Goal: Contribute content: Contribute content

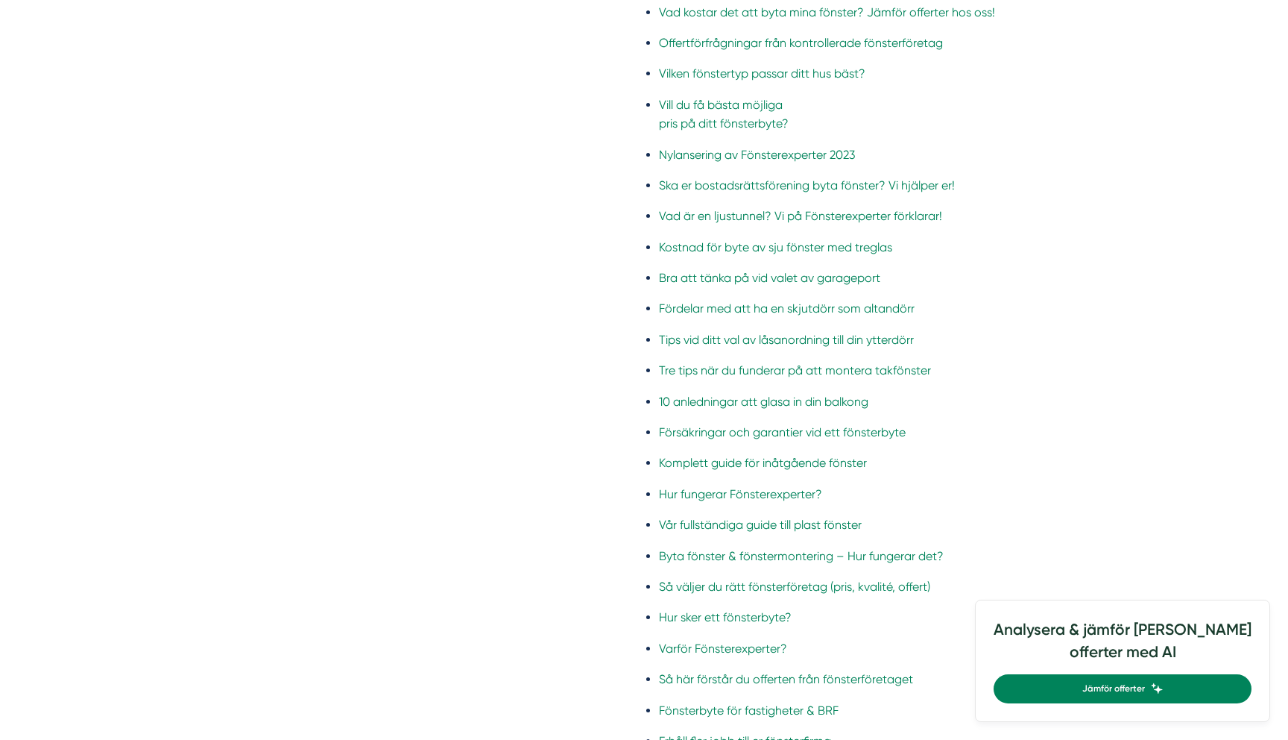
scroll to position [2630, 0]
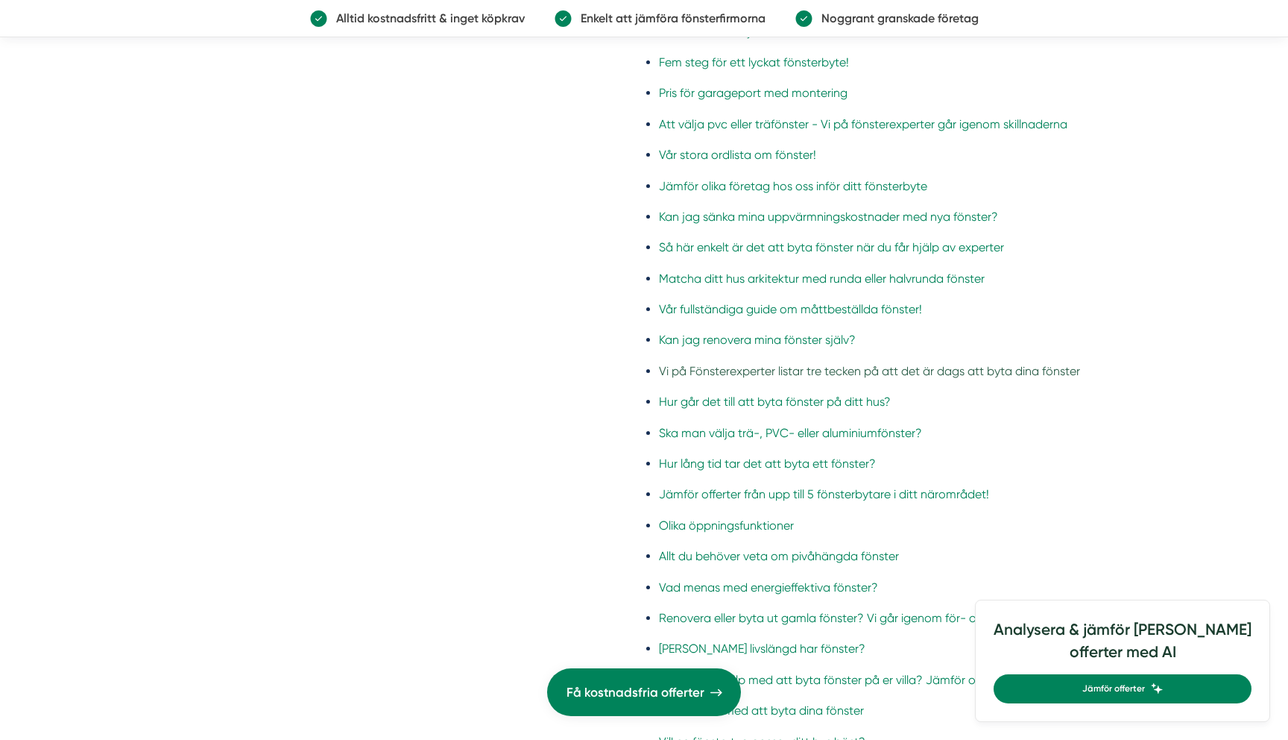
click at [690, 371] on link "Vi på Fönsterexperter listar tre tecken på att det är dags att byta dina fönster" at bounding box center [881, 371] width 444 height 19
click at [705, 333] on link "Kan jag renovera mina fönster själv?" at bounding box center [881, 339] width 444 height 19
click at [712, 318] on ul "Allt om markiser, persienner & solskydd Allt om balkonger & altaner Olika typer…" at bounding box center [873, 431] width 459 height 4763
click at [712, 312] on link "Vår fullständiga guide om måttbeställda fönster!" at bounding box center [881, 309] width 444 height 19
click at [723, 271] on link "Matcha ditt hus arkitektur med runda eller halvrunda fönster" at bounding box center [881, 278] width 444 height 19
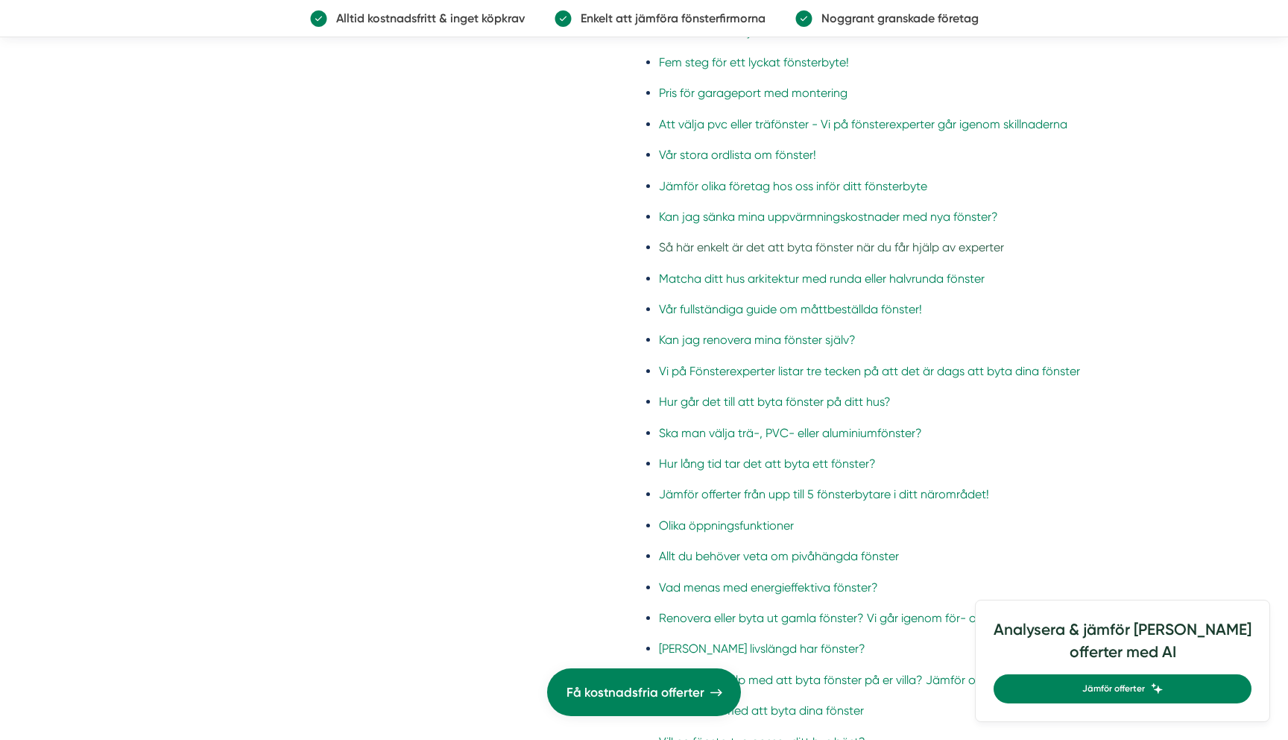
click at [731, 239] on link "Så här enkelt är det att byta fönster när du får hjälp av experter" at bounding box center [881, 247] width 444 height 19
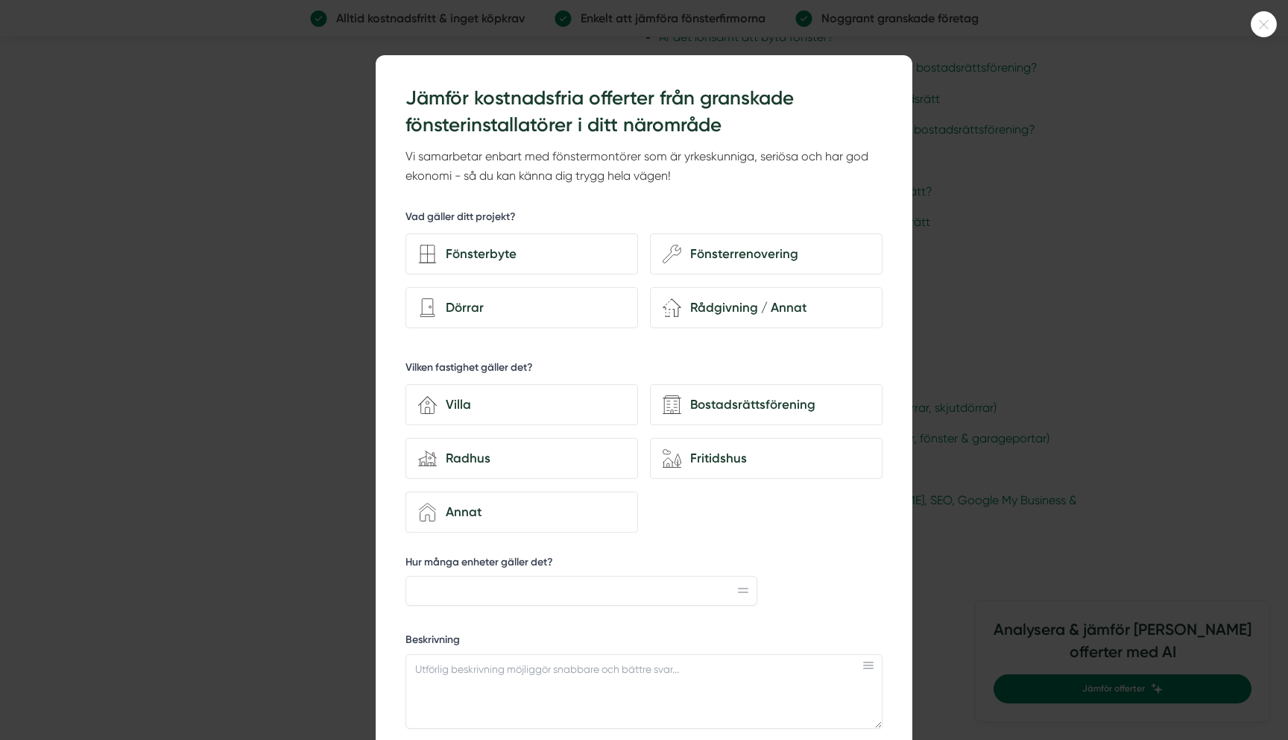
click at [1022, 417] on div at bounding box center [644, 370] width 1288 height 740
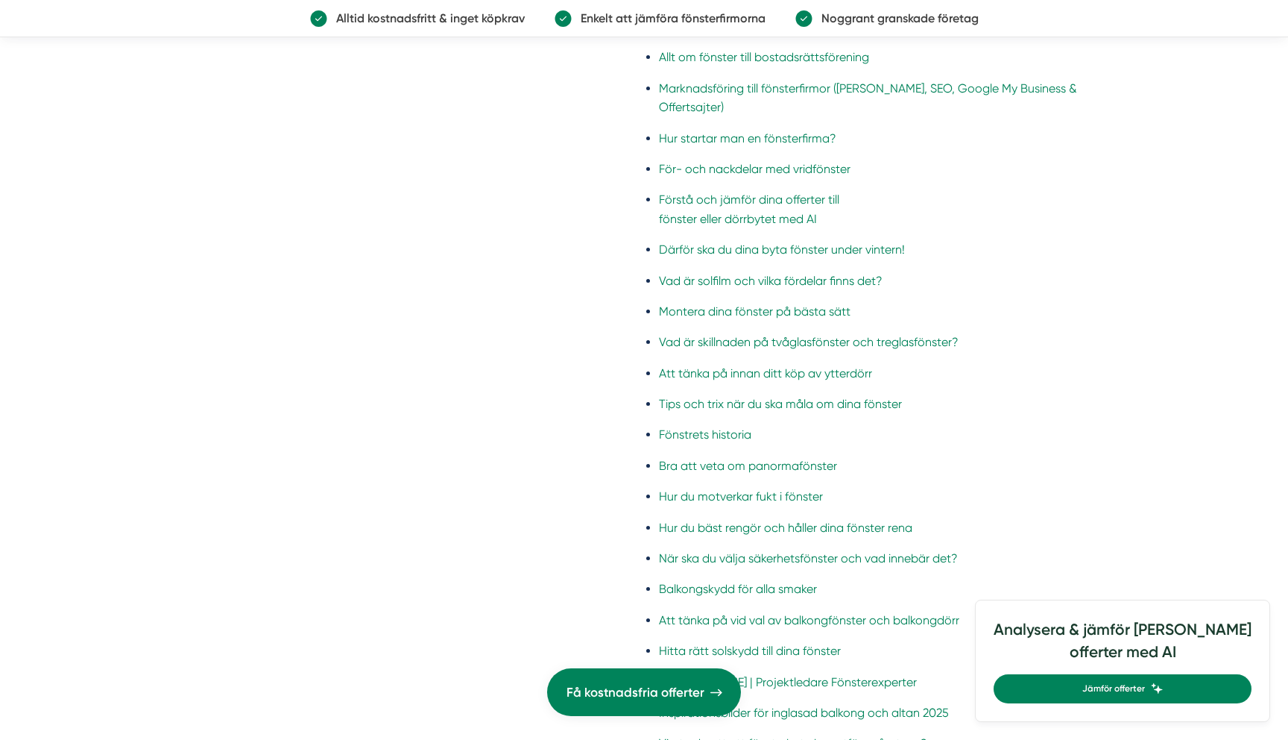
scroll to position [3896, 0]
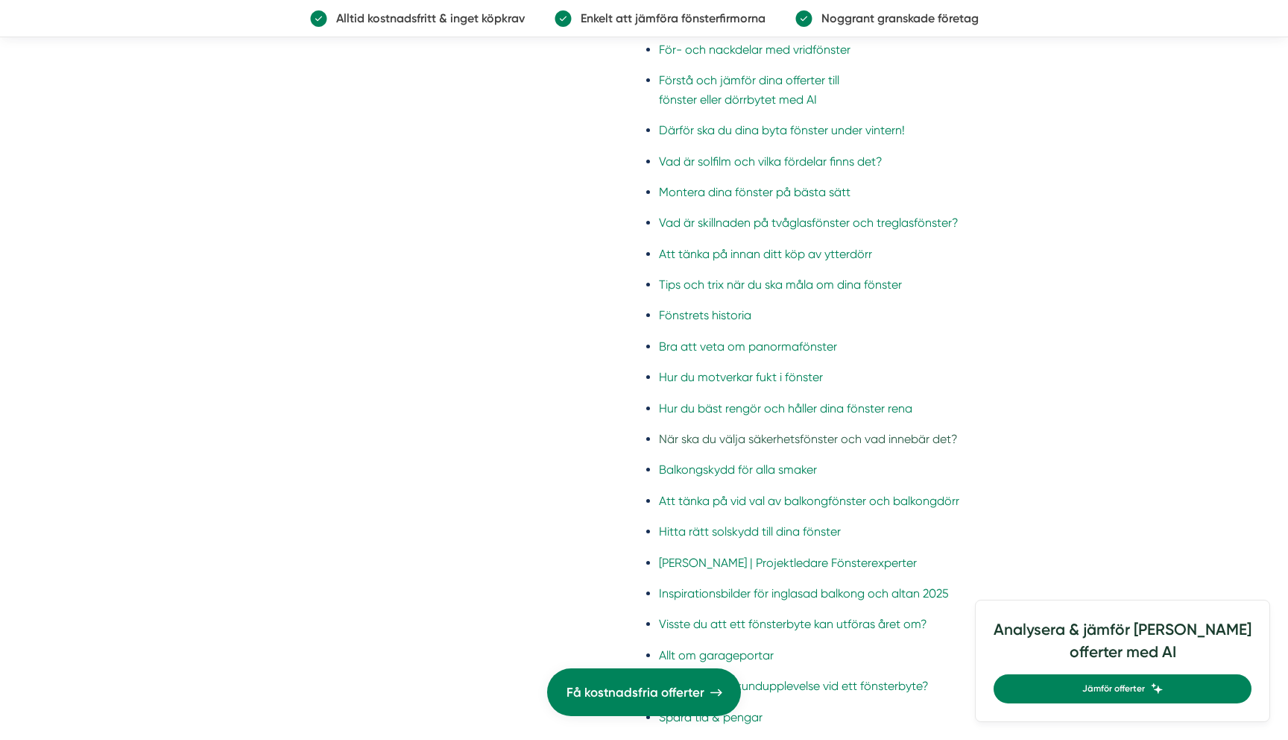
click at [799, 444] on link "När ska du välja säkerhetsfönster och vad innebär det?" at bounding box center [881, 438] width 444 height 19
click at [796, 411] on link "Hur du bäst rengör och håller dina fönster rena" at bounding box center [881, 408] width 444 height 19
click at [796, 382] on link "Hur du motverkar fukt i fönster" at bounding box center [881, 377] width 444 height 19
click at [788, 337] on link "Bra att veta om panormafönster" at bounding box center [881, 346] width 444 height 19
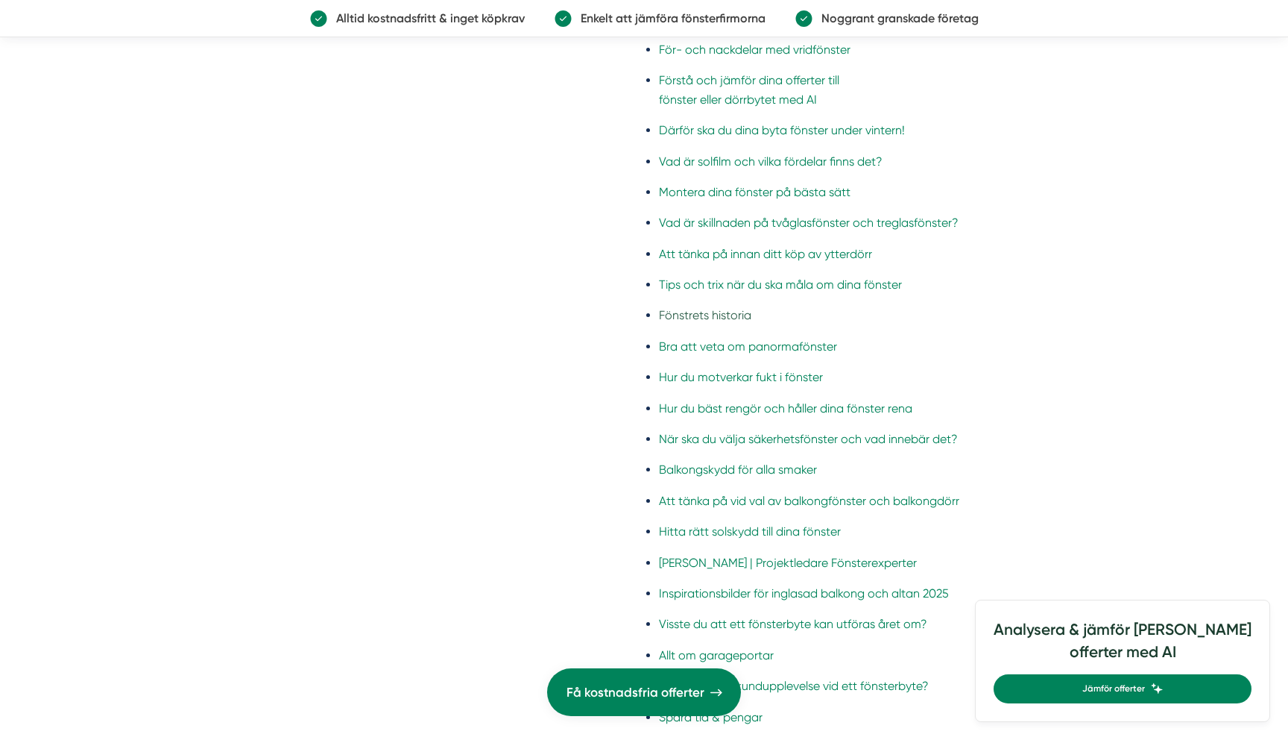
click at [738, 323] on link "Fönstrets historia" at bounding box center [881, 315] width 444 height 19
click at [746, 283] on link "Tips och trix när du ska måla om dina fönster" at bounding box center [881, 284] width 444 height 19
click at [753, 256] on link "Att tänka på innan ditt köp av ytterdörr" at bounding box center [881, 254] width 444 height 19
click at [755, 227] on link "Vad är skillnaden på tvåglasfönster och treglasfönster?" at bounding box center [881, 222] width 444 height 19
click at [758, 193] on link "Montera dina fönster på bästa sätt" at bounding box center [881, 192] width 444 height 19
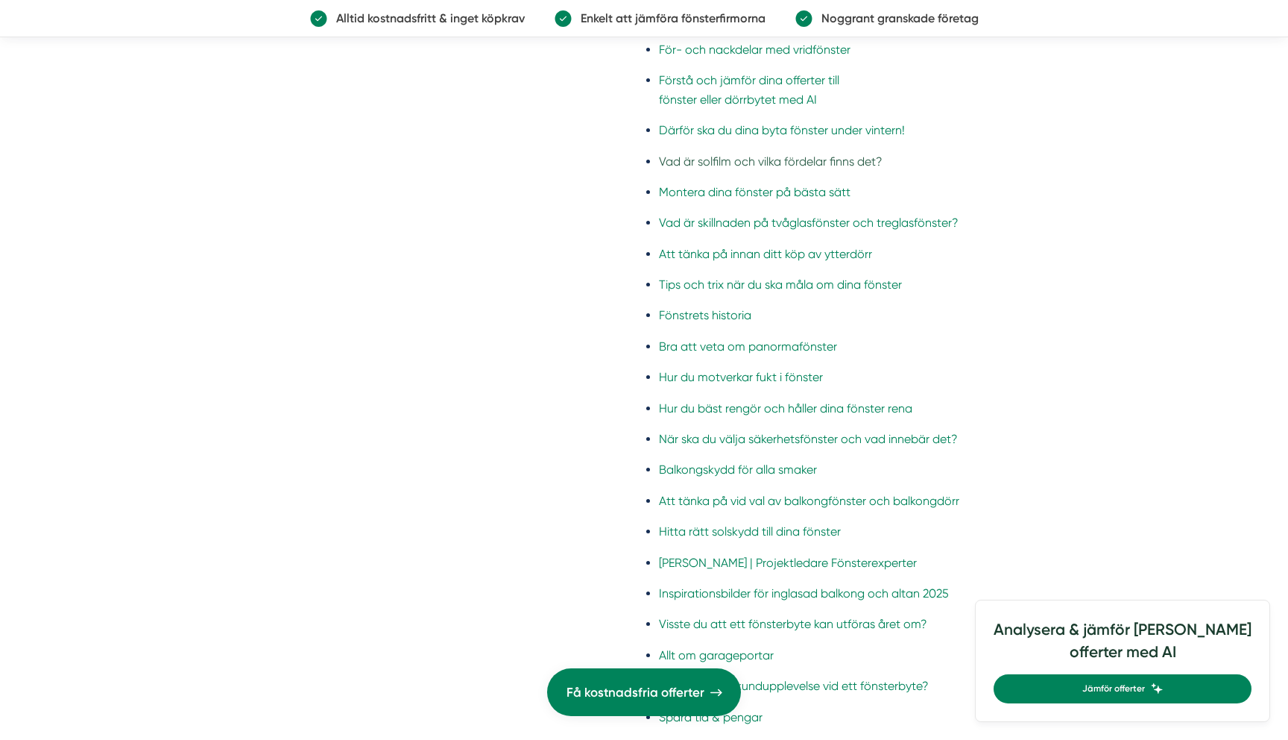
click at [758, 153] on link "Vad är solfilm och vilka fördelar finns det?" at bounding box center [881, 161] width 444 height 19
click at [767, 126] on link "Därför ska du dina byta fönster under vintern!" at bounding box center [881, 130] width 444 height 19
click at [767, 96] on link "Förstå och jämför dina offerter till fönster eller dörrbytet med AI" at bounding box center [881, 90] width 444 height 38
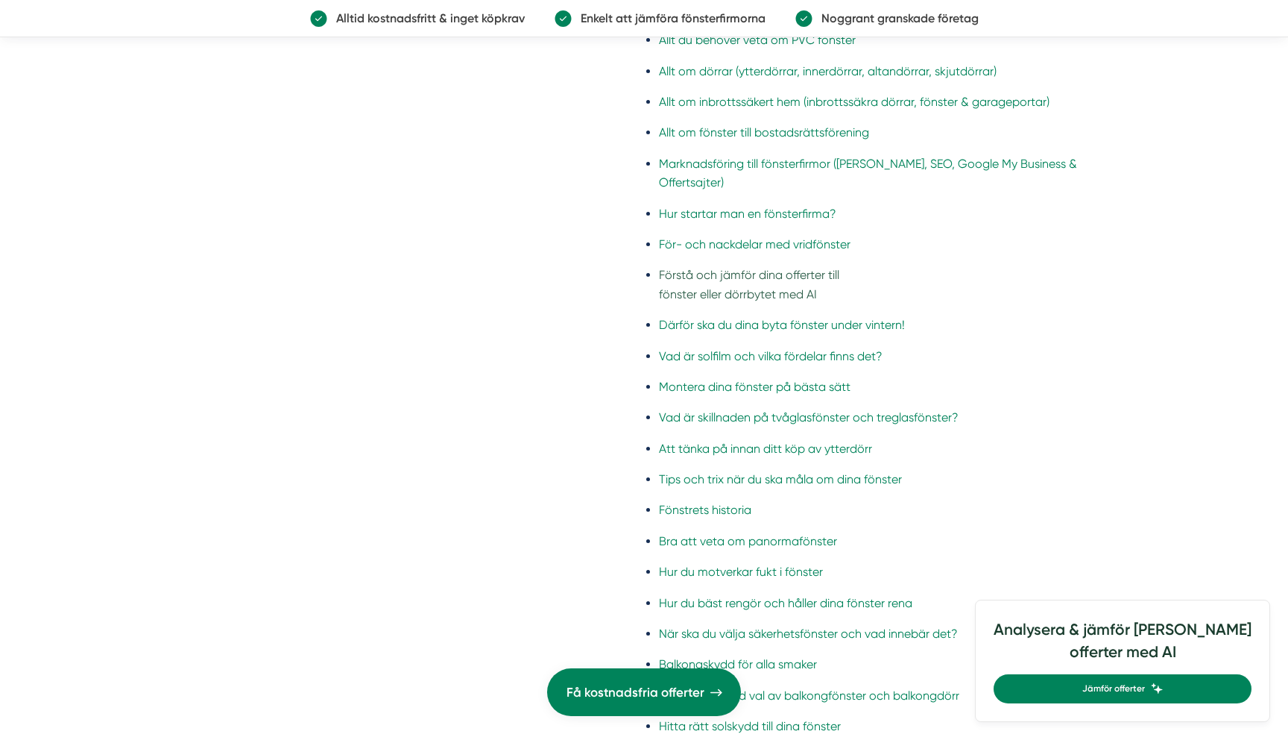
scroll to position [3664, 0]
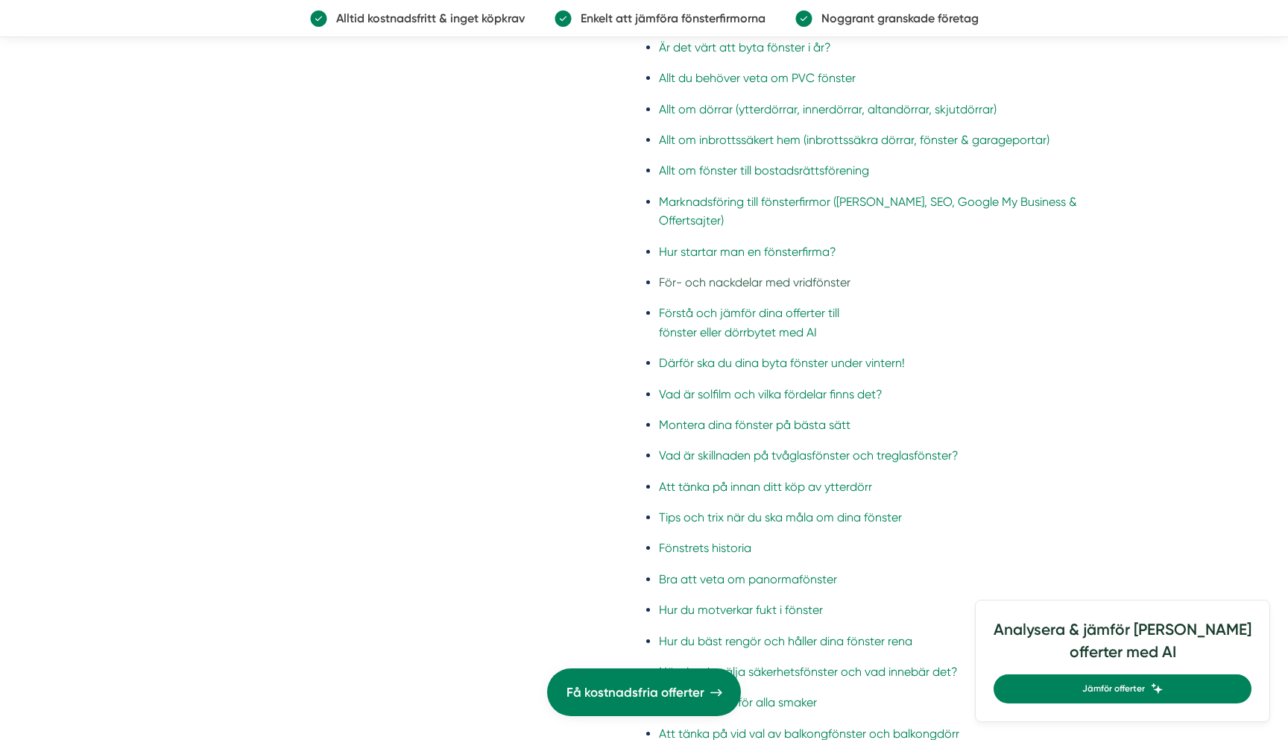
click at [760, 285] on link "För- och nackdelar med vridfönster" at bounding box center [881, 282] width 444 height 19
click at [775, 248] on link "Hur startar man en fönsterfirma?" at bounding box center [881, 251] width 444 height 19
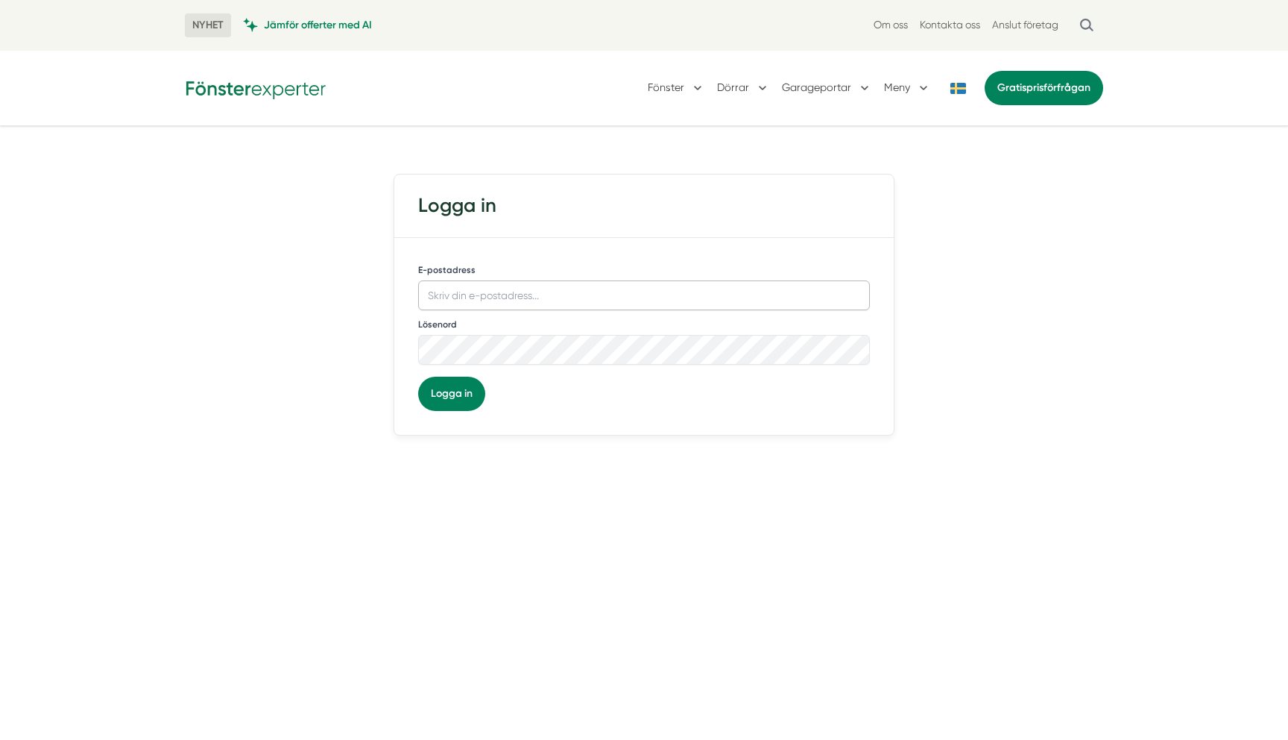
click at [465, 304] on input "E-postadress" at bounding box center [644, 295] width 452 height 30
type input "[EMAIL_ADDRESS][DOMAIN_NAME]"
click at [439, 391] on button "Logga in" at bounding box center [451, 394] width 67 height 34
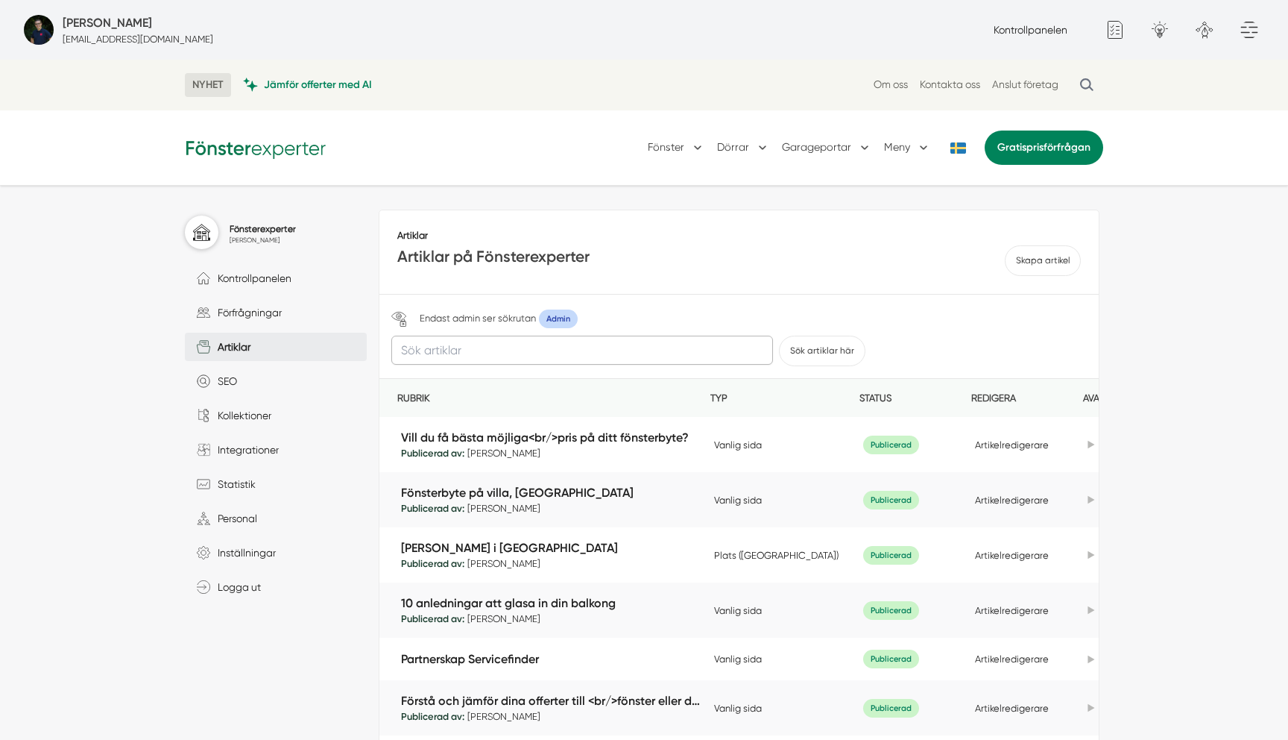
click at [540, 347] on input "text" at bounding box center [582, 350] width 382 height 29
type input "tre tecken"
click at [779, 336] on button "Sök artiklar här" at bounding box center [822, 351] width 86 height 31
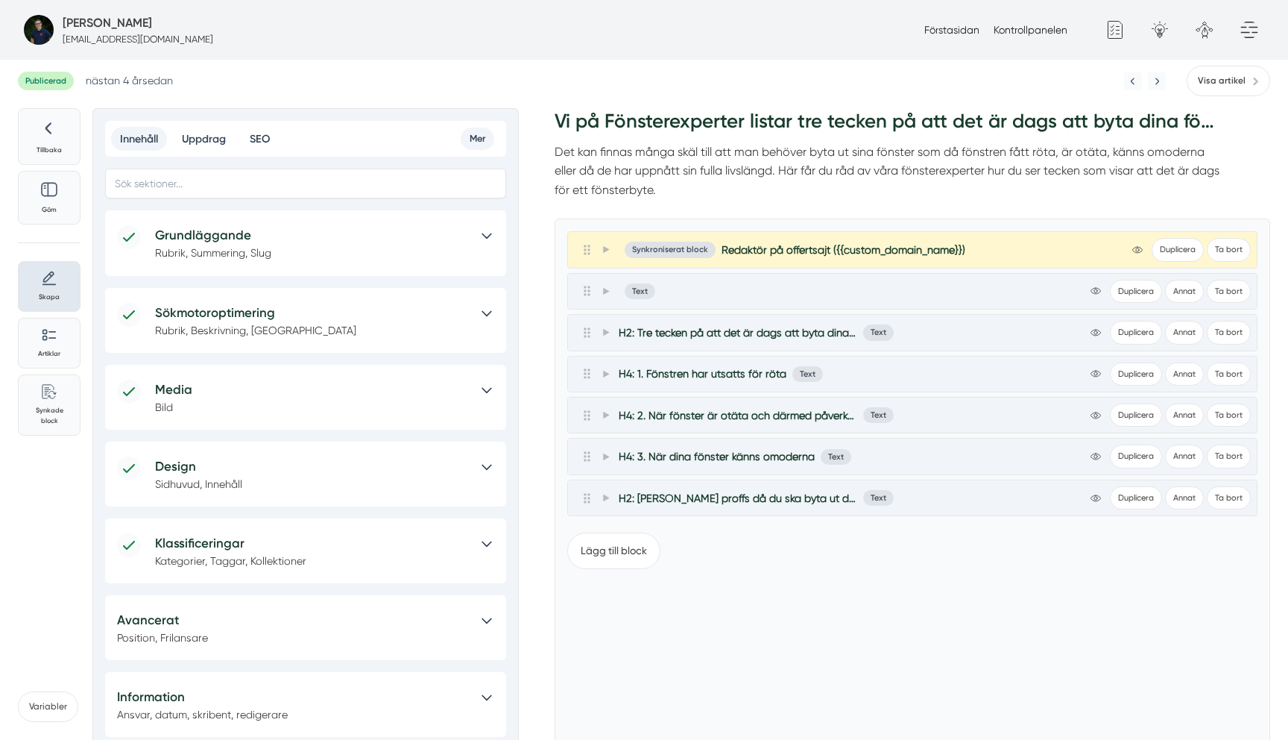
click at [385, 227] on h5 "Grundläggande" at bounding box center [312, 235] width 314 height 20
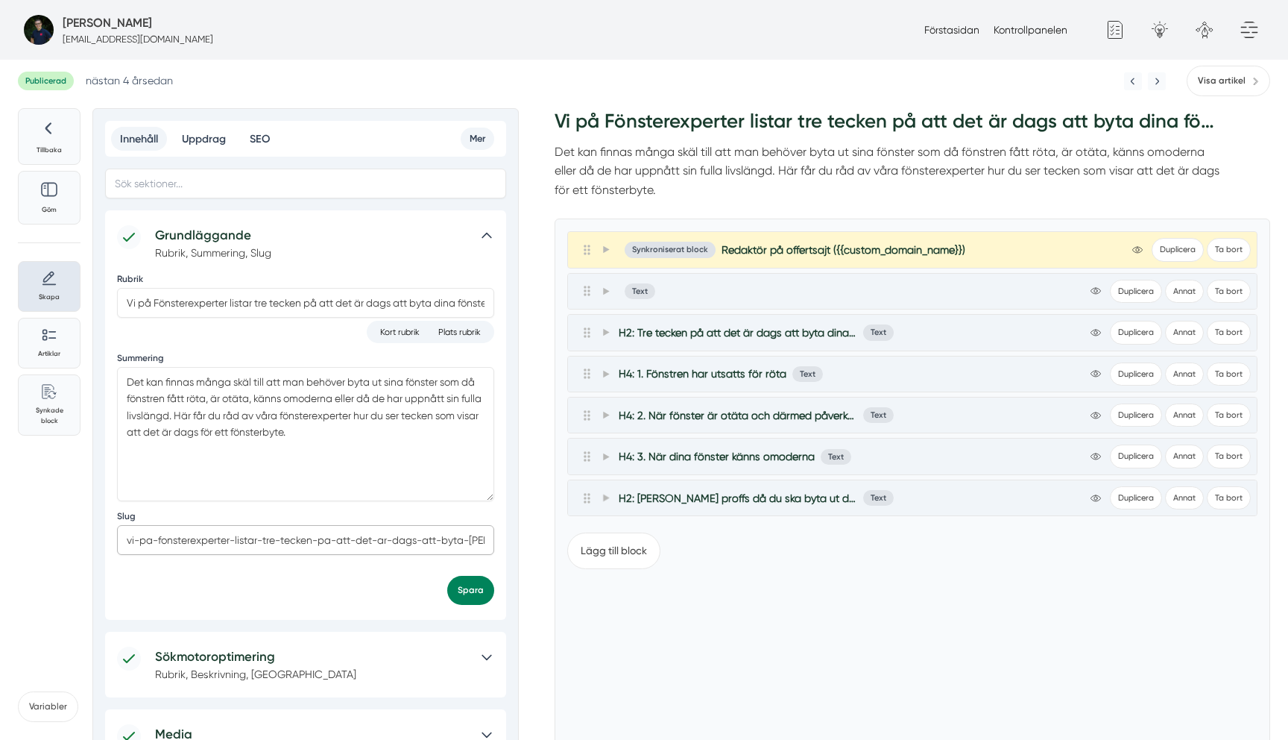
click at [271, 544] on input "vi-pa-fonsterexperter-listar-tre-tecken-pa-att-det-ar-dags-att-byta-dina-fonster" at bounding box center [305, 540] width 377 height 30
type input "tre-tecken-byta-[PERSON_NAME]"
click at [476, 590] on button "Spara" at bounding box center [470, 590] width 47 height 29
click at [1238, 78] on span "Visa artikel" at bounding box center [1222, 81] width 48 height 14
click at [608, 295] on span at bounding box center [605, 291] width 13 height 18
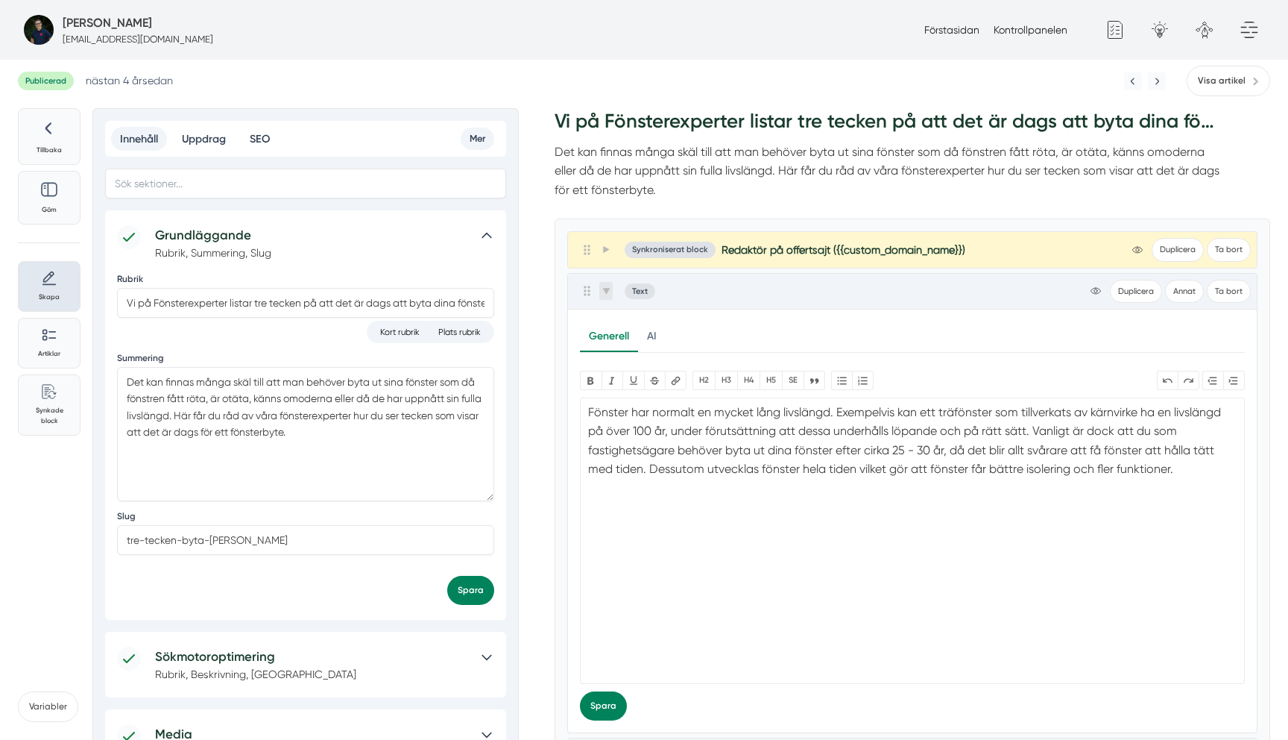
click at [608, 295] on span at bounding box center [605, 291] width 13 height 18
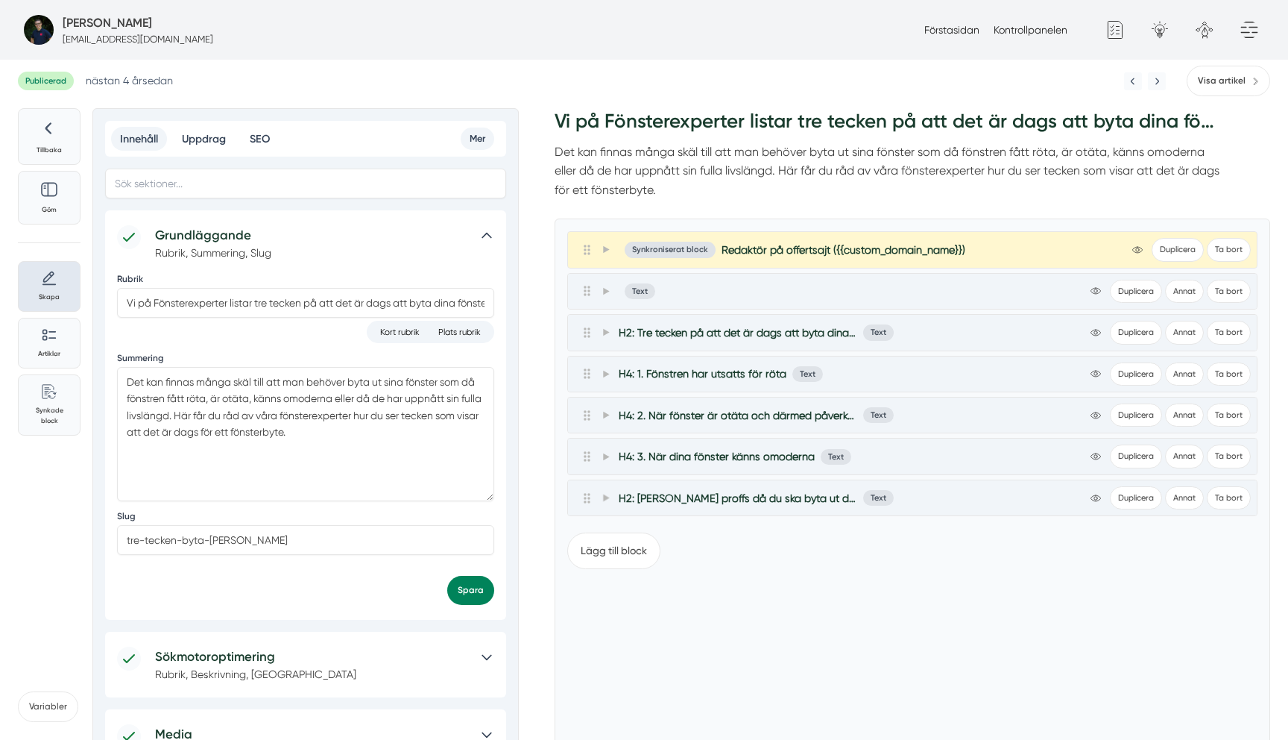
click at [609, 322] on div "H2: Tre tecken på att det är dags att byta dina fönster Text view-1 Duplicera A…" at bounding box center [912, 332] width 677 height 23
click at [609, 330] on icon at bounding box center [606, 332] width 8 height 8
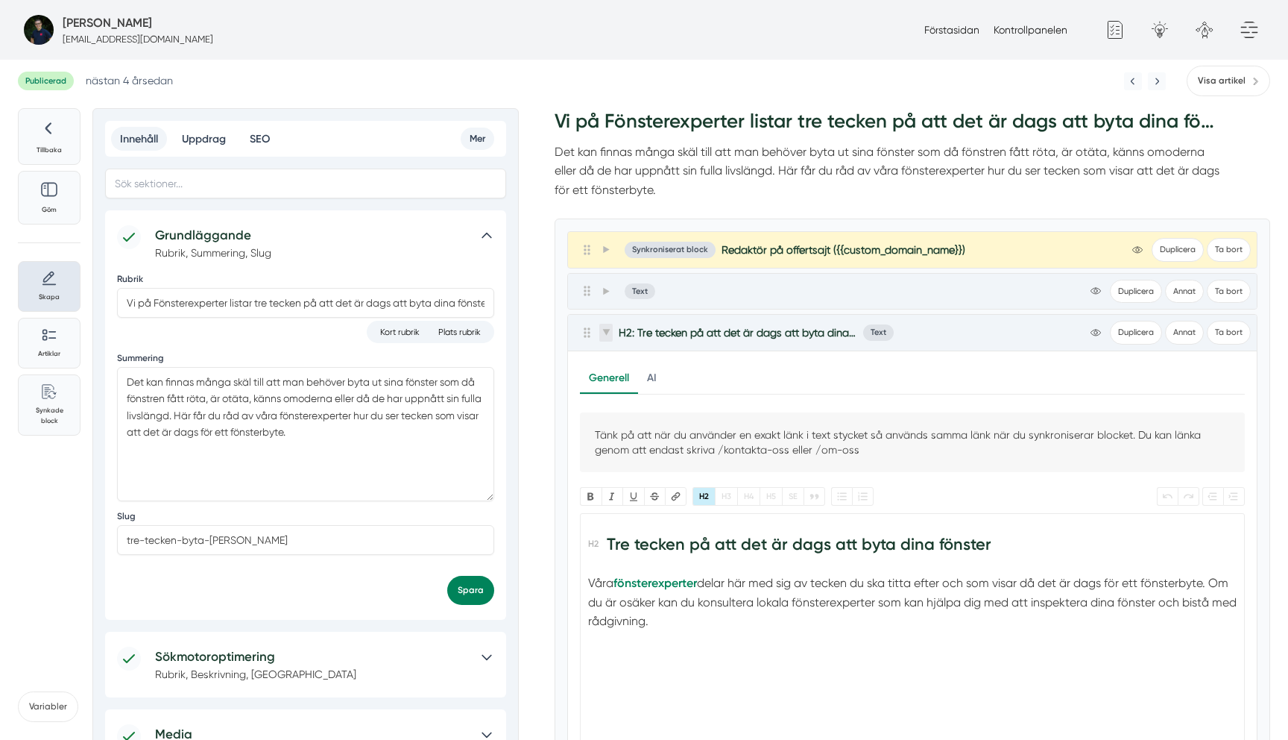
click at [605, 341] on span at bounding box center [605, 333] width 13 height 18
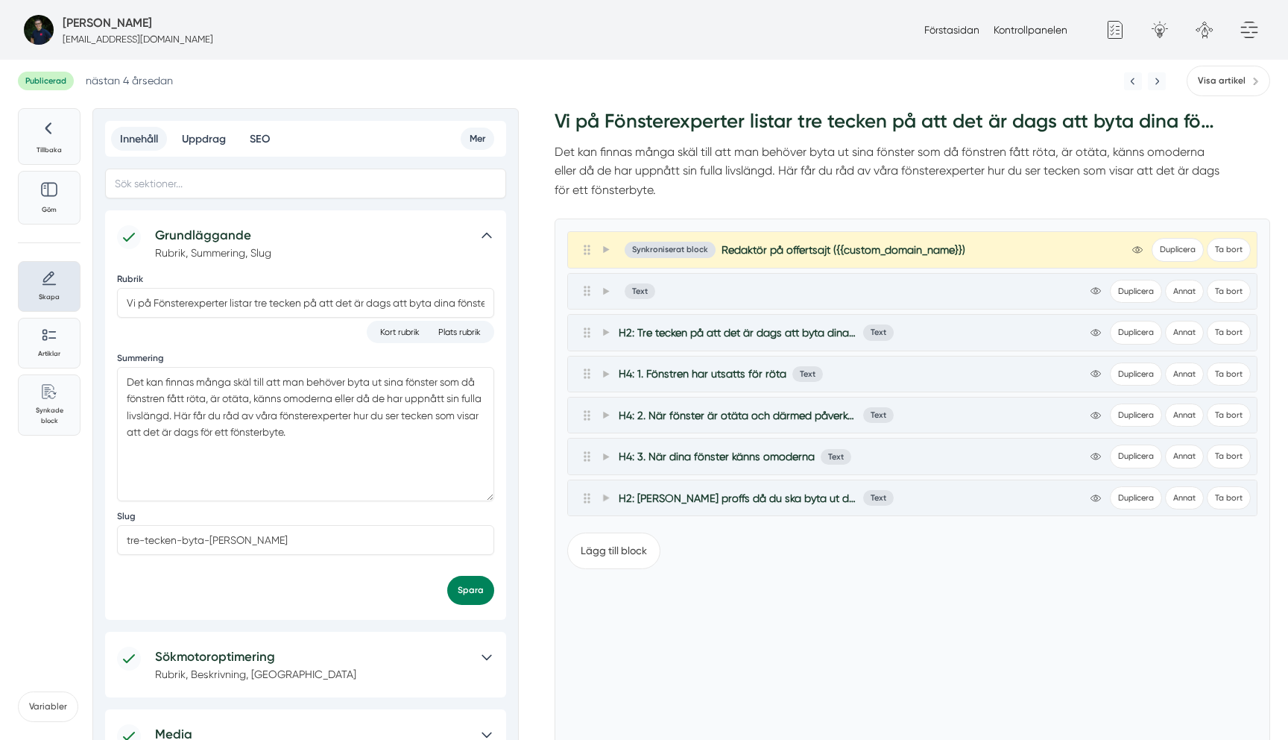
click at [605, 382] on div "H4: 1. Fönstren har utsatts för röta Text view-1 Duplicera Annat Ta bort" at bounding box center [912, 373] width 677 height 23
click at [605, 379] on span at bounding box center [605, 374] width 13 height 18
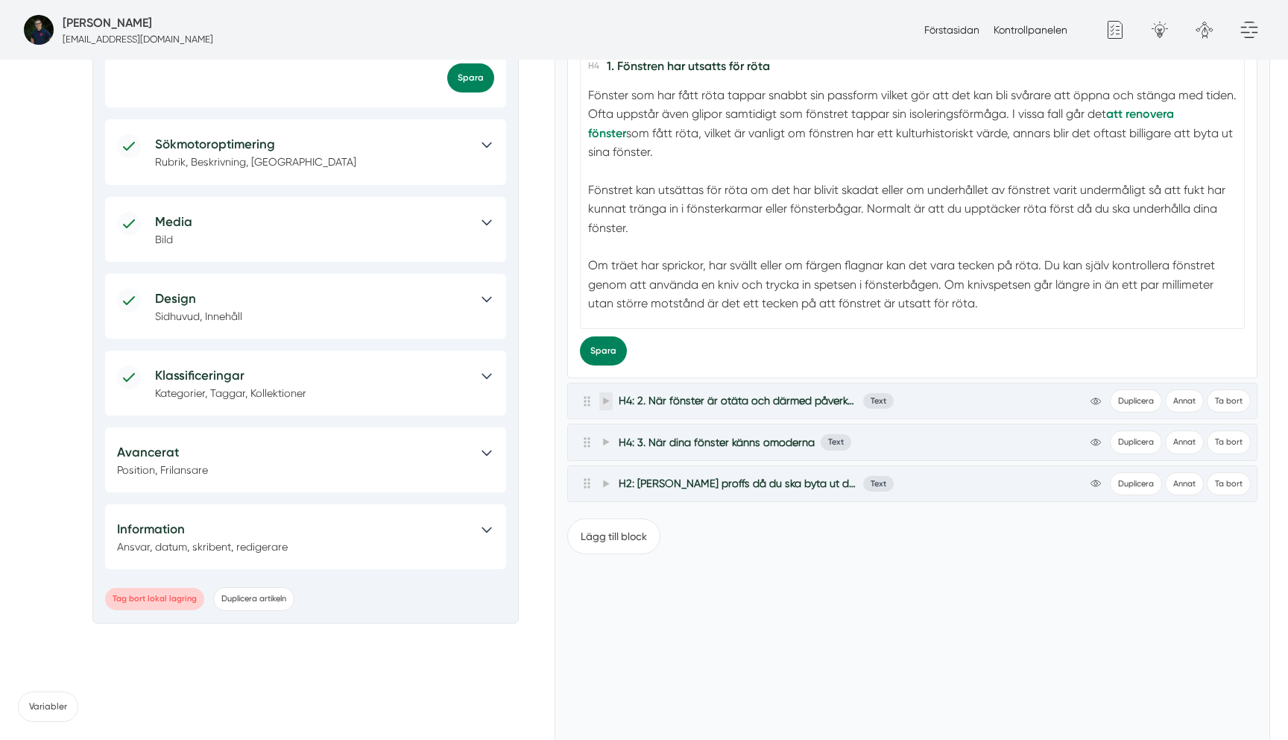
click at [605, 406] on span at bounding box center [605, 401] width 13 height 18
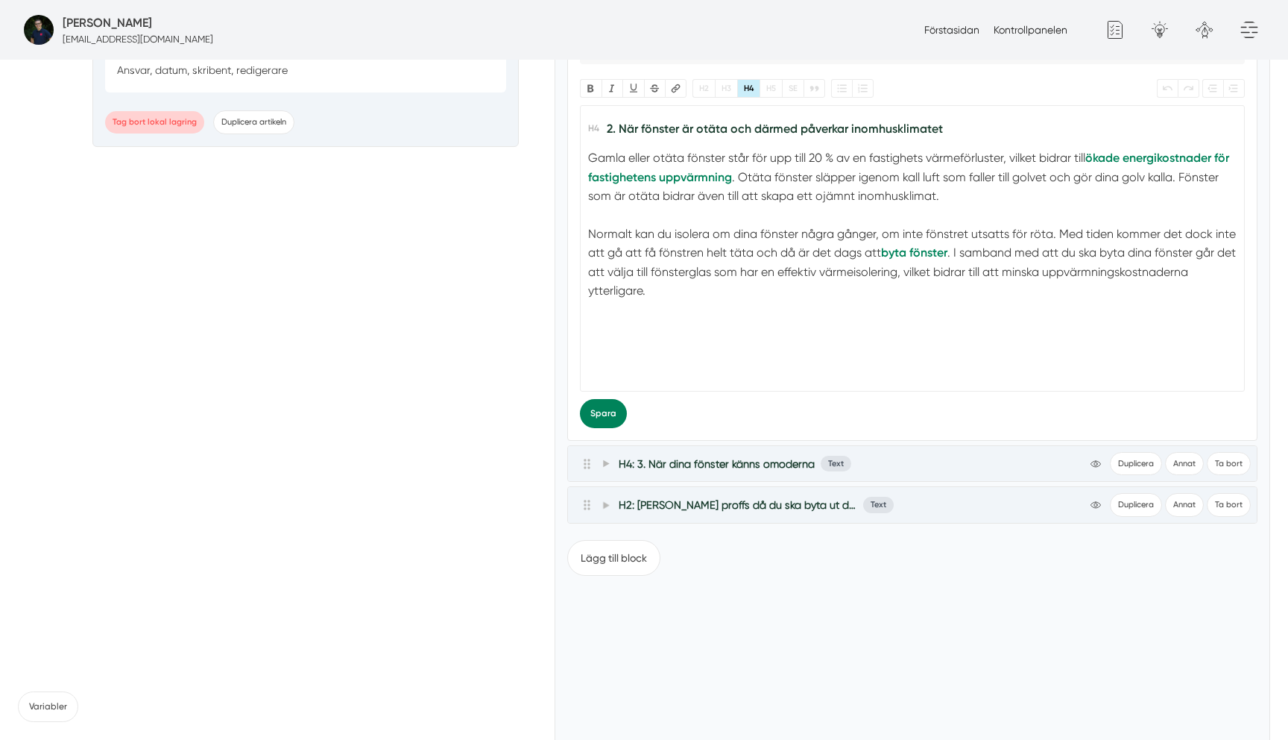
click at [607, 452] on div "H4: 3. När dina fönster känns omoderna Text view-1 Duplicera Annat Ta bort" at bounding box center [912, 463] width 677 height 23
click at [607, 460] on icon at bounding box center [606, 463] width 8 height 8
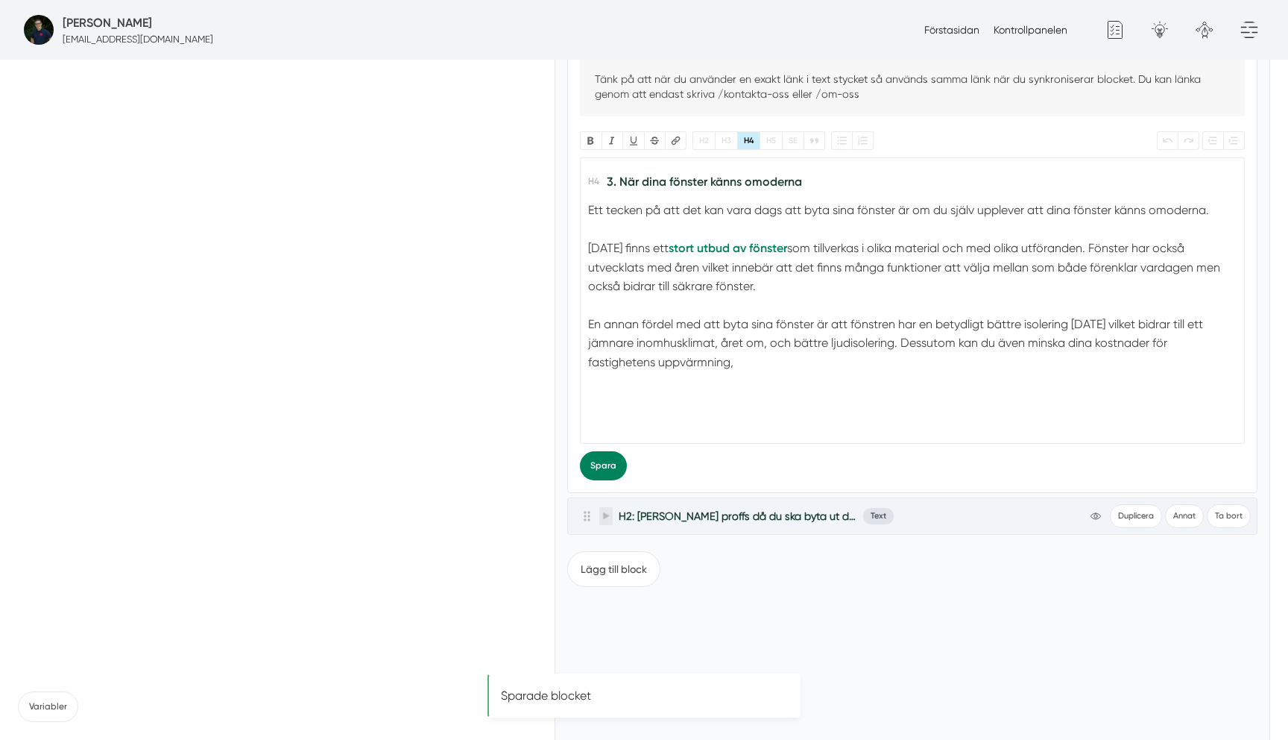
click at [605, 514] on icon at bounding box center [606, 515] width 6 height 7
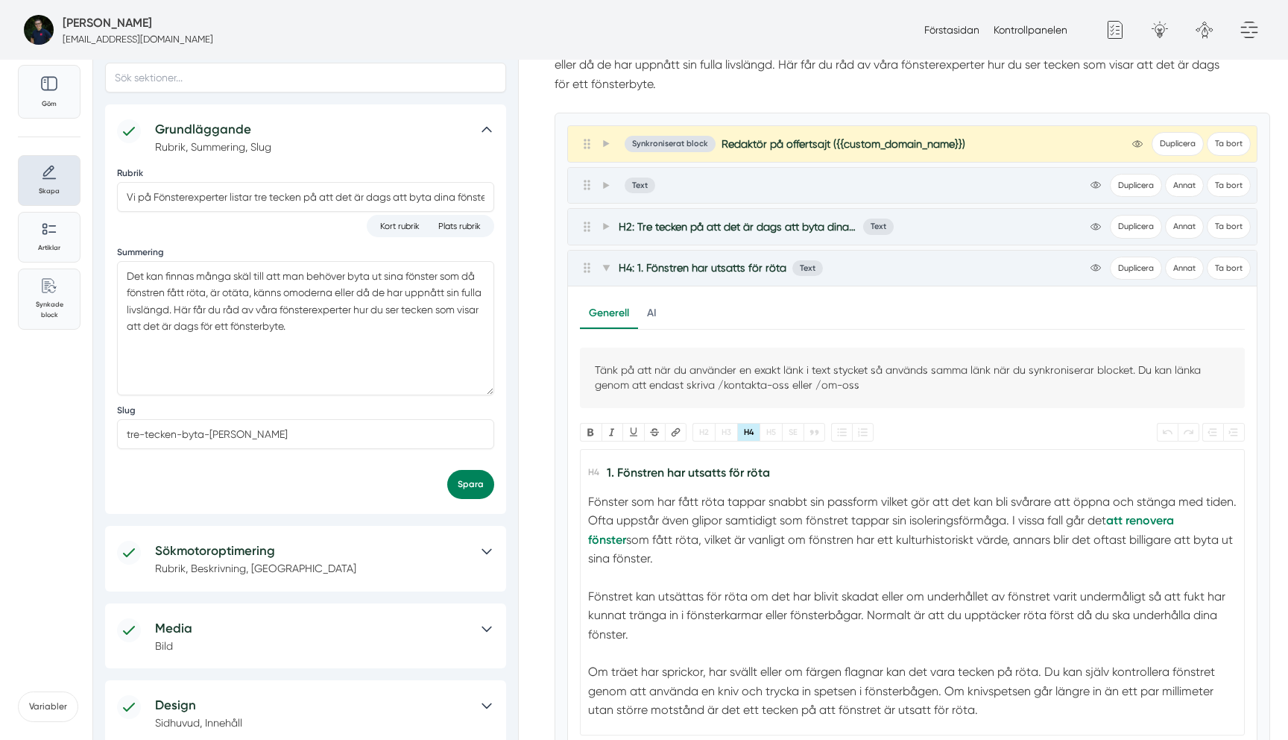
click at [213, 557] on h5 "Sökmotoroptimering" at bounding box center [312, 551] width 314 height 20
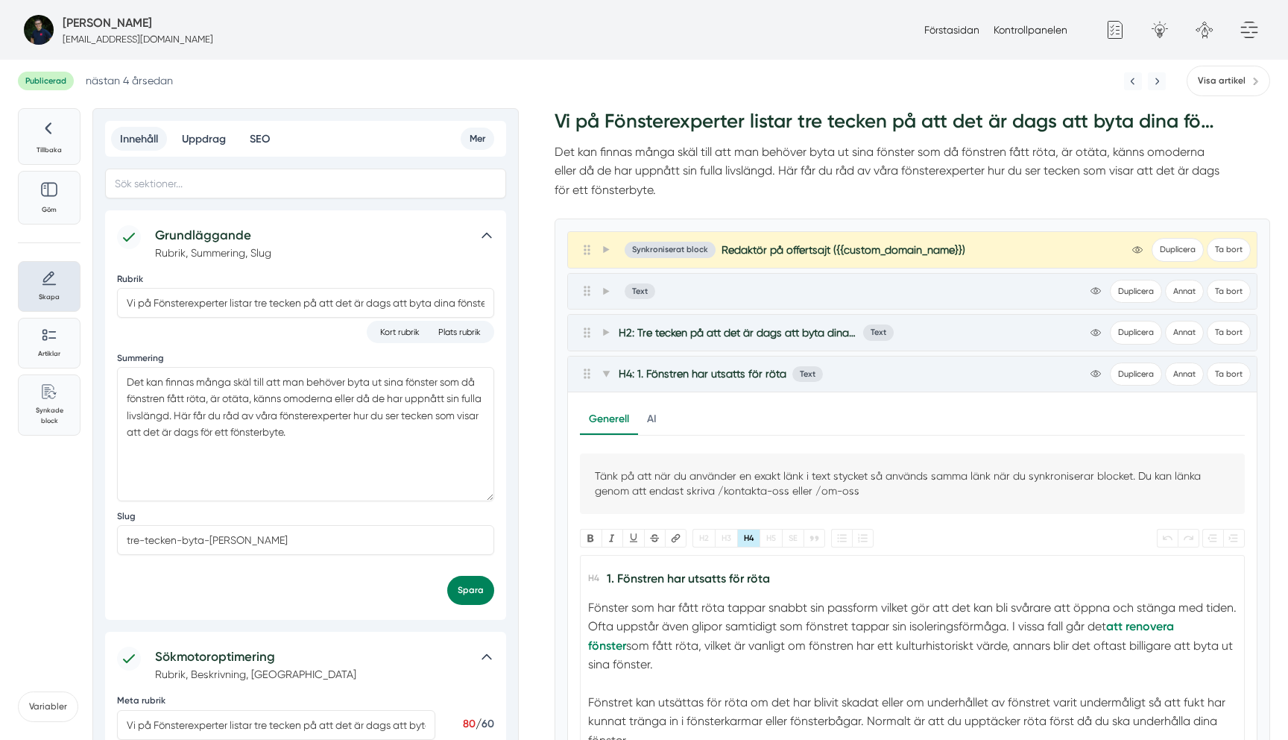
click at [879, 253] on span "Redaktör på offertsajt ({{custom_domain_name}})" at bounding box center [844, 249] width 244 height 15
copy div "Redaktör på offertsajt ({{custom_domain_name}}) view-1 Duplicera Ta bort Allmän…"
click at [596, 336] on div at bounding box center [596, 333] width 33 height 18
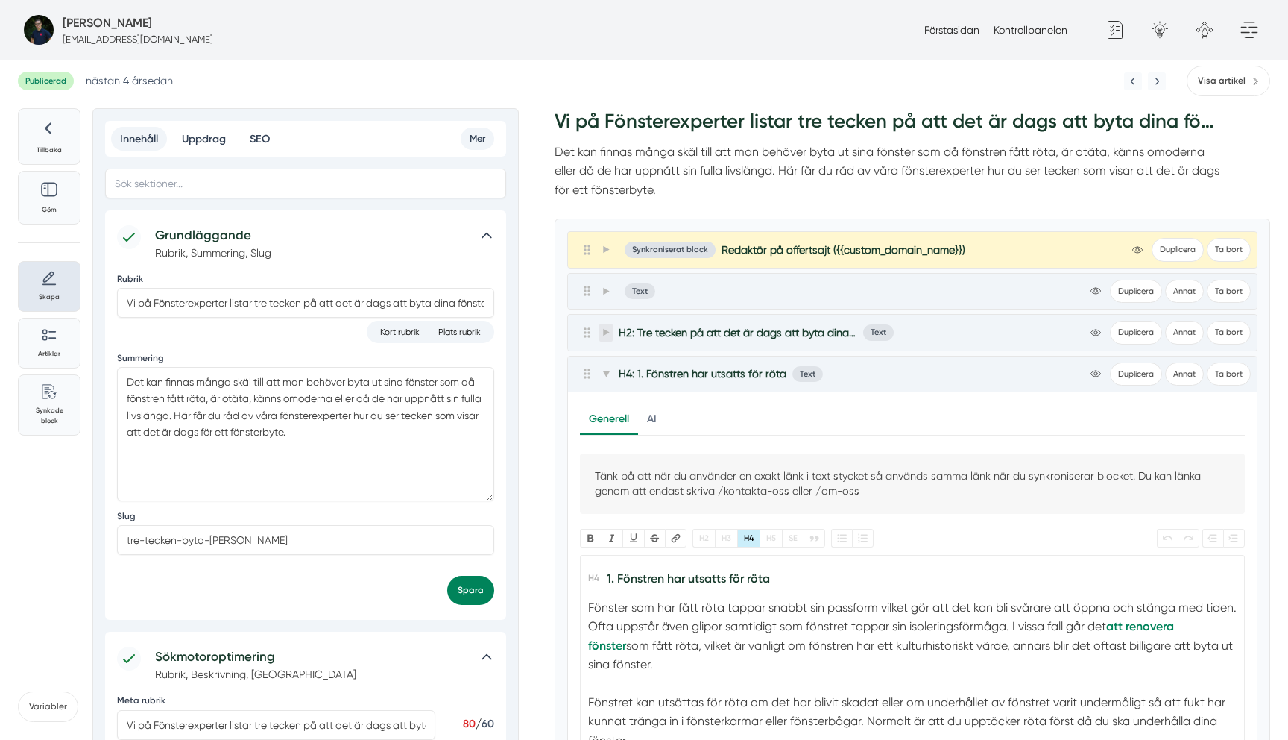
click at [608, 336] on icon at bounding box center [606, 332] width 8 height 8
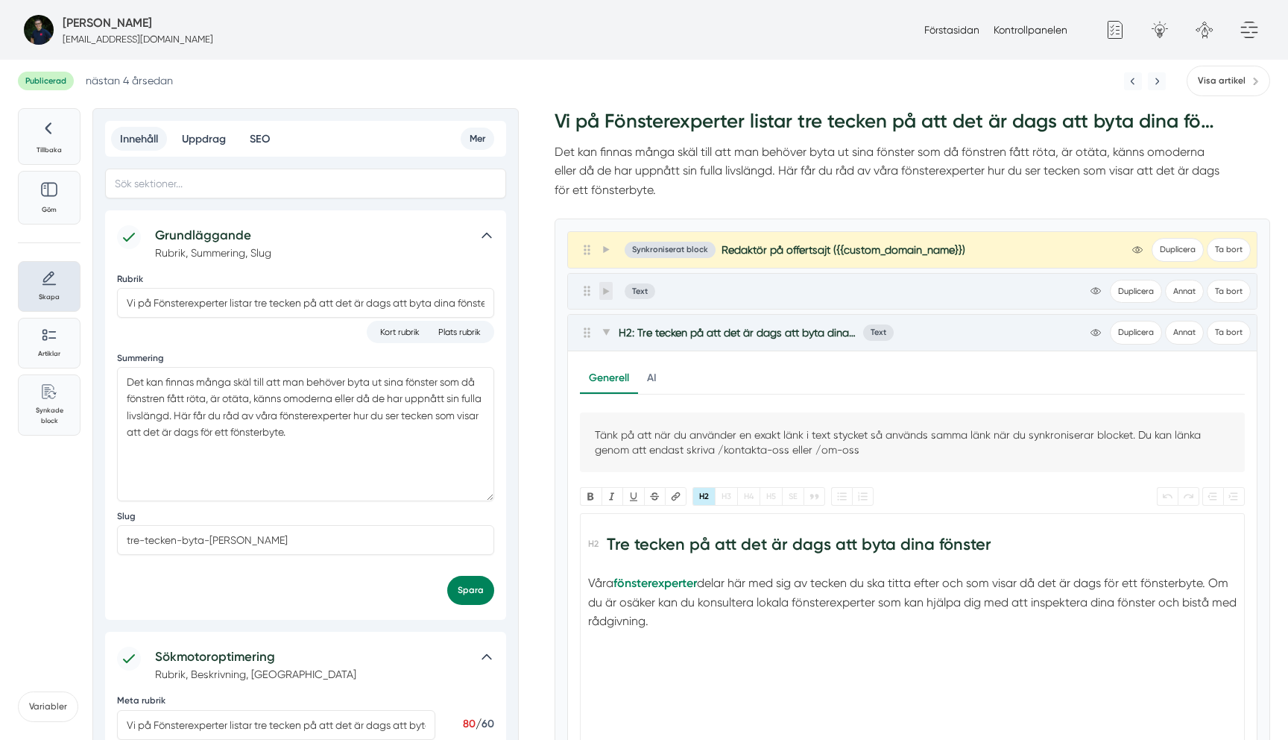
click at [599, 294] on span at bounding box center [605, 291] width 13 height 18
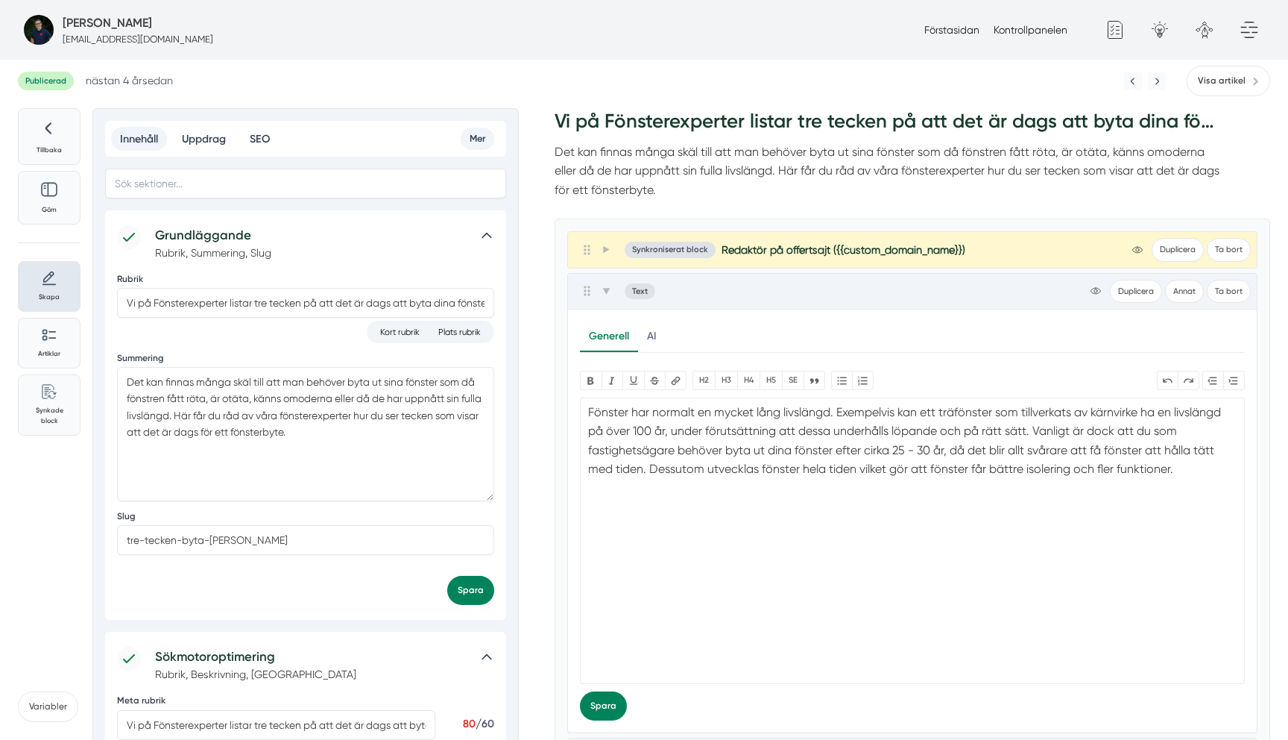
click at [655, 183] on p "Det kan finnas många skäl till att man behöver byta ut sina fönster som då föns…" at bounding box center [889, 170] width 668 height 57
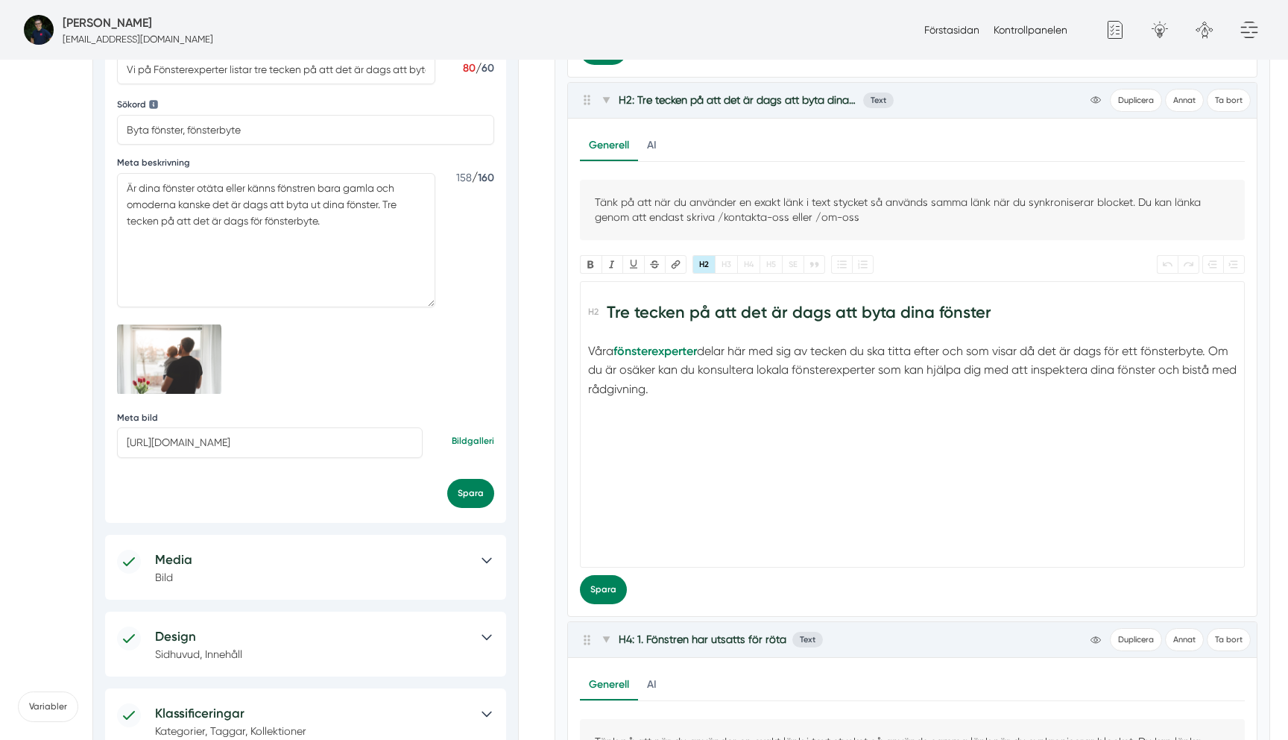
click at [799, 368] on div "Våra fönsterexperter delar här med sig av tecken du ska titta efter och som vis…" at bounding box center [912, 369] width 649 height 57
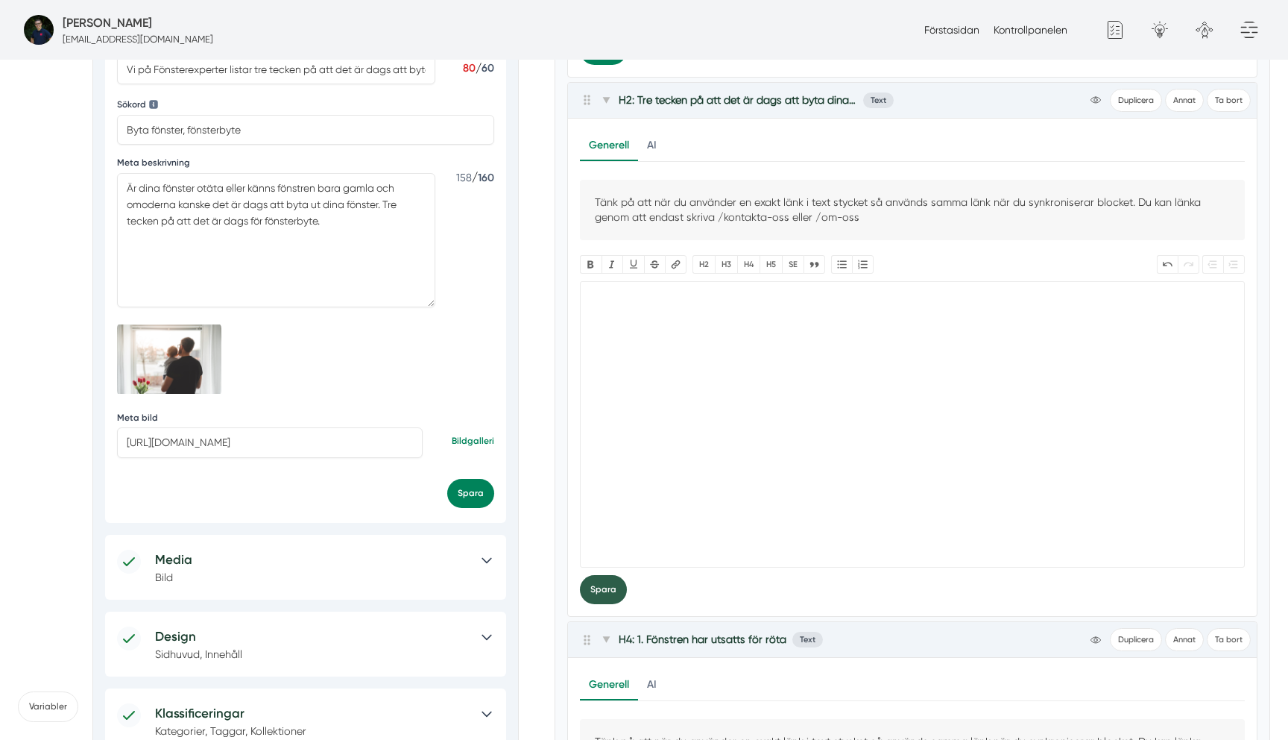
type trix-editor "<h2>Tre tecken på att det är dags att byta dina fönster</h2><div>Våra <a href="…"
click at [610, 589] on button "Spara" at bounding box center [603, 589] width 47 height 29
click at [889, 325] on trix-editor at bounding box center [912, 424] width 665 height 286
paste trix-editor "<h2>Tre tecken på att det är dags att byta dina fönster</h2><div>Våra <a href="…"
type trix-editor "<h2>Tre tecken på att det är dags att byta dina fönster</h2><div>Våra <a href="…"
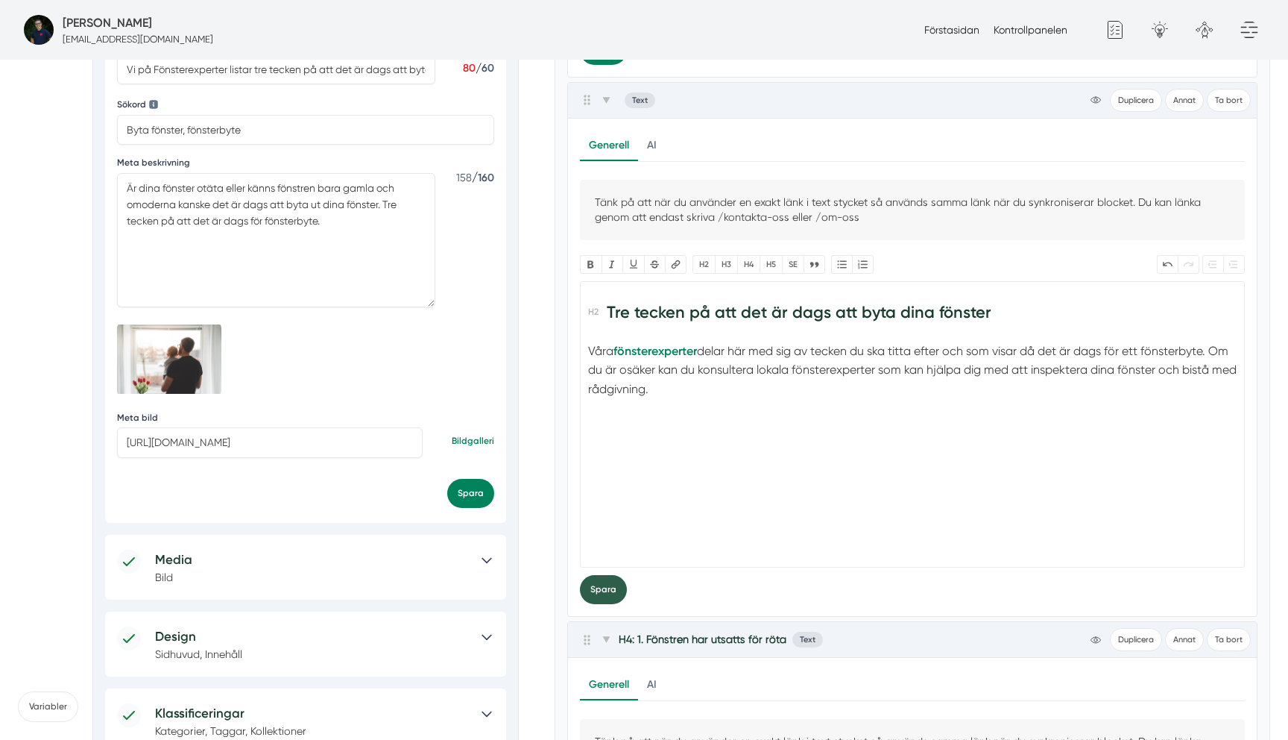
click at [623, 584] on button "Spara" at bounding box center [603, 589] width 47 height 29
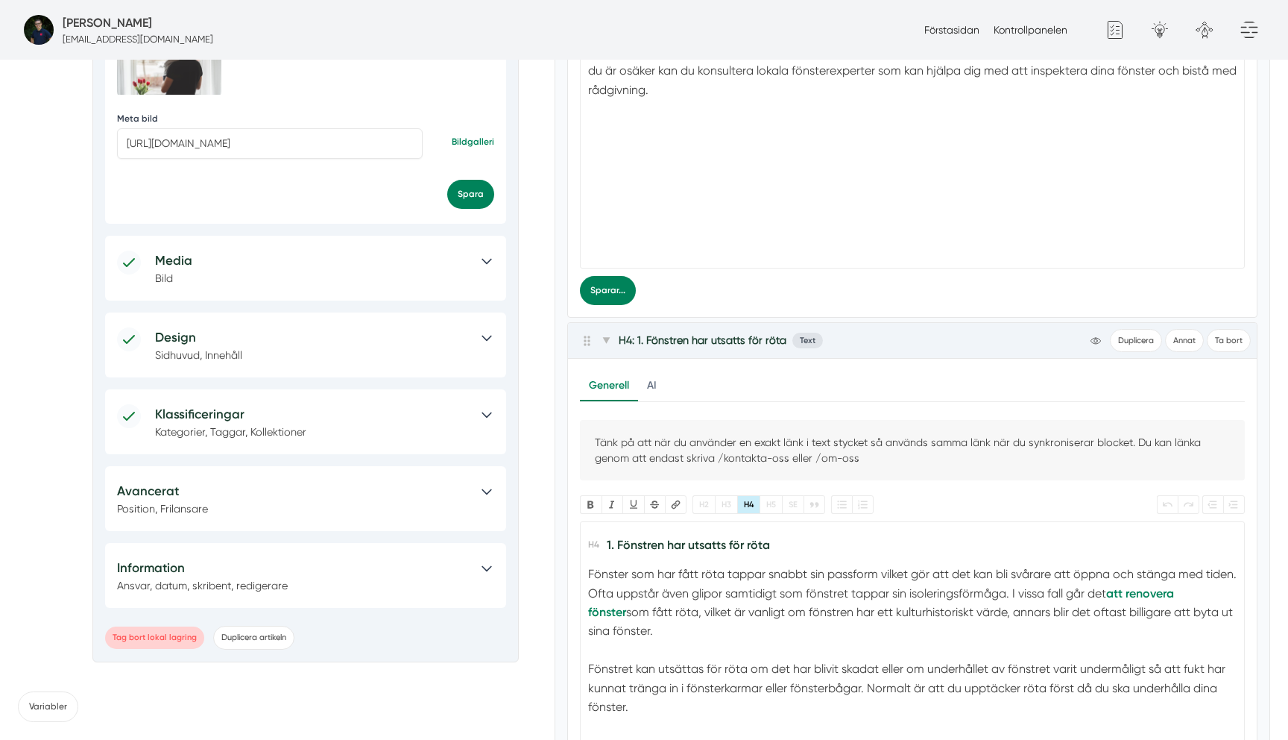
scroll to position [979, 0]
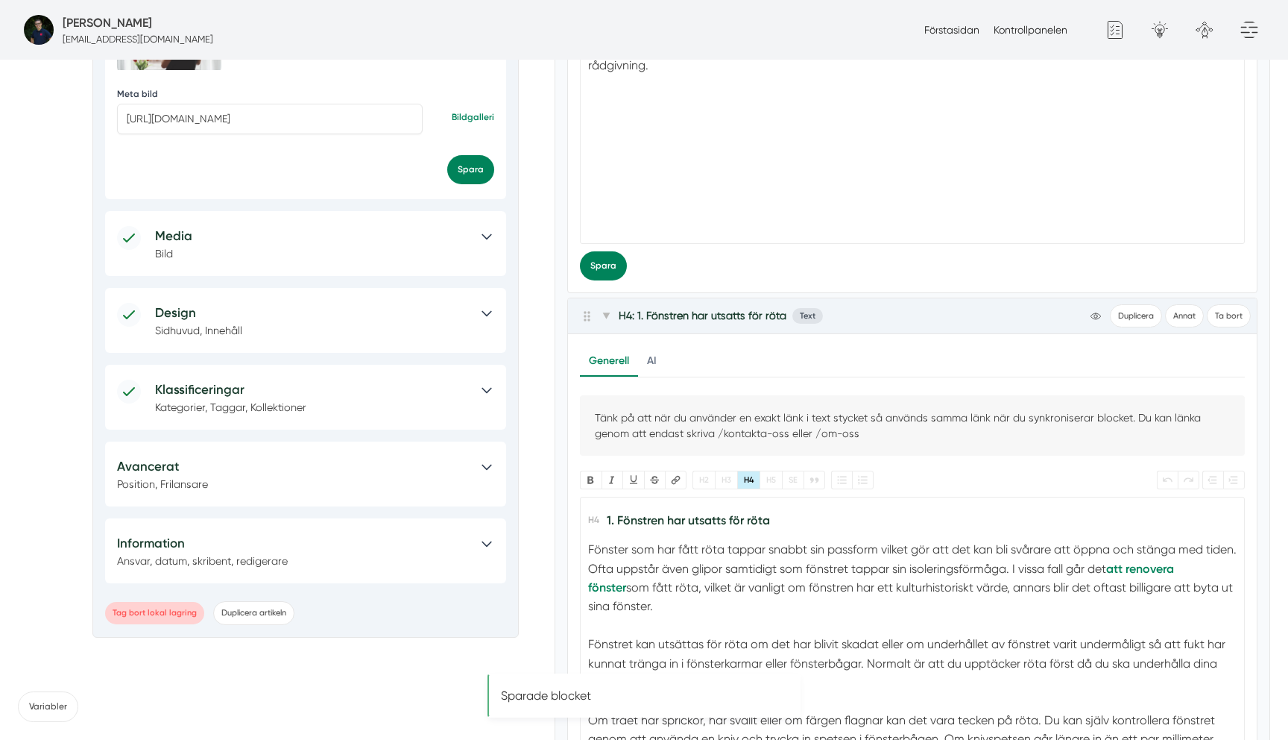
click at [318, 386] on h5 "Klassificeringar" at bounding box center [312, 389] width 314 height 20
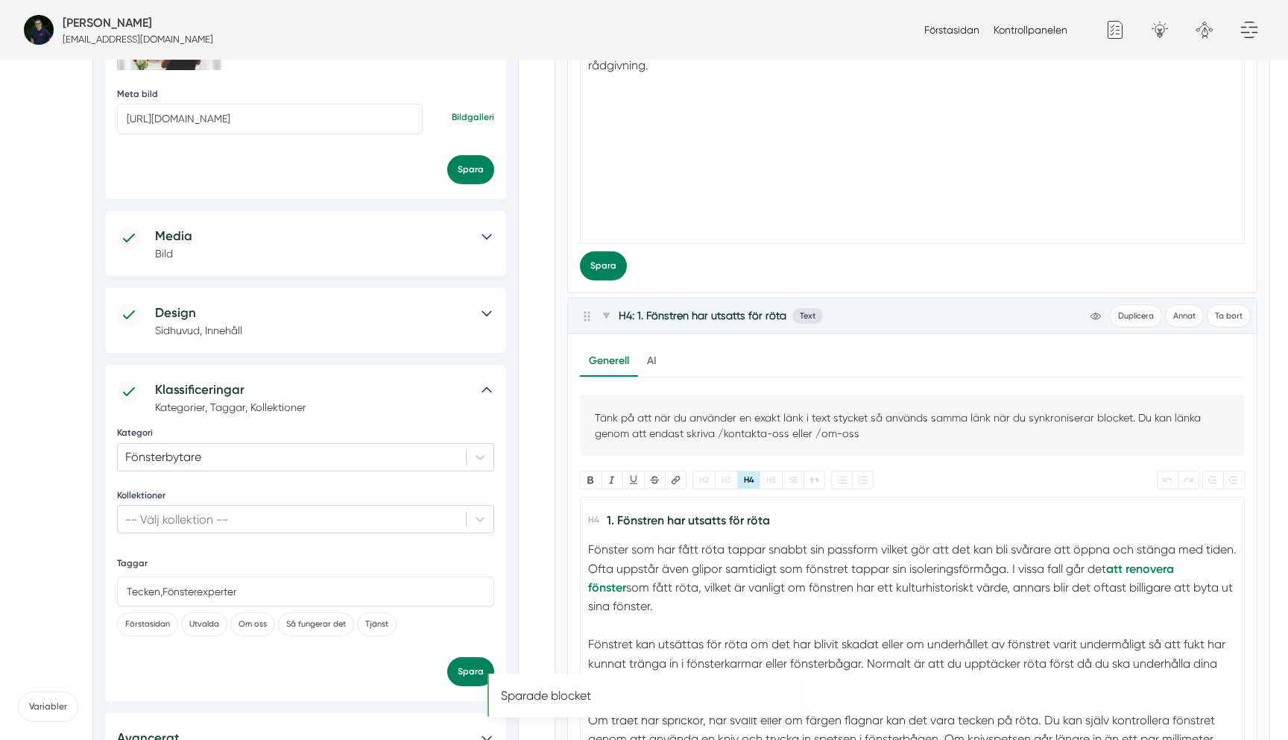
click at [309, 306] on h5 "Design" at bounding box center [312, 313] width 314 height 20
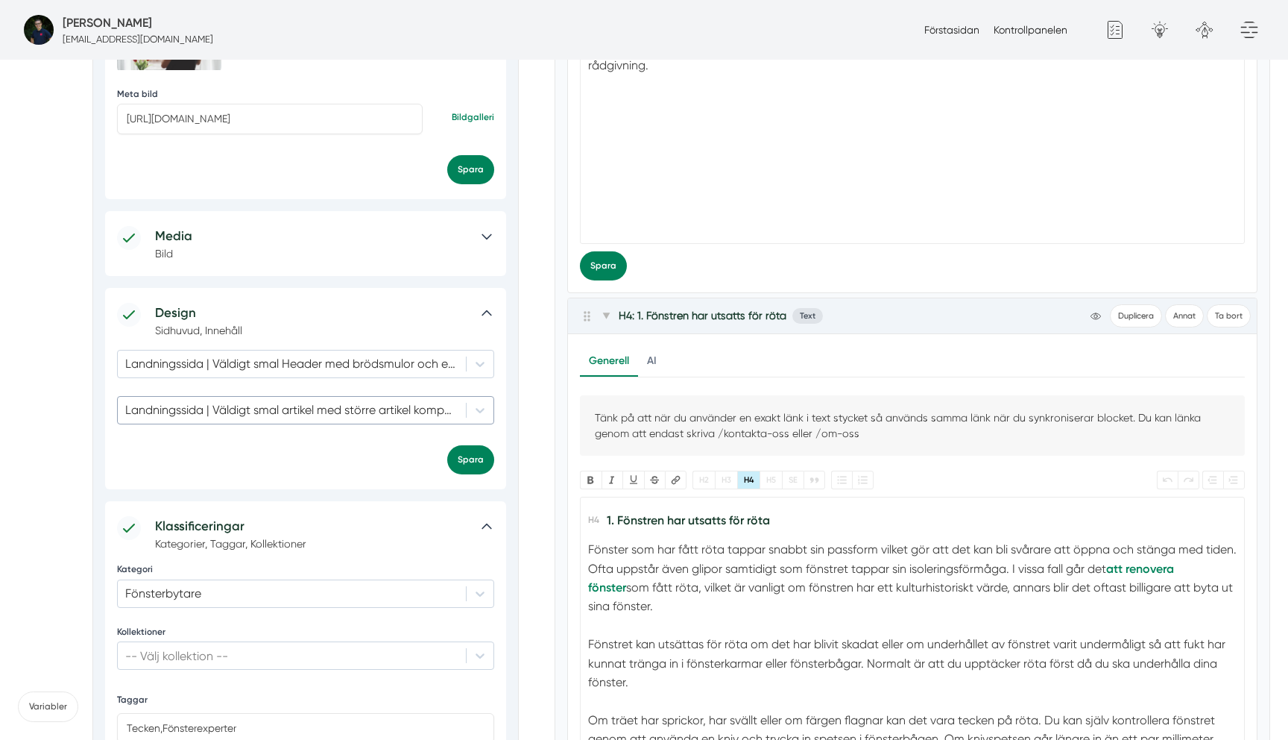
click at [348, 406] on div at bounding box center [291, 409] width 333 height 17
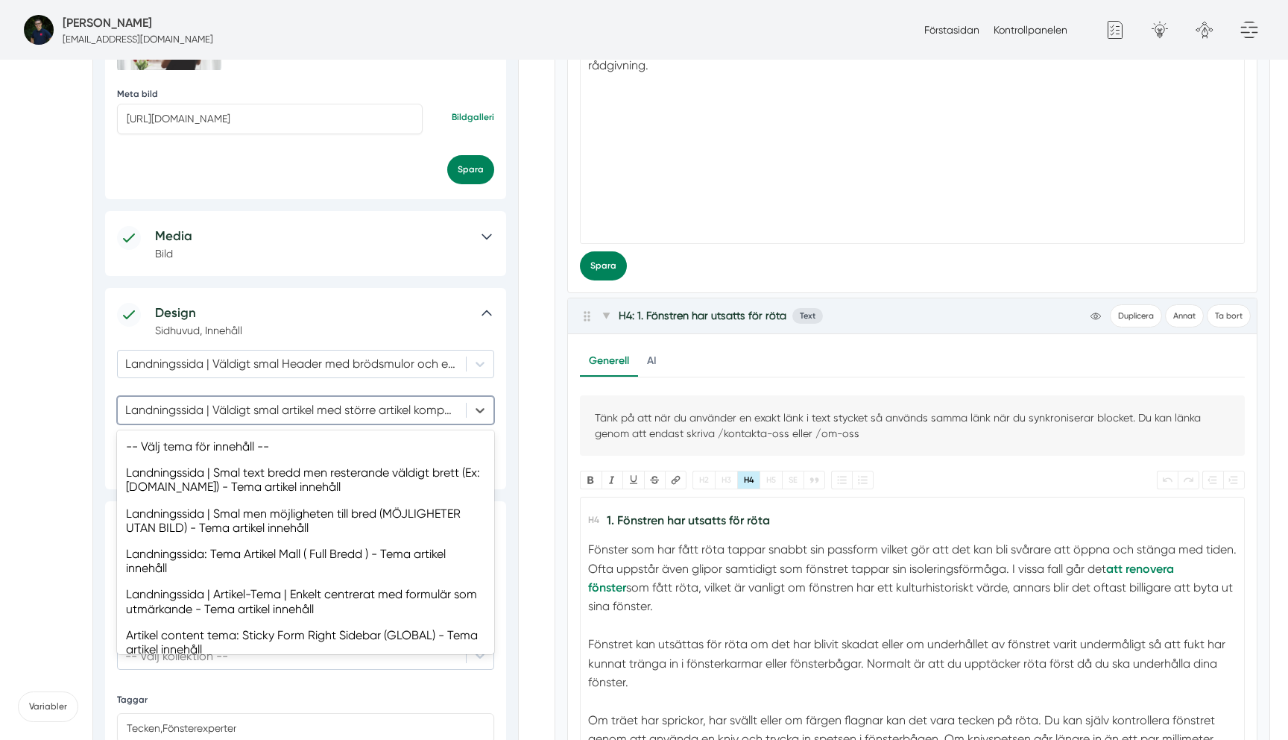
scroll to position [251, 0]
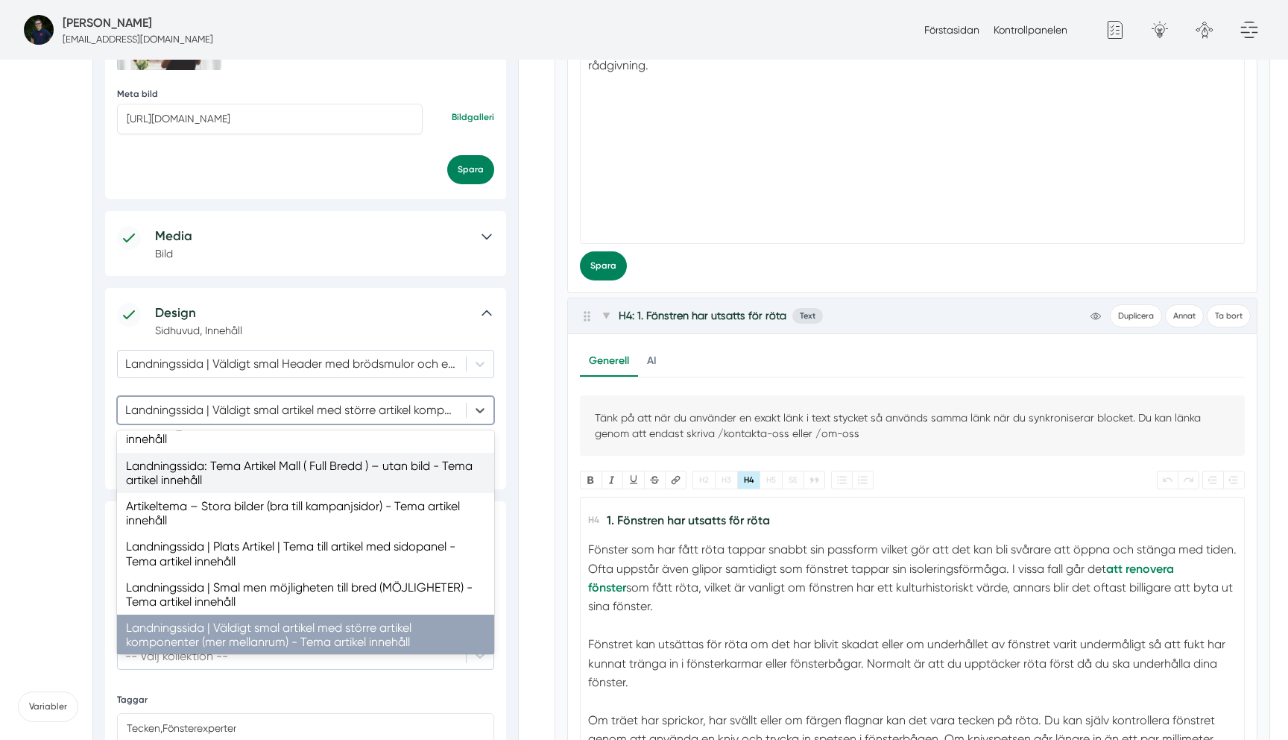
click at [330, 453] on div "Landningssida: Tema Artikel Mall ( Full Bredd ) – utan bild - Tema artikel inne…" at bounding box center [305, 473] width 377 height 40
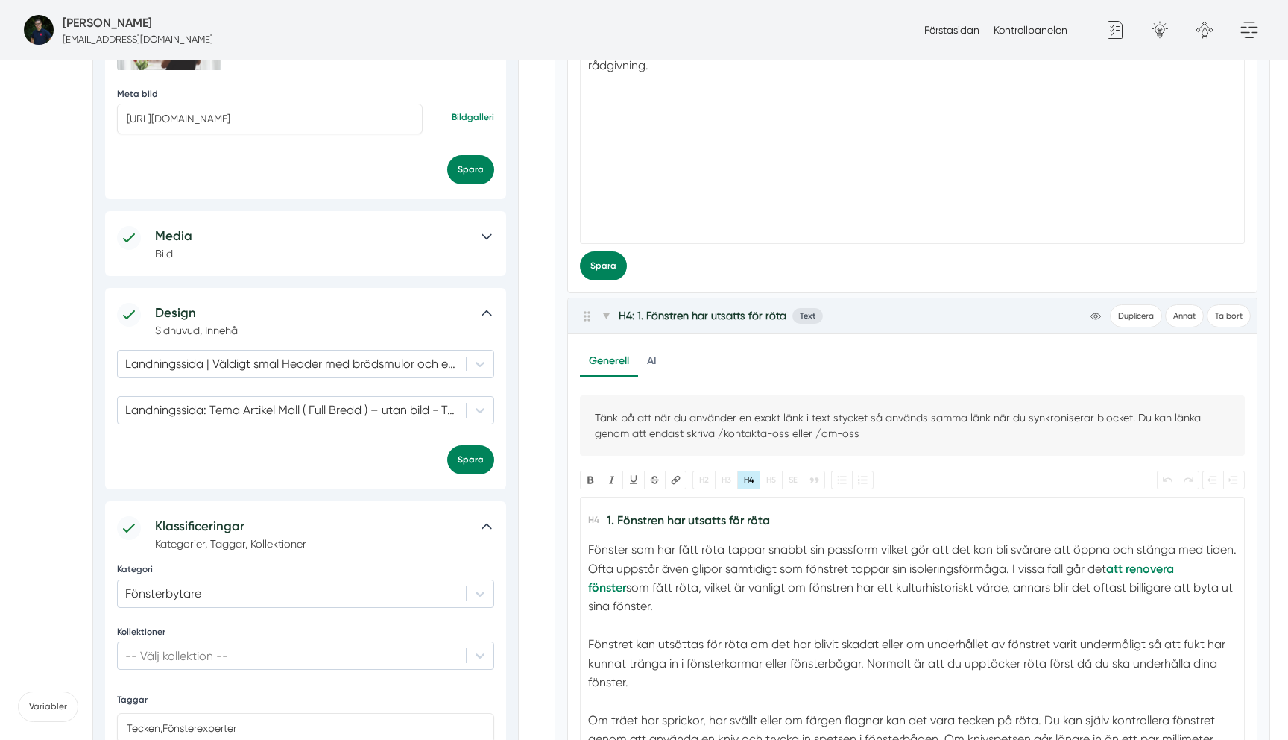
click at [465, 475] on div "Design Sidhuvud, Innehåll Landningssida | Väldigt smal Header med brödsmulor oc…" at bounding box center [305, 388] width 401 height 201
click at [374, 452] on div "Spara" at bounding box center [305, 459] width 377 height 29
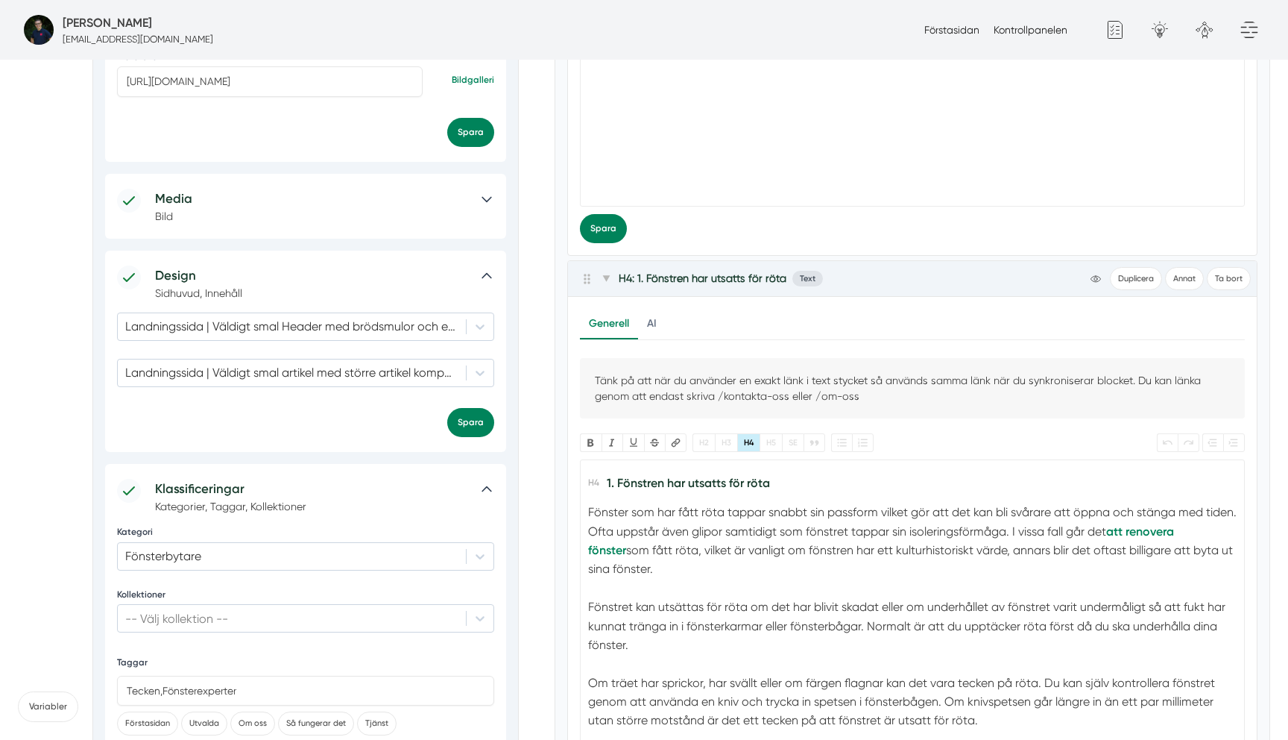
scroll to position [975, 0]
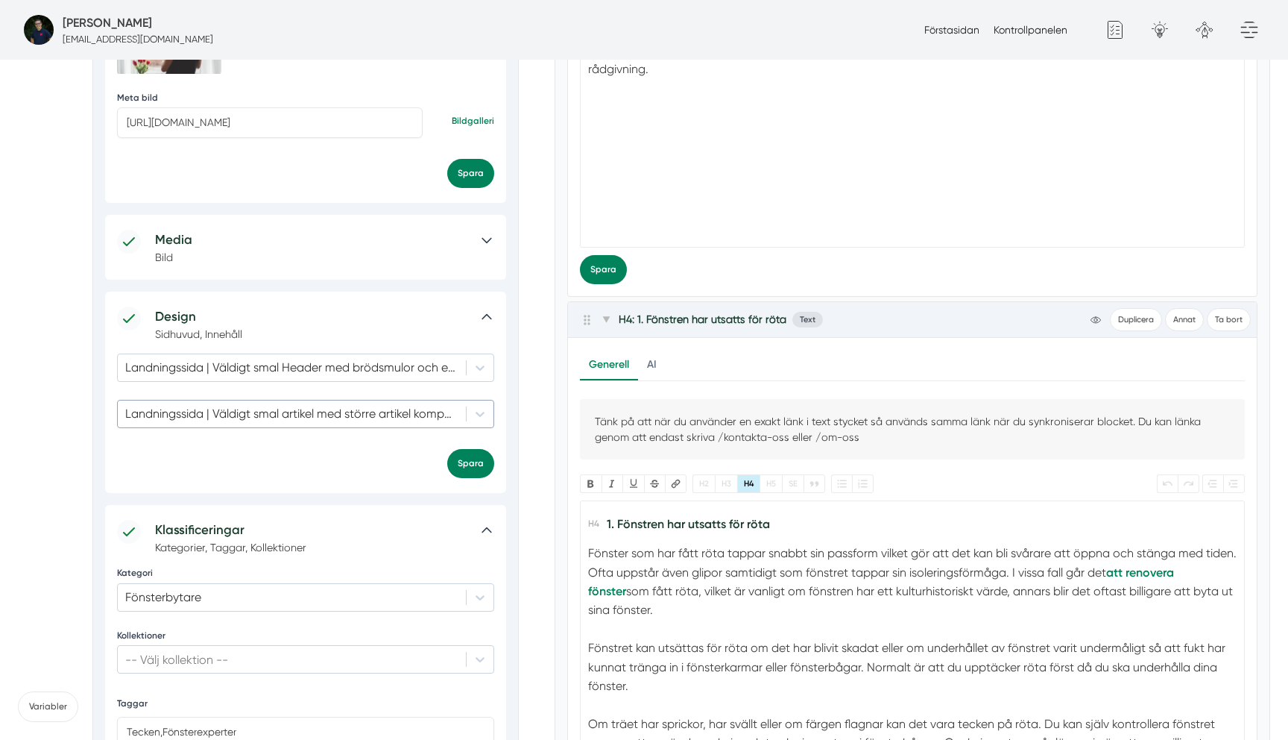
click at [342, 421] on div at bounding box center [291, 413] width 333 height 17
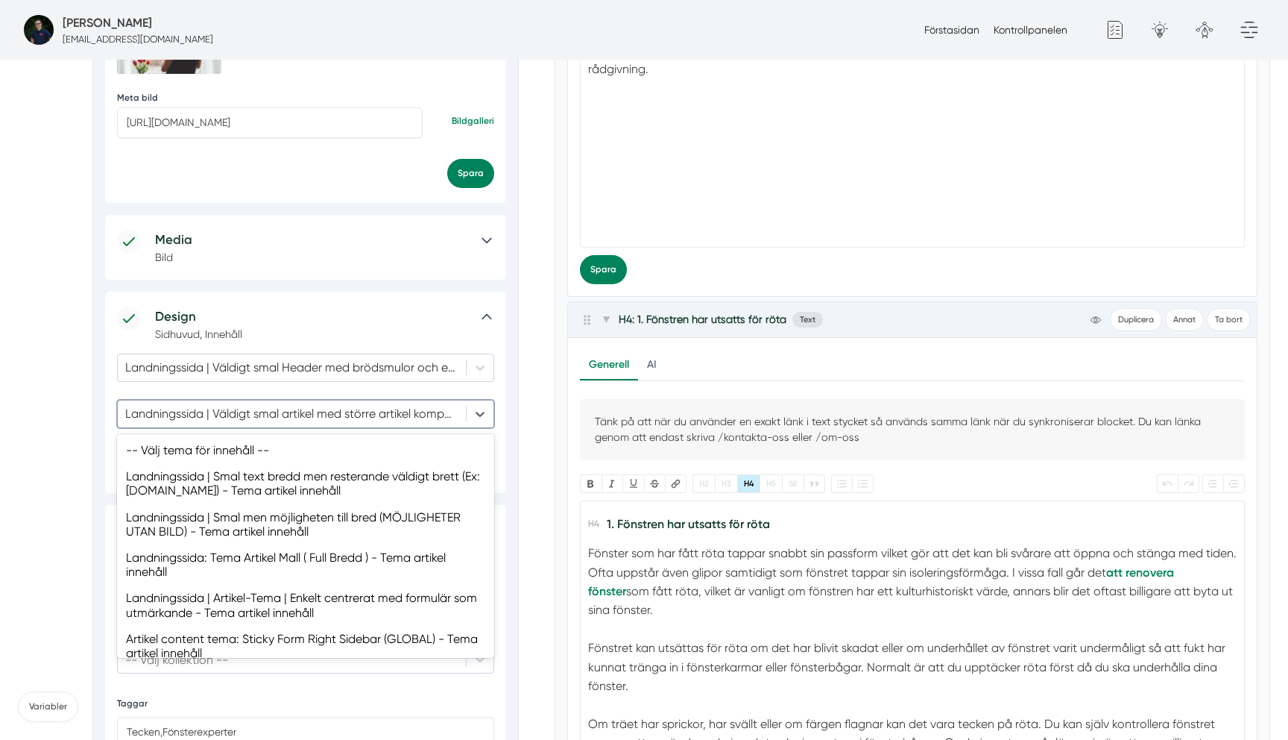
scroll to position [251, 0]
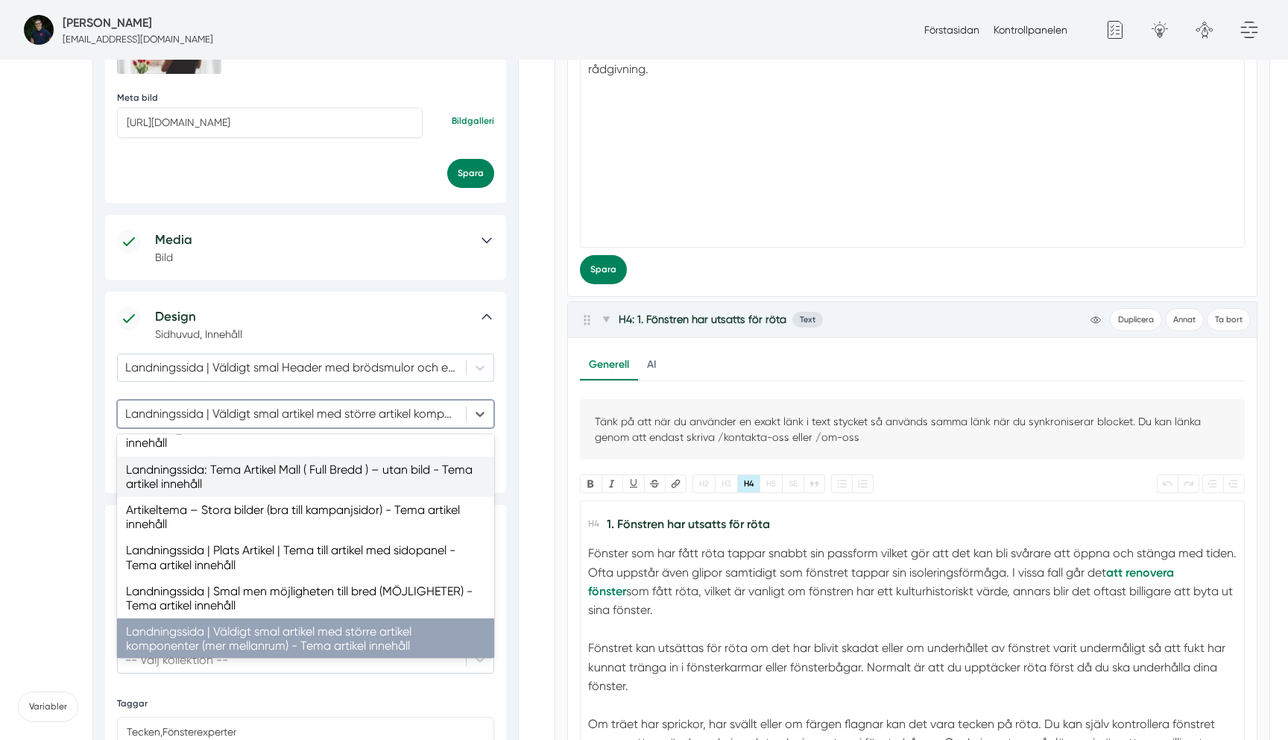
click at [342, 456] on div "Landningssida: Tema Artikel Mall ( Full Bredd ) – utan bild - Tema artikel inne…" at bounding box center [305, 476] width 377 height 40
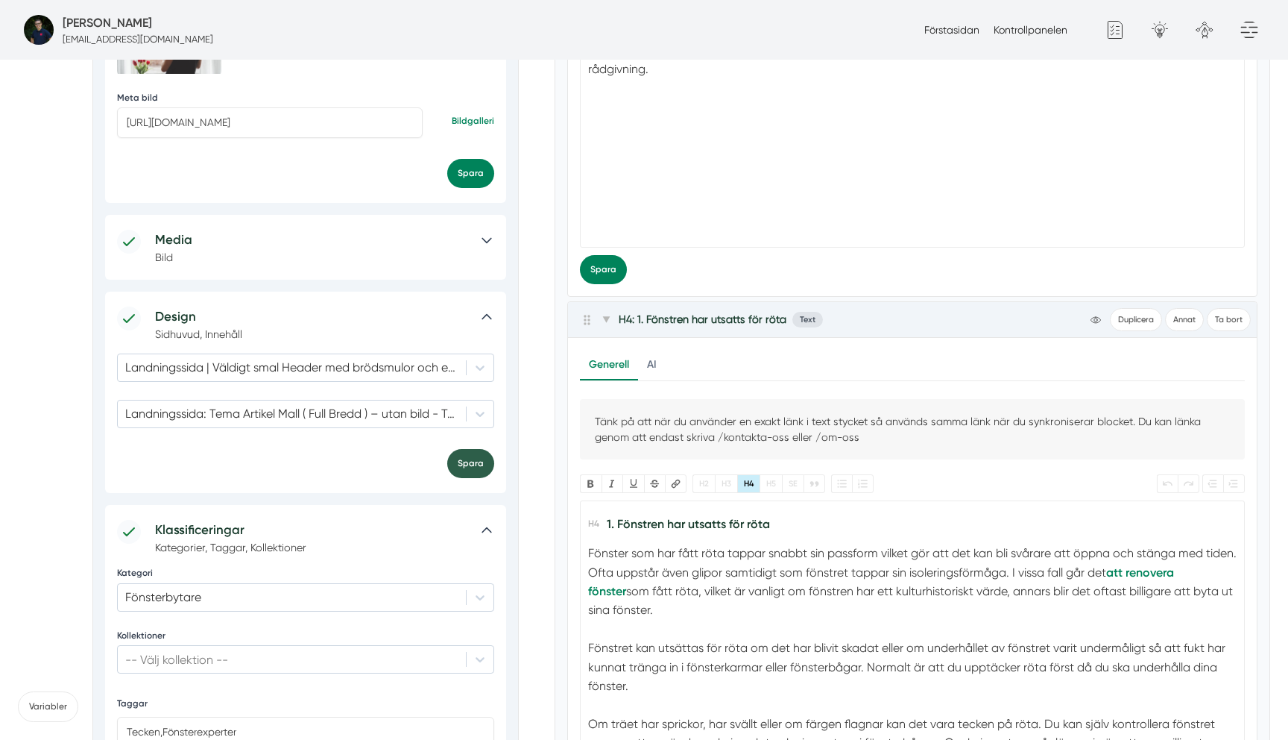
click at [472, 462] on button "Spara" at bounding box center [470, 463] width 47 height 29
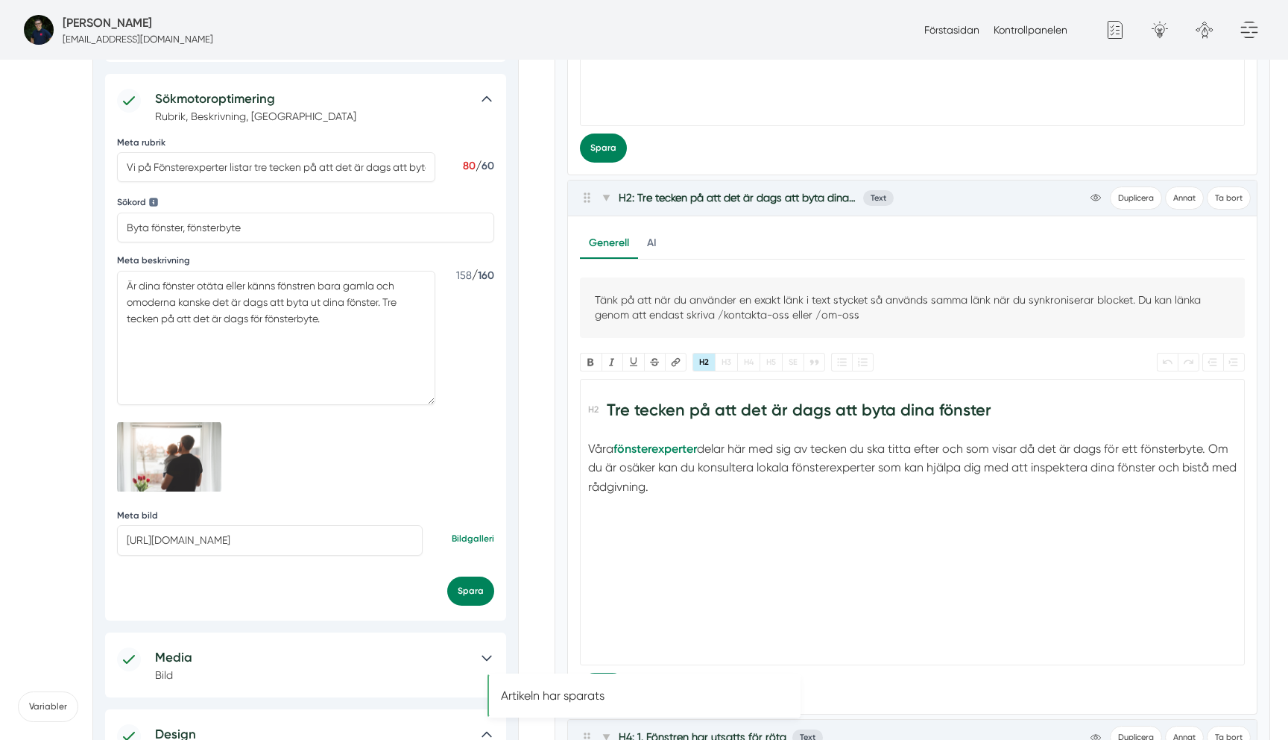
scroll to position [0, 0]
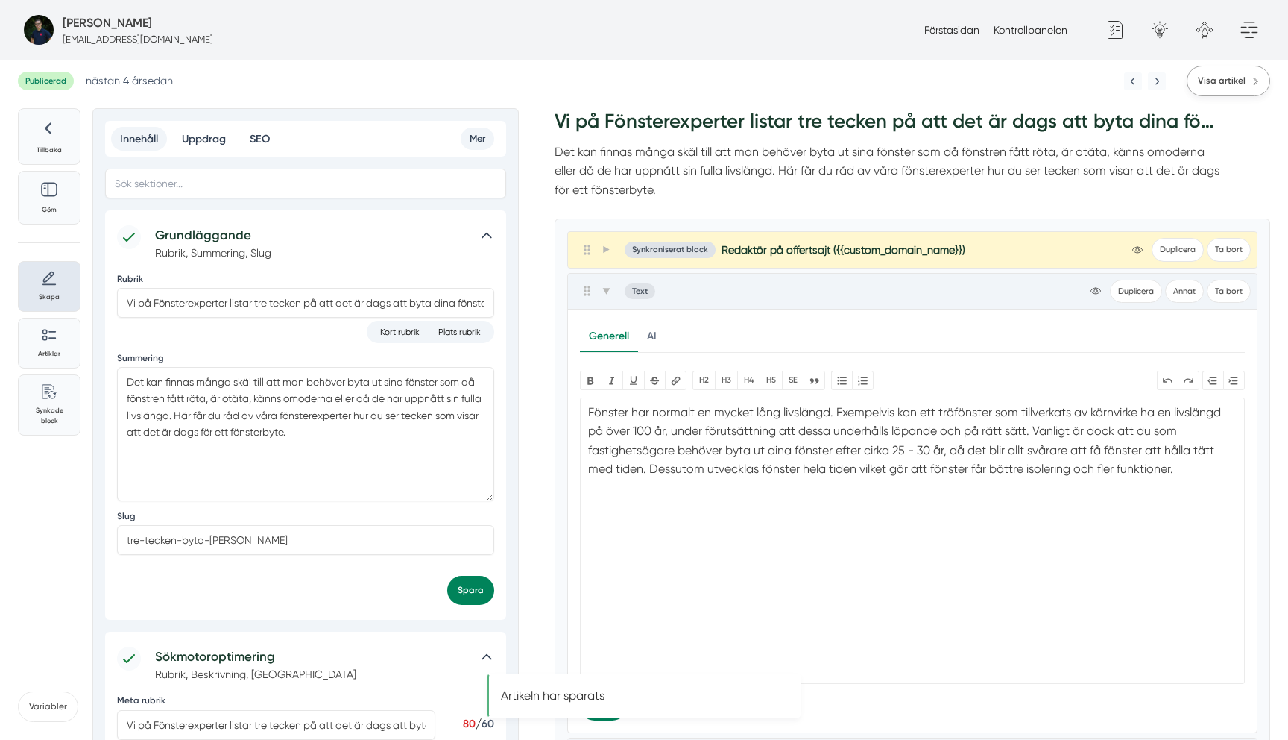
click at [1255, 77] on link "Visa artikel" at bounding box center [1229, 81] width 84 height 31
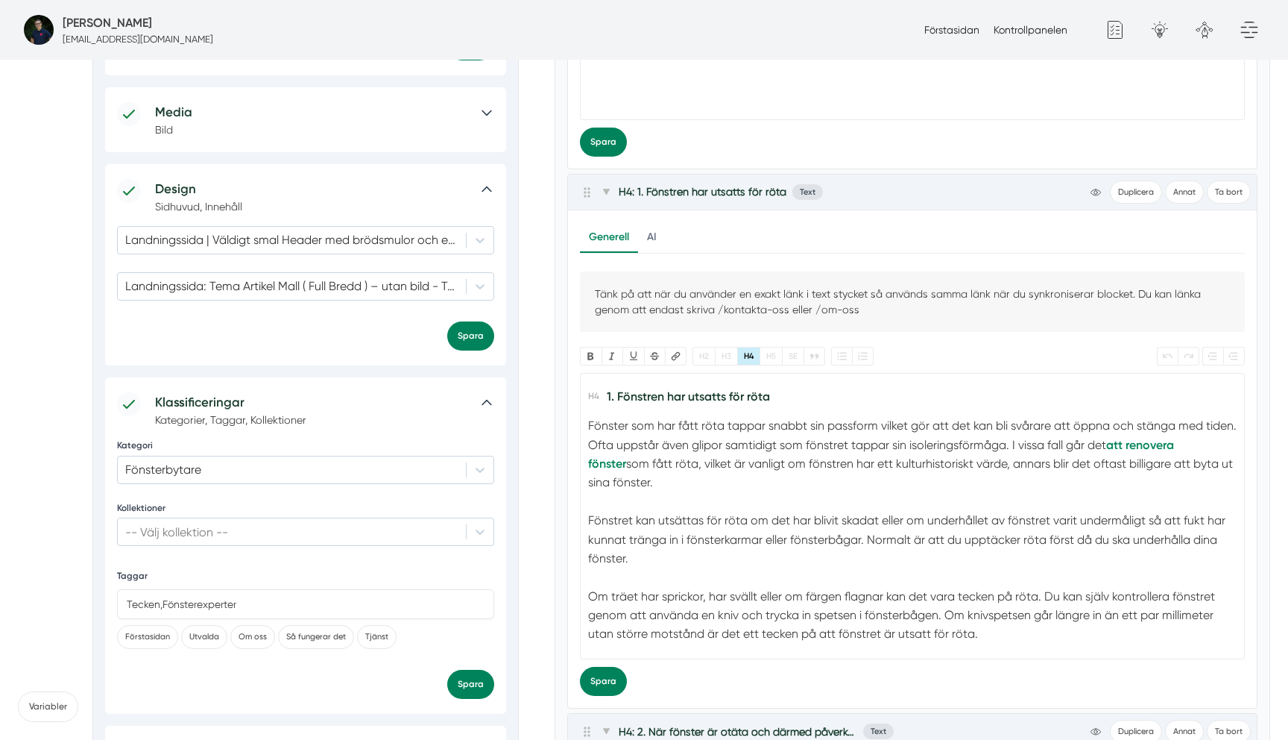
scroll to position [1093, 0]
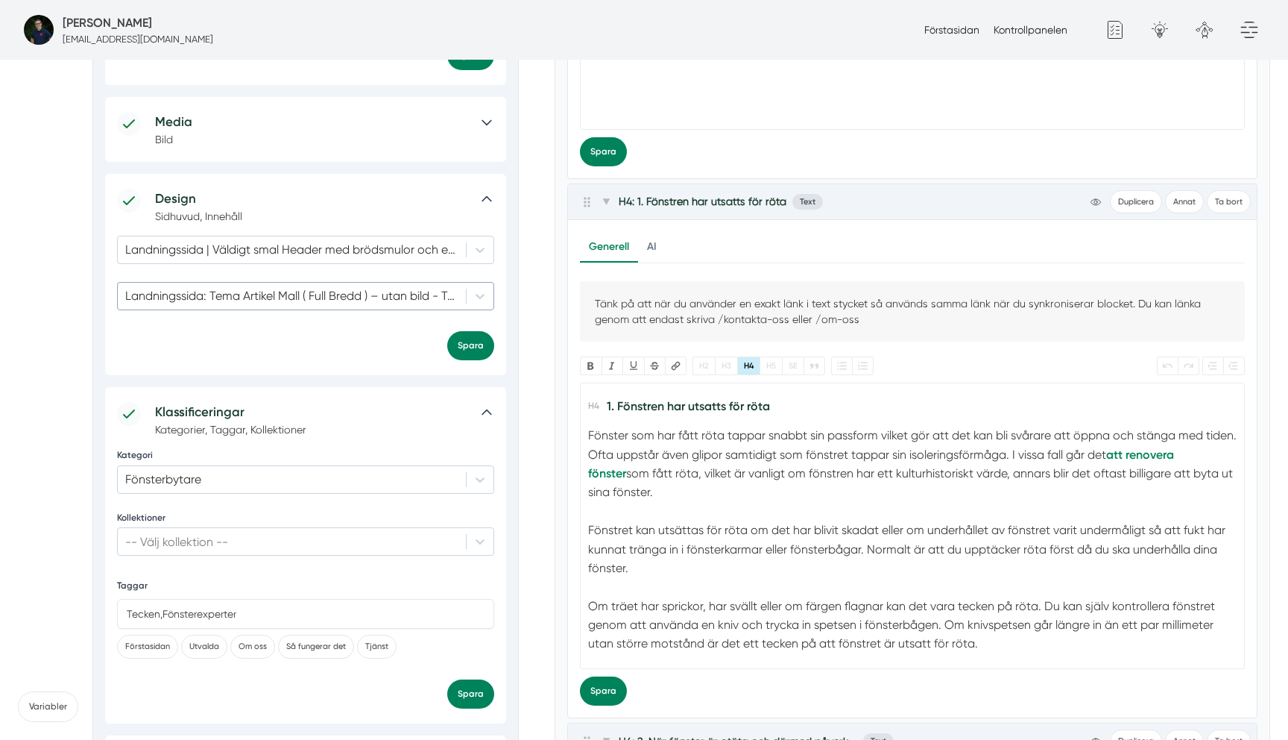
click at [369, 300] on div at bounding box center [291, 295] width 333 height 17
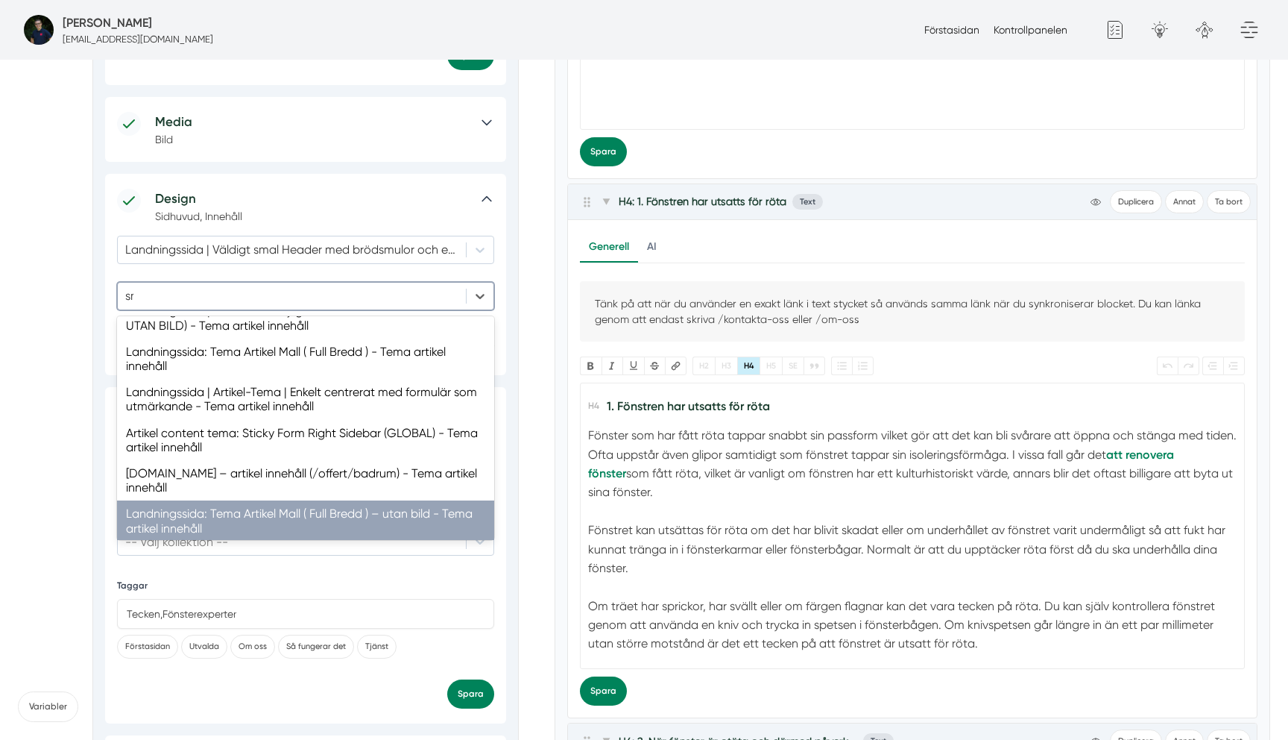
scroll to position [0, 0]
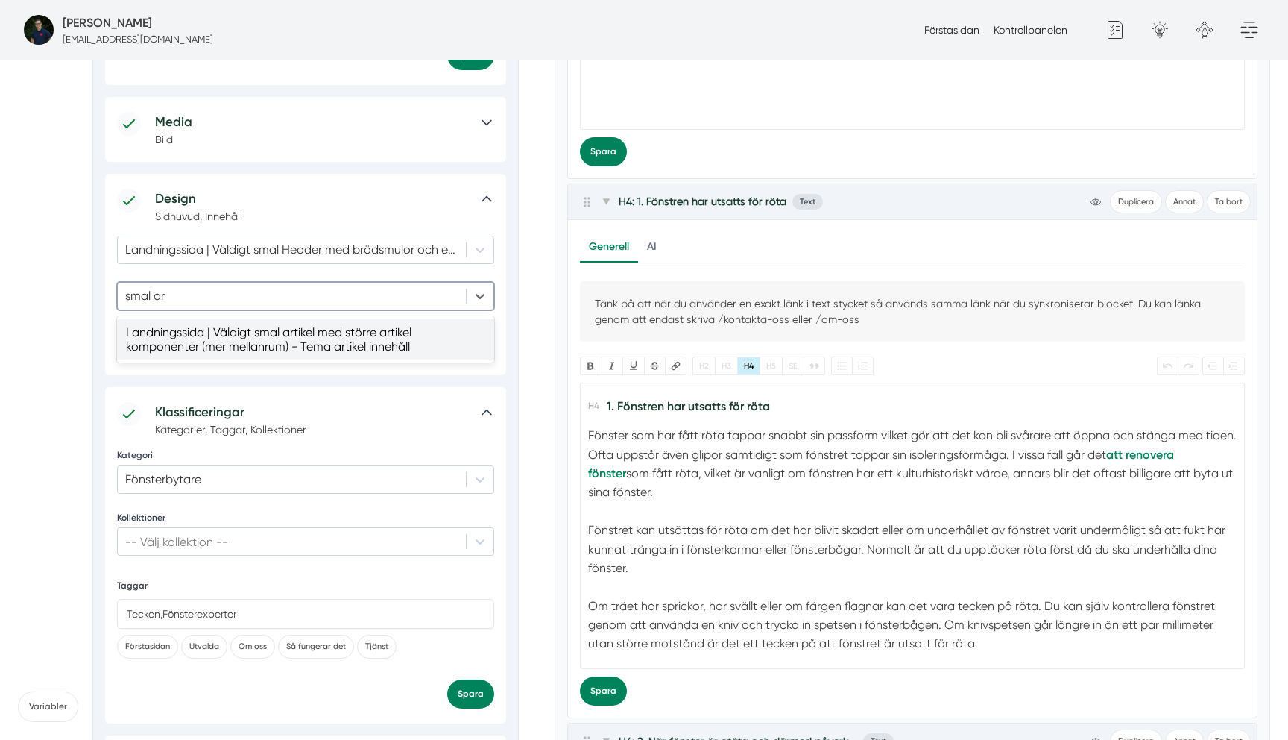
type input "smal art"
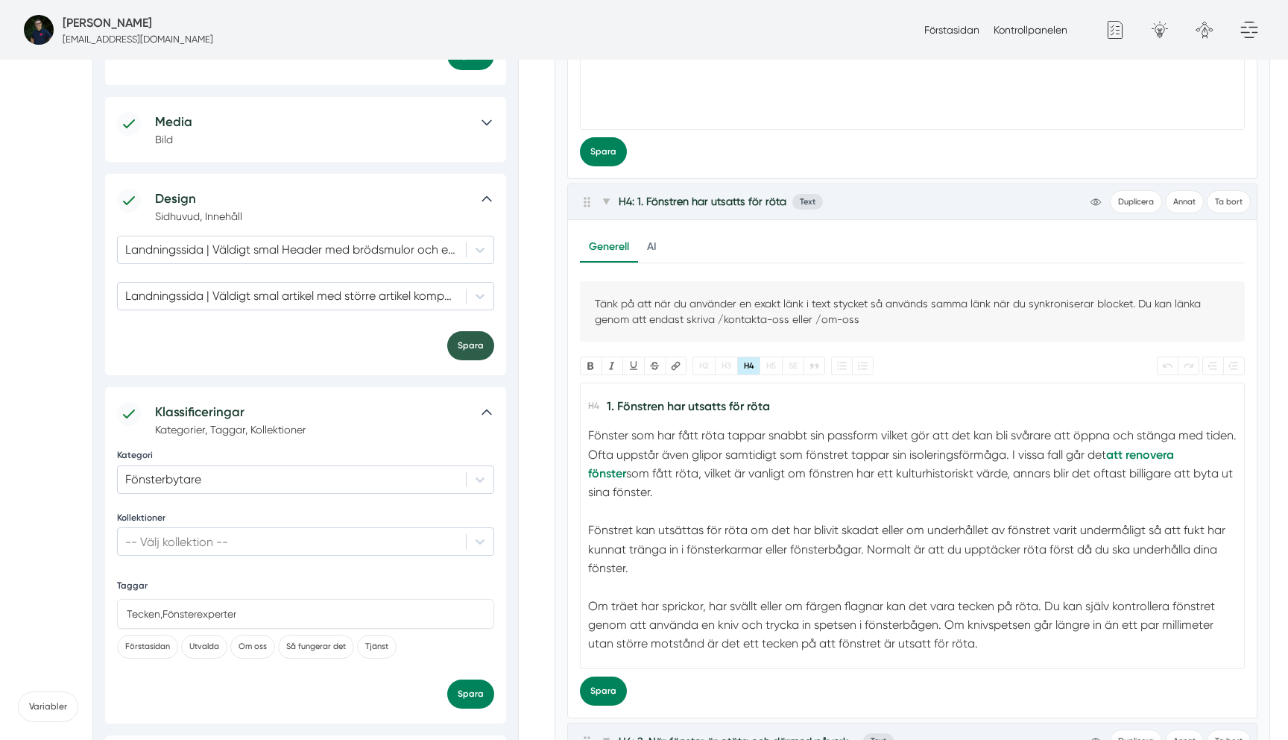
click at [479, 350] on button "Spara" at bounding box center [470, 345] width 47 height 29
click at [385, 256] on div at bounding box center [291, 249] width 333 height 17
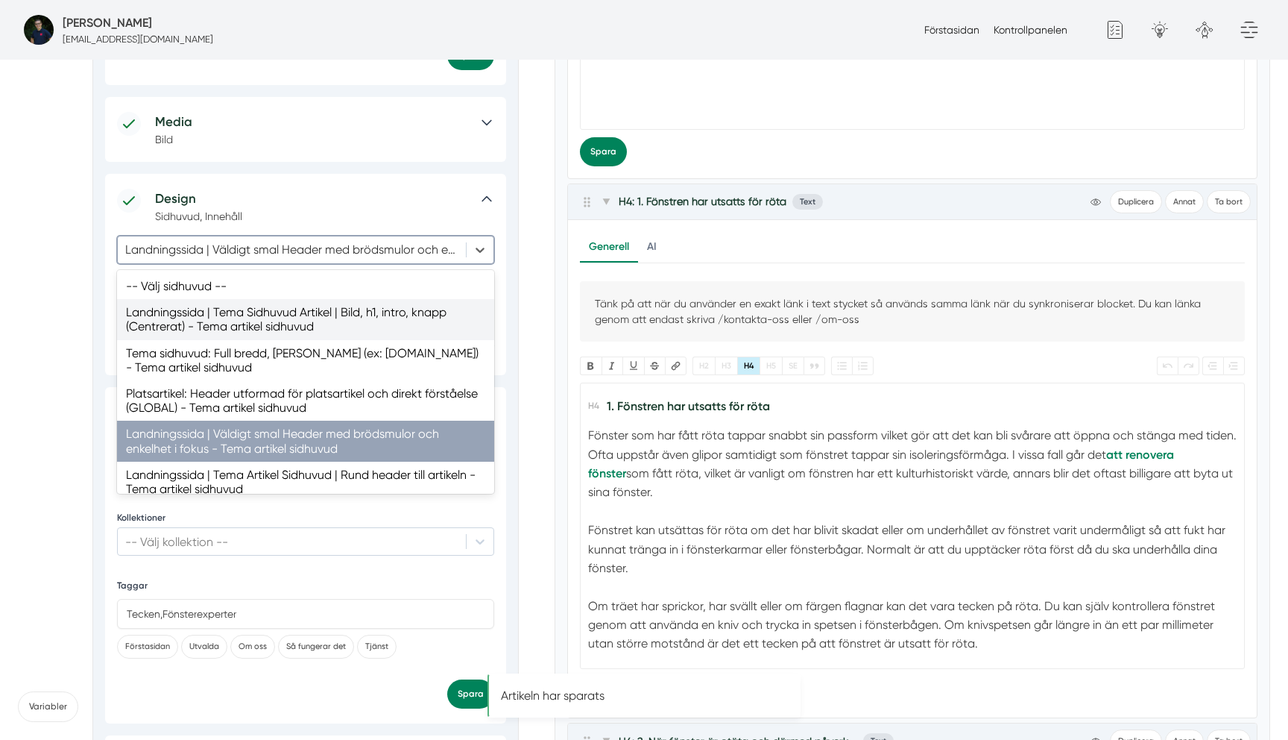
click at [357, 302] on div "Landningssida | Tema Sidhuvud Artikel | Bild, h1, intro, knapp (Centrerat) - Te…" at bounding box center [305, 319] width 377 height 40
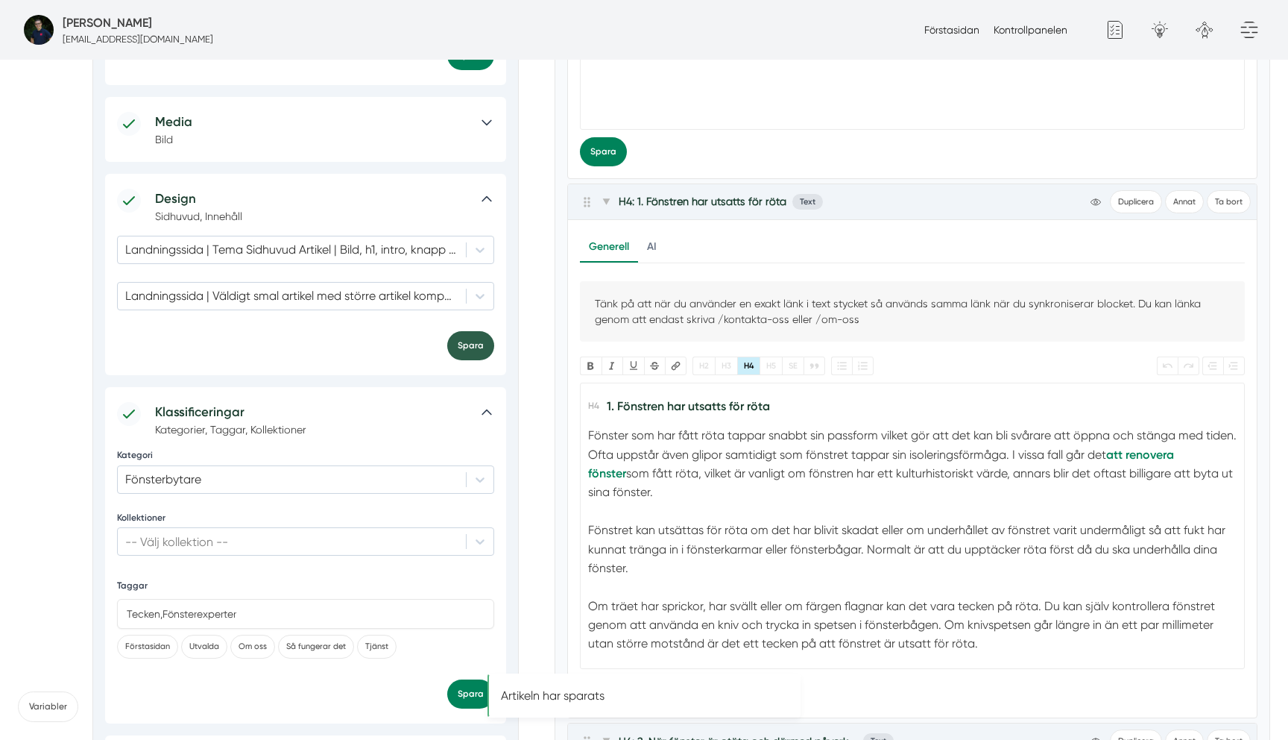
click at [463, 344] on button "Spara" at bounding box center [470, 345] width 47 height 29
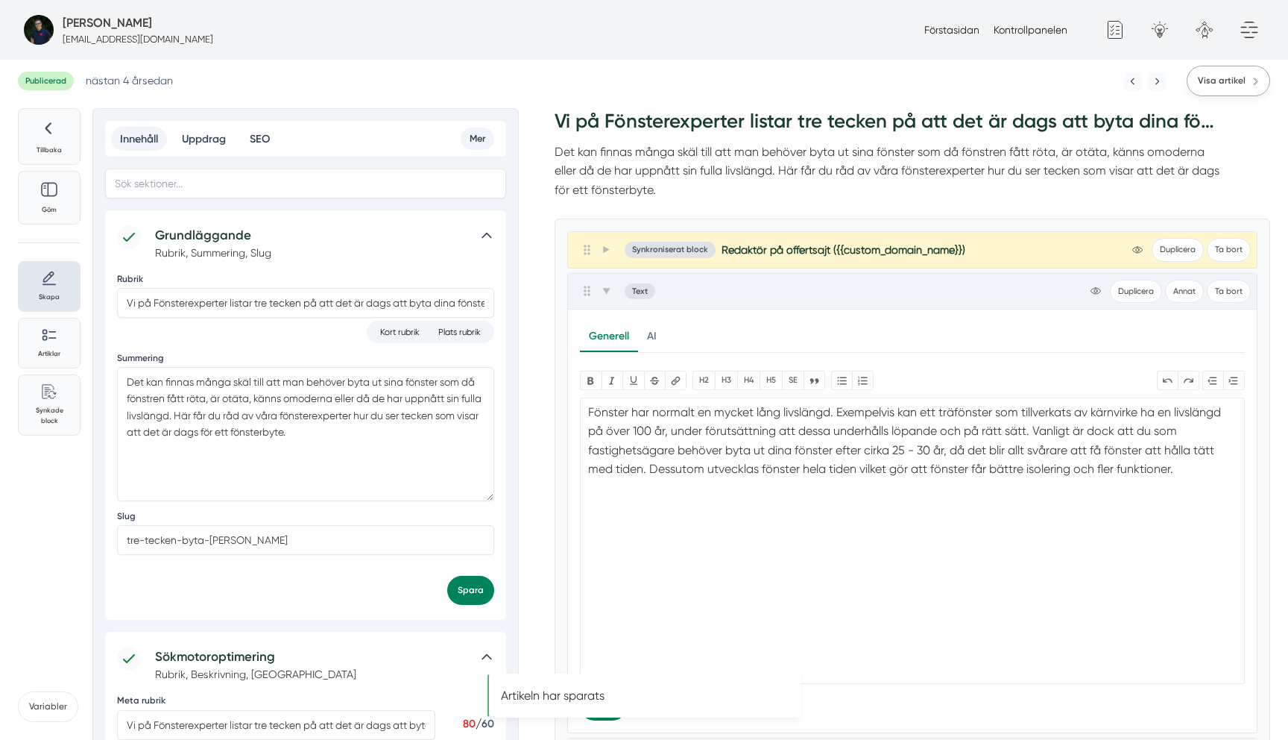
click at [1216, 76] on span "Visa artikel" at bounding box center [1222, 81] width 48 height 14
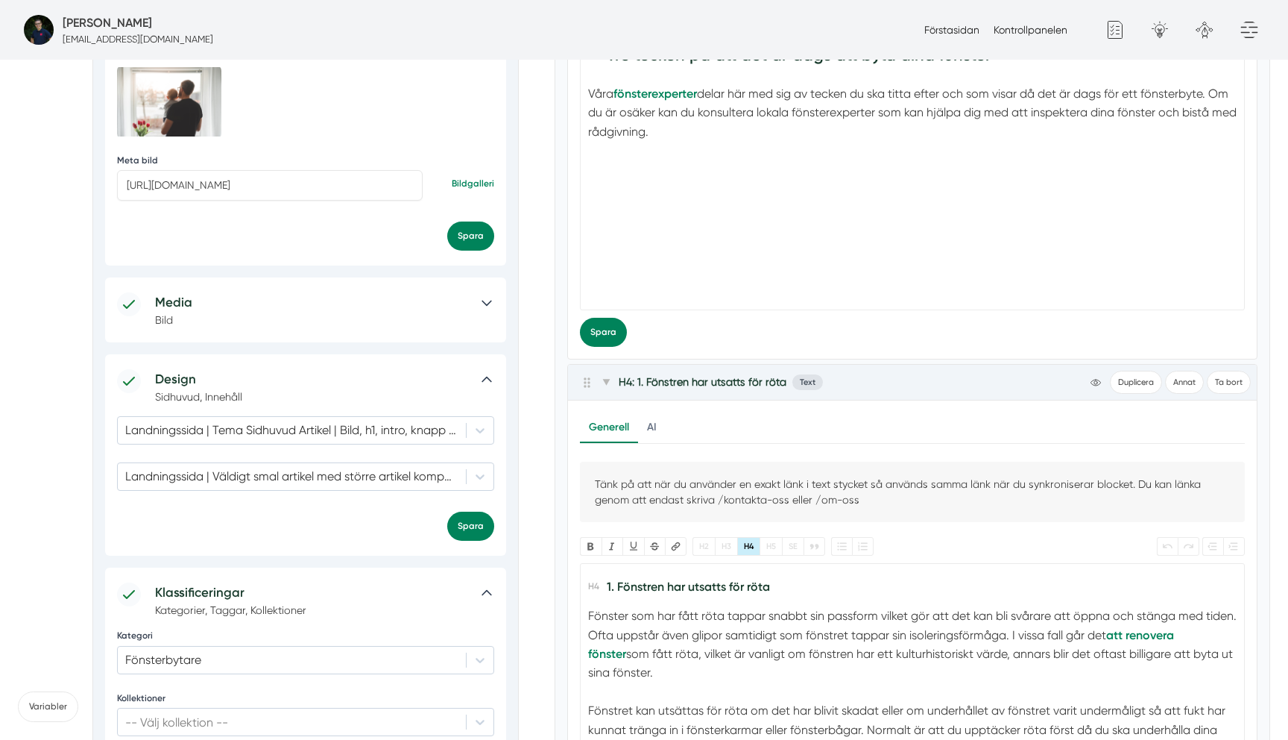
scroll to position [919, 0]
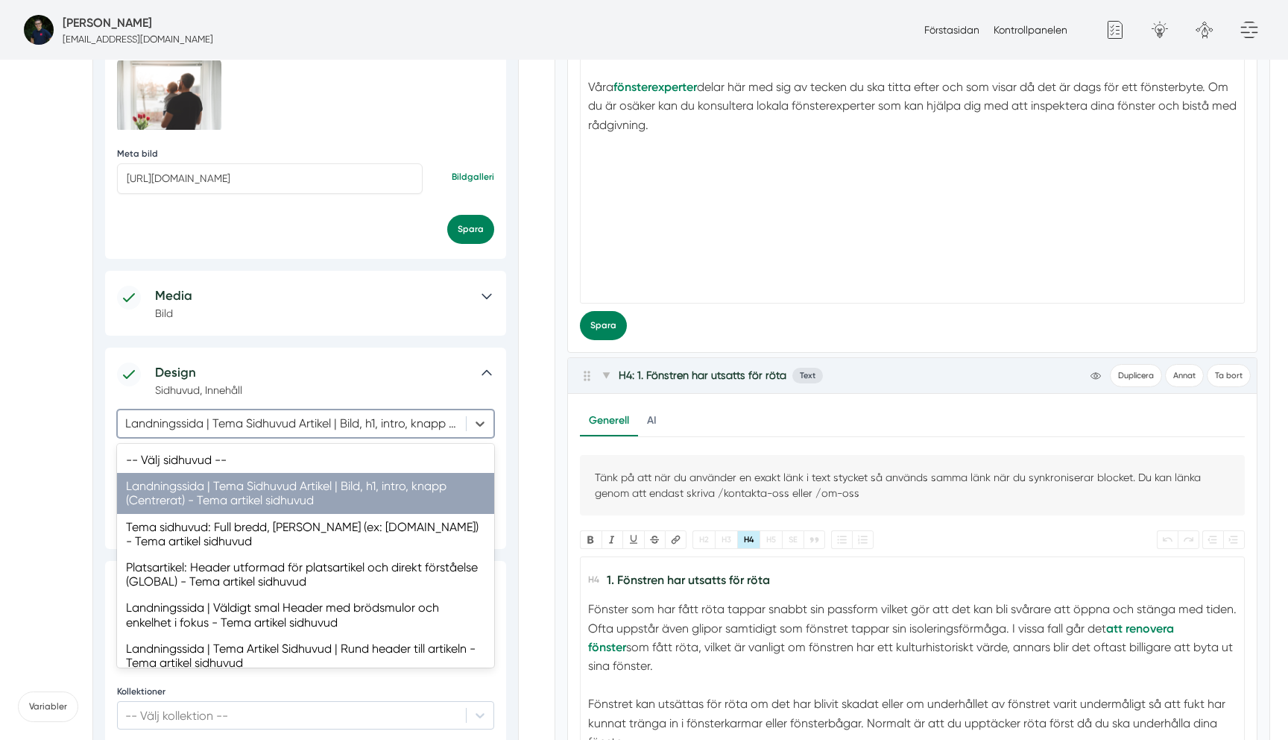
click at [257, 417] on div at bounding box center [291, 423] width 333 height 17
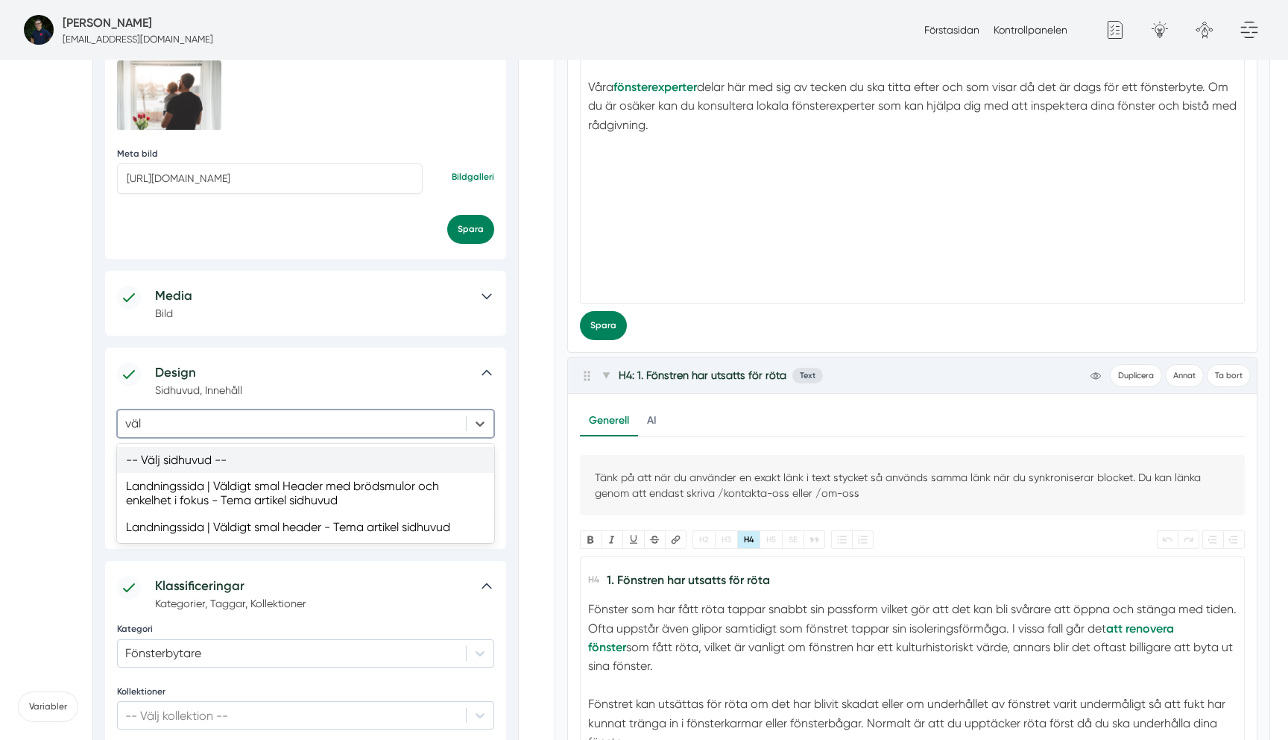
type input "väld"
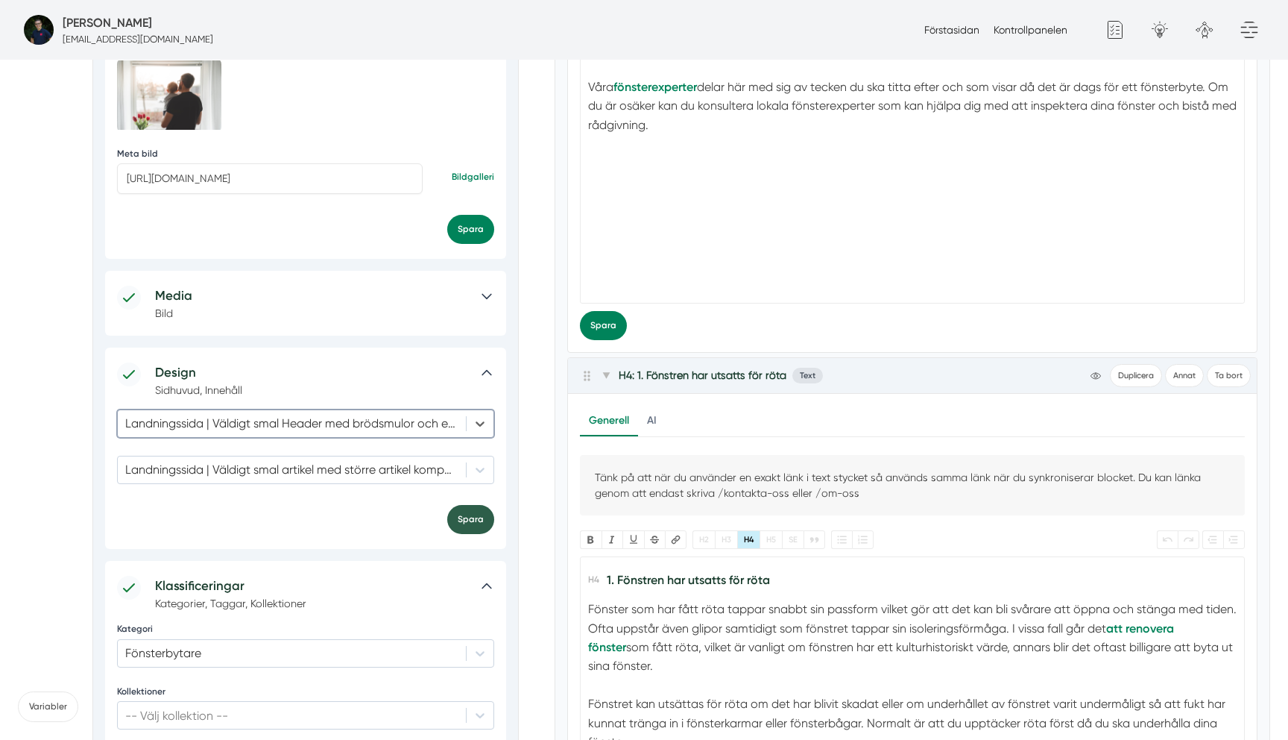
click at [467, 516] on button "Spara" at bounding box center [470, 519] width 47 height 29
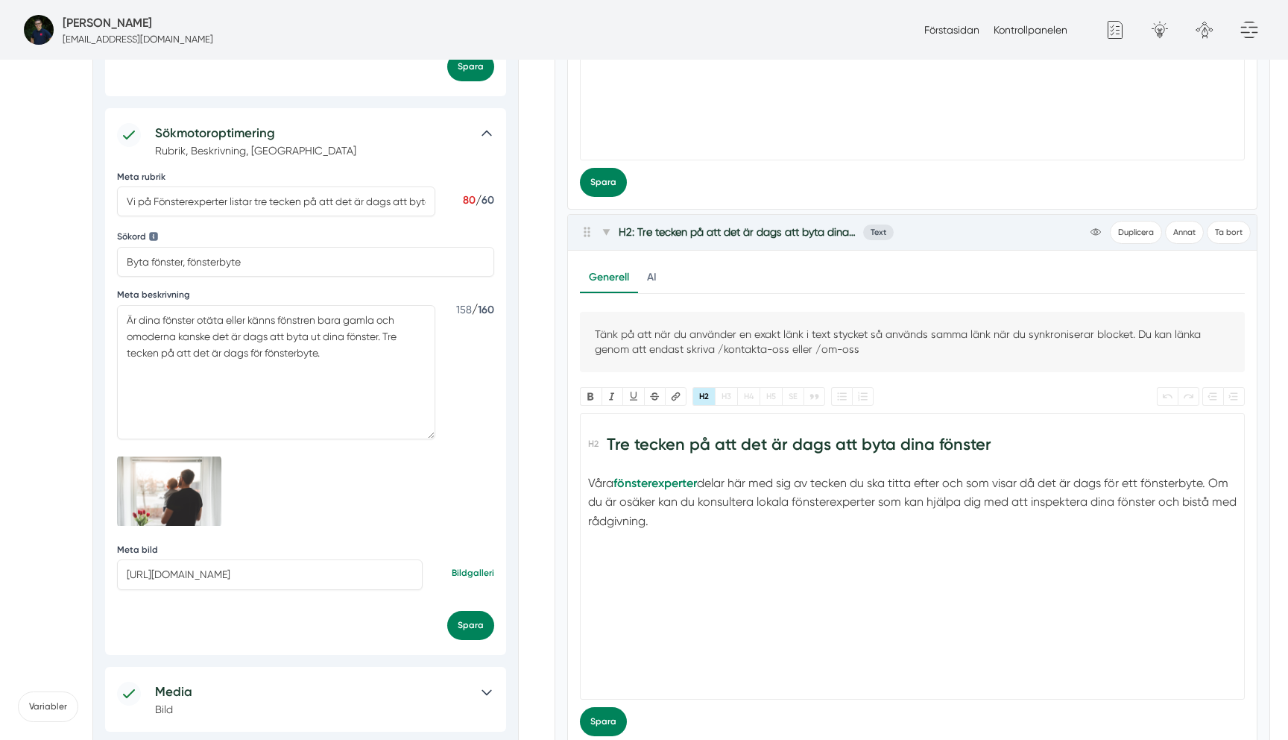
scroll to position [544, 0]
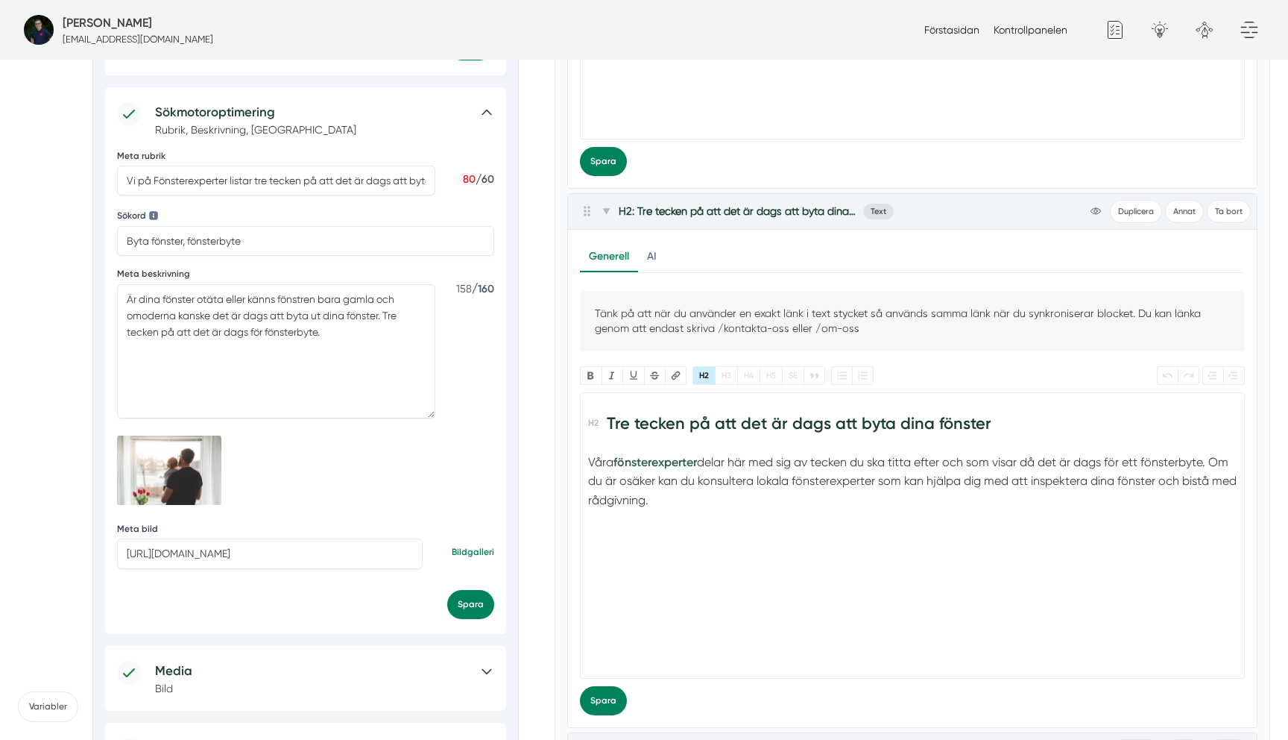
click at [665, 465] on strong "fönsterexperter" at bounding box center [656, 462] width 84 height 14
type input "[URL][DOMAIN_NAME]"
click at [675, 377] on button "Länk" at bounding box center [676, 375] width 22 height 19
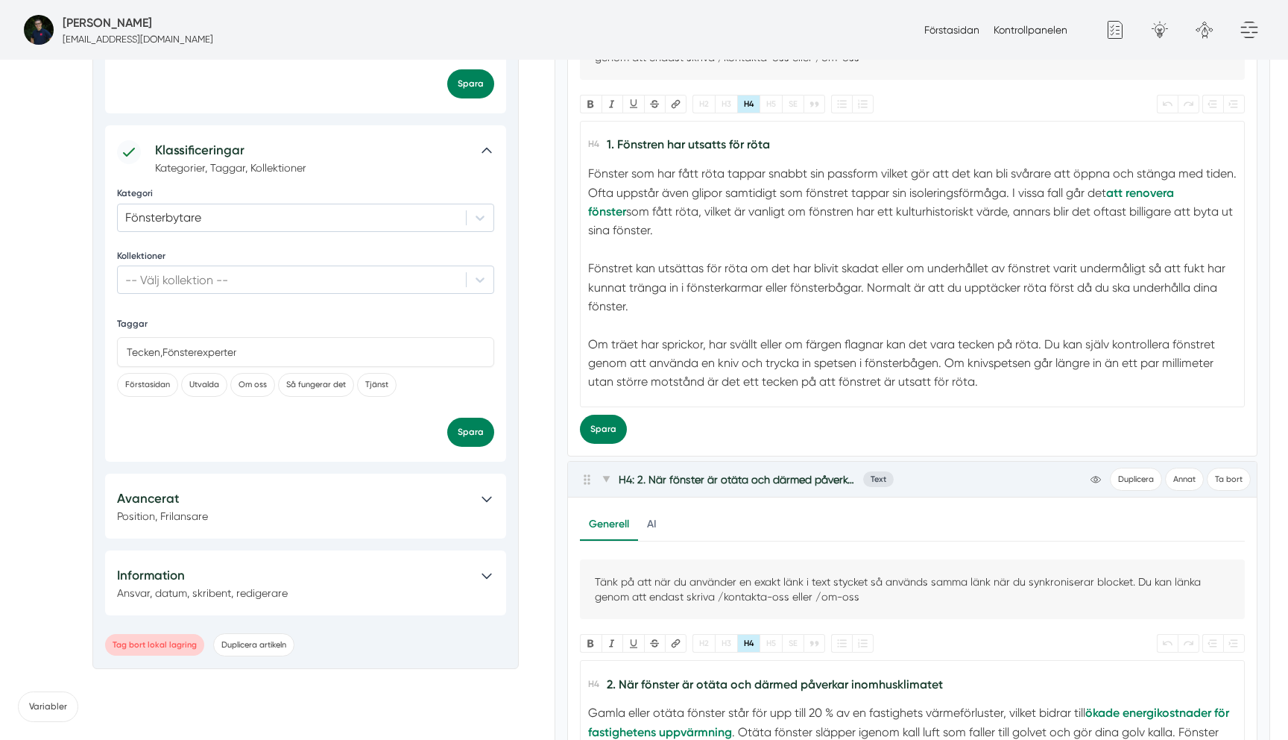
scroll to position [1361, 0]
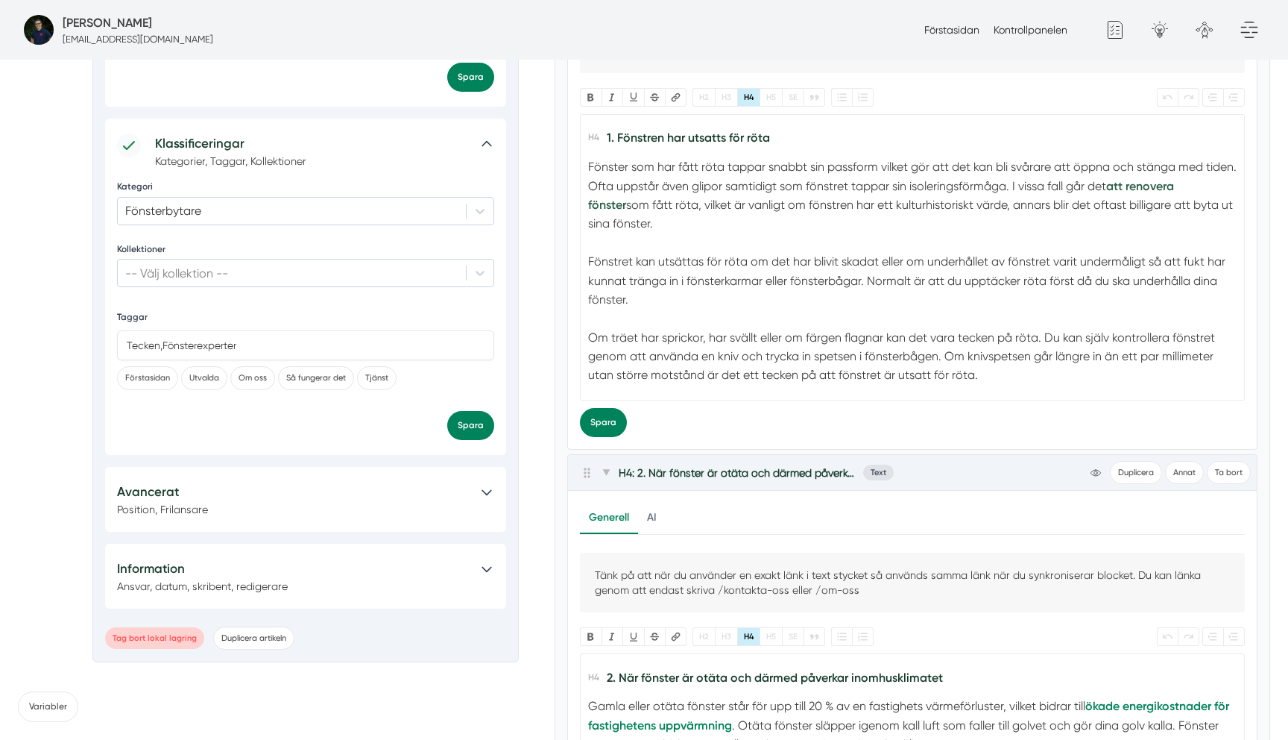
click at [1115, 185] on strong "att renovera fönster" at bounding box center [881, 195] width 586 height 33
click at [1174, 184] on strong "att renovera fönster" at bounding box center [881, 195] width 586 height 33
click at [1222, 186] on div "Fönster som har fått röta tappar snabbt sin passform vilket gör att det kan bli…" at bounding box center [912, 195] width 649 height 76
click at [1174, 186] on strong "att renovera fönster" at bounding box center [881, 195] width 586 height 33
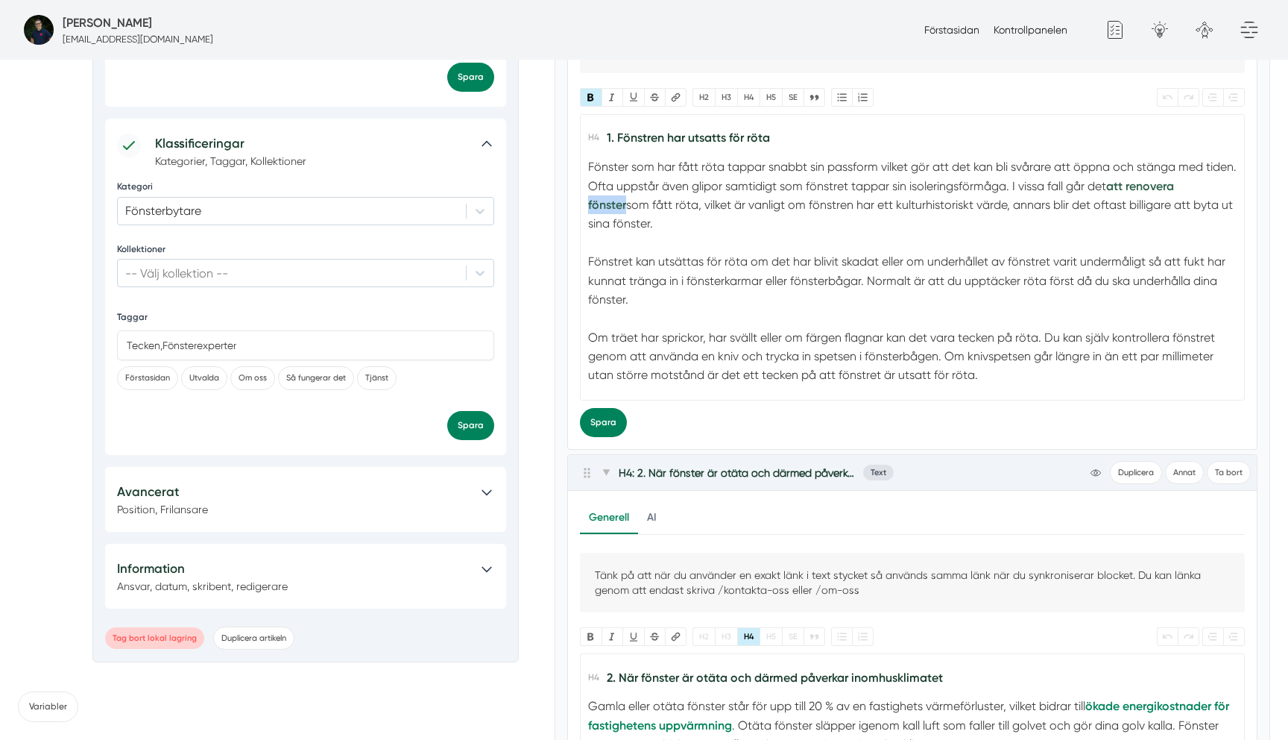
click at [1174, 186] on strong "att renovera fönster" at bounding box center [881, 195] width 586 height 33
click at [1113, 187] on strong "att renovera fönster" at bounding box center [881, 195] width 586 height 33
type input "https://www.fönsterexperter.se/sida/kan-jag-renovera-mina-fonster-sjalv"
click at [669, 101] on button "Länk" at bounding box center [676, 97] width 22 height 19
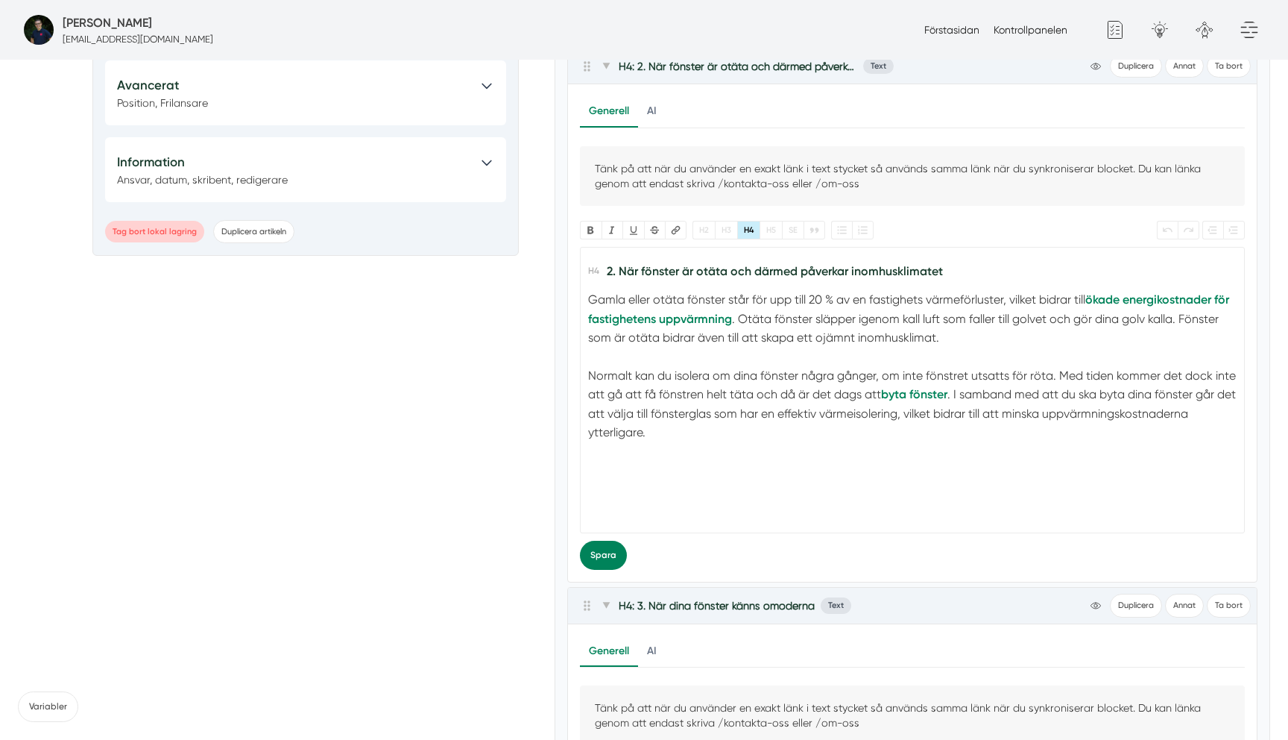
scroll to position [1777, 0]
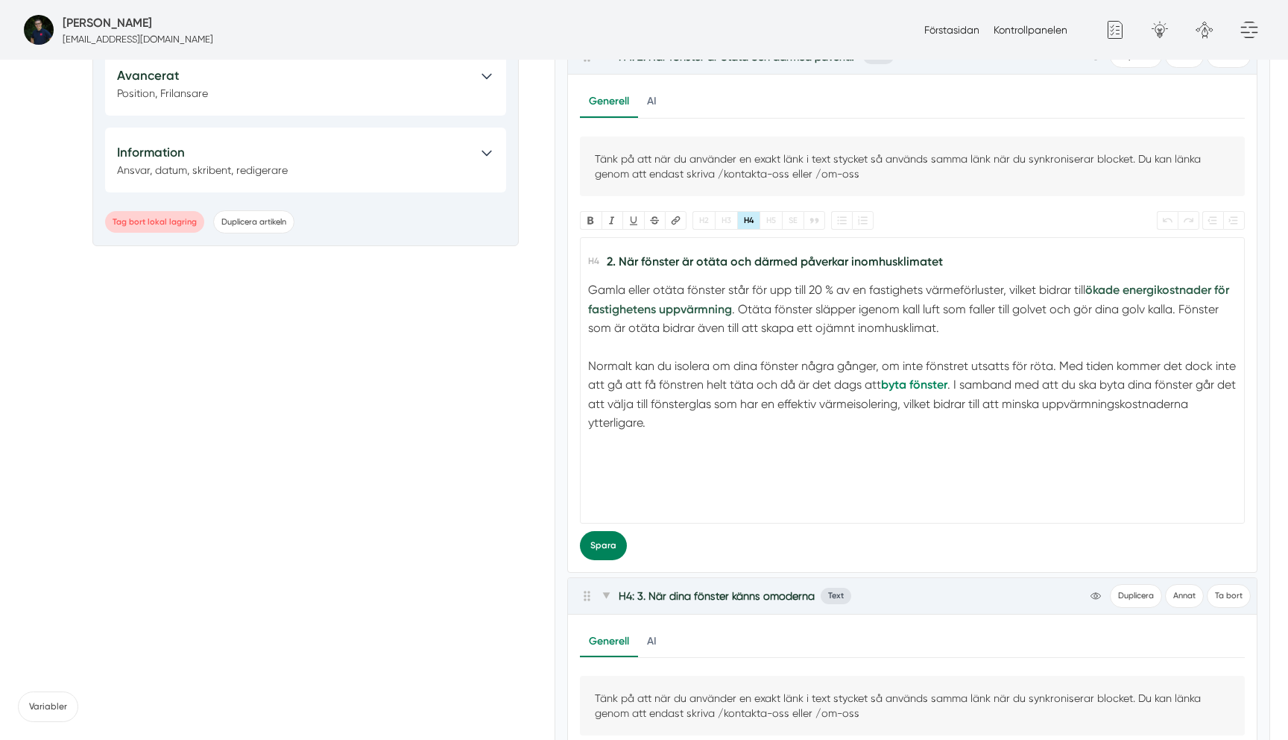
click at [702, 308] on strong "ökade energikostnader för fastighetens uppvärmning" at bounding box center [908, 299] width 641 height 33
click at [645, 308] on strong "ökade energikostnader för fastighetens uppvärmning" at bounding box center [908, 299] width 641 height 33
click at [624, 312] on strong "ökade energikostnader för fastighetens uppvärmning" at bounding box center [908, 299] width 641 height 33
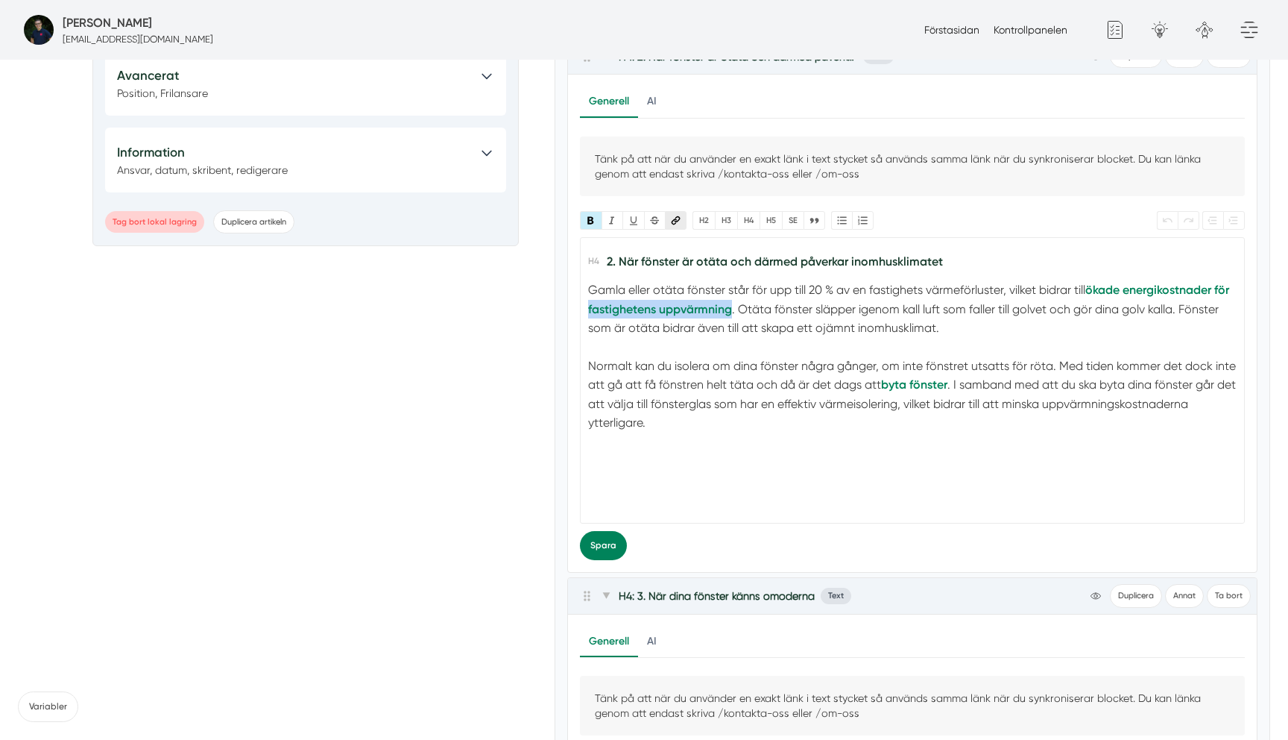
type input "https://www.fönsterexperter.se/sida/kan-jag-sanka-mina-uppvarmningskostnader-me…"
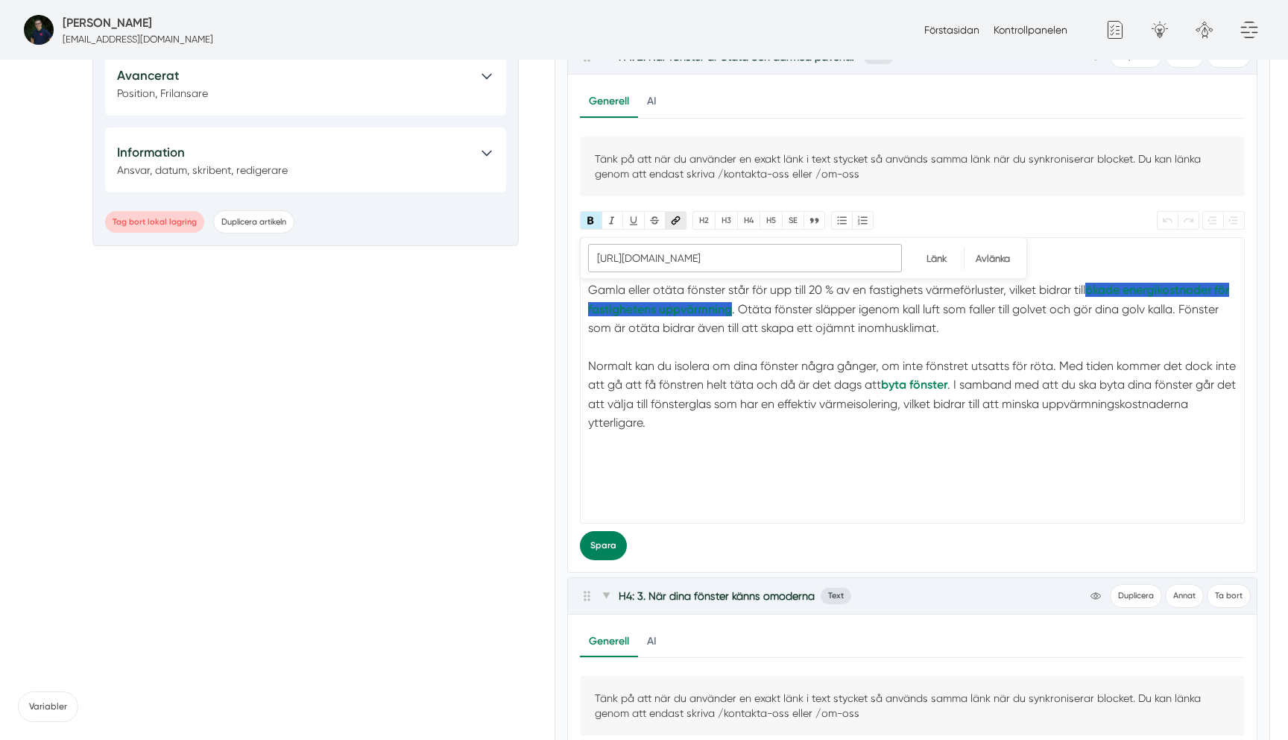
click at [674, 225] on button "Länk" at bounding box center [676, 220] width 22 height 19
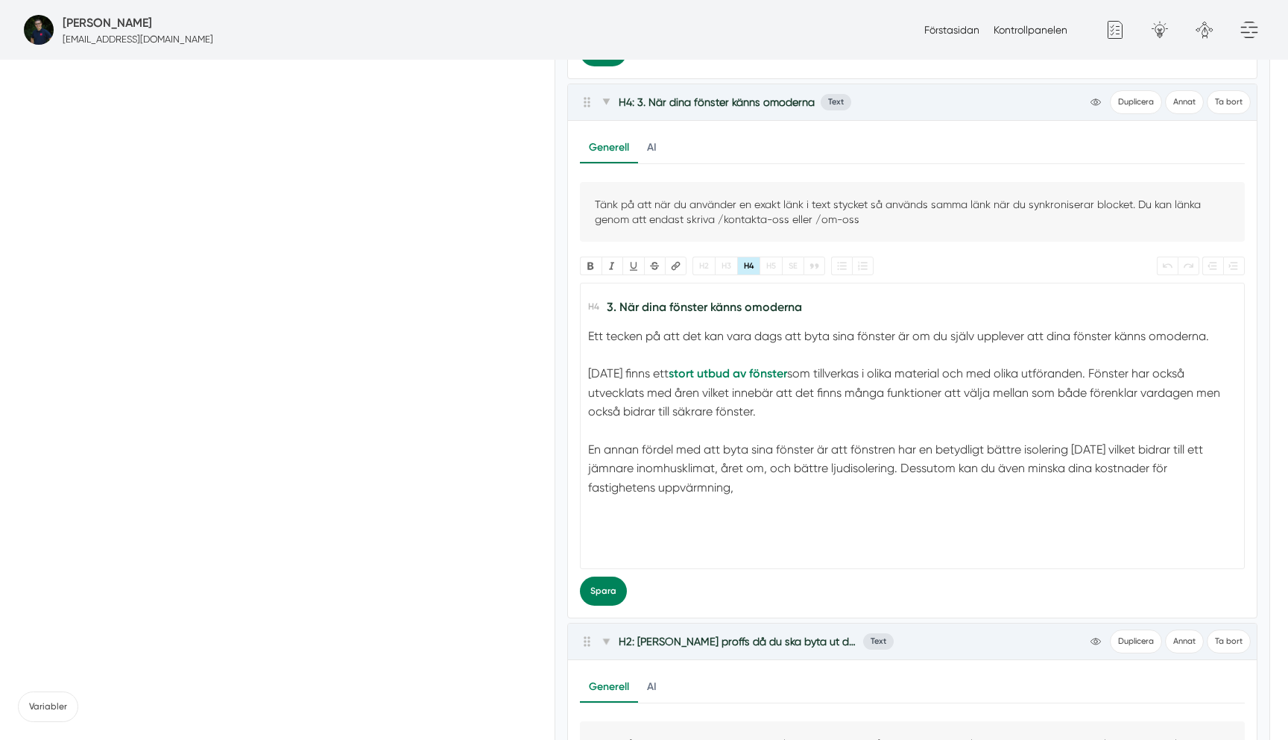
scroll to position [2279, 0]
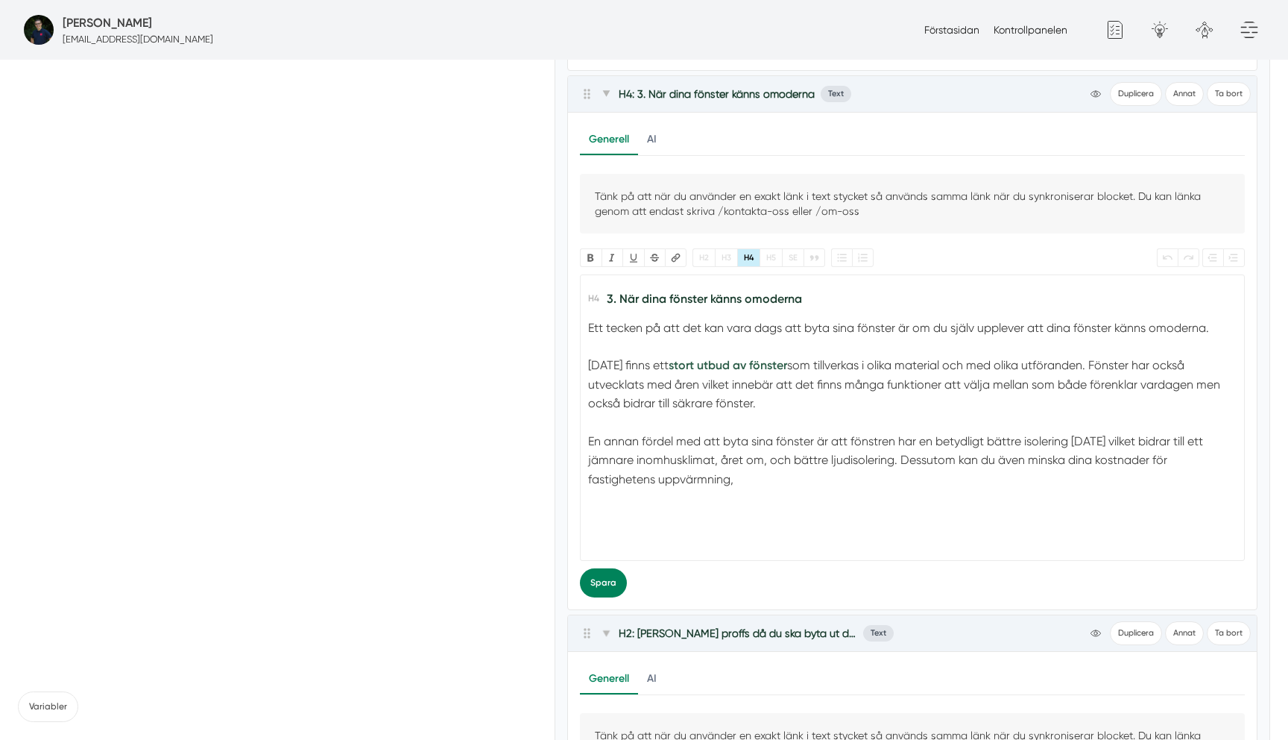
click at [755, 367] on strong "stort utbud av fönster" at bounding box center [728, 365] width 119 height 14
click at [693, 367] on strong "stort utbud av fönster" at bounding box center [728, 365] width 119 height 14
click at [670, 365] on strong "stort utbud av fönster" at bounding box center [728, 365] width 119 height 14
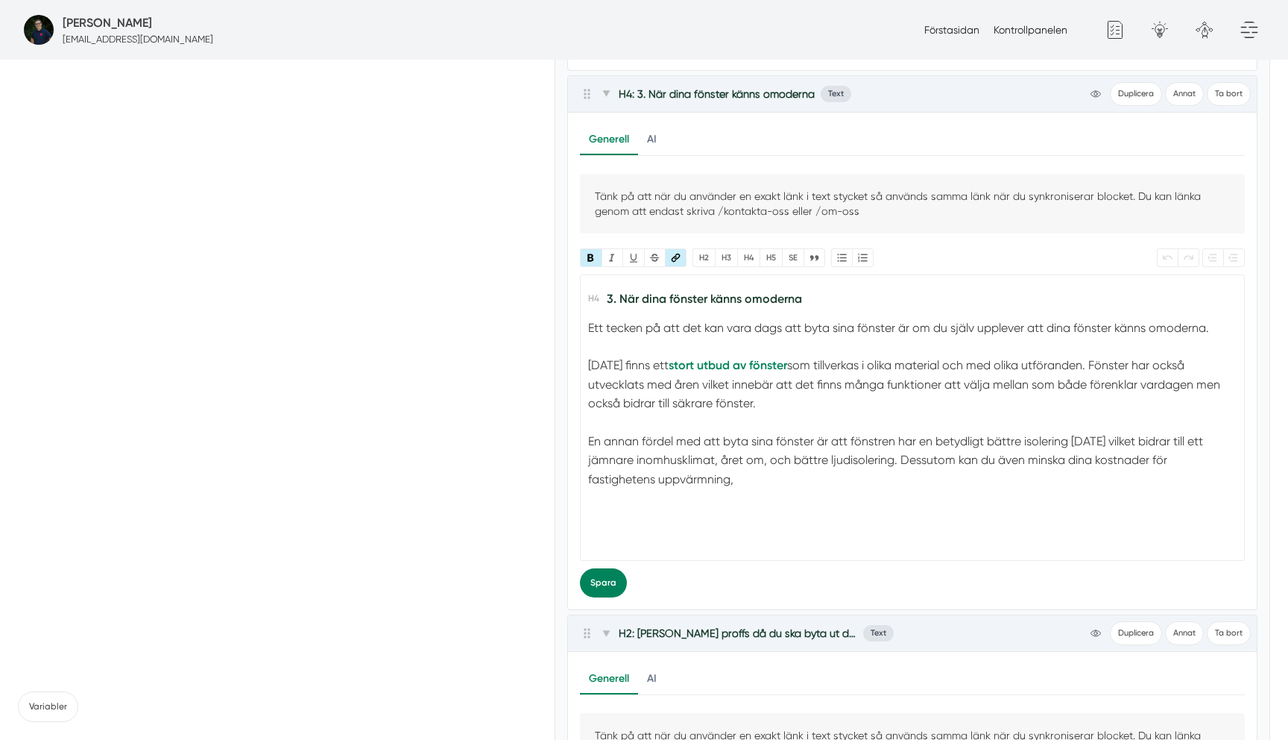
click at [673, 268] on div "Bold Italic U Strikethrough Länk H2 H3 H4 H5 SE Quote Bullets Numbers Undo Redo…" at bounding box center [912, 261] width 665 height 26
type input "https://www.fönsterexperter.se/sida/vilken-fonstertyp-passar-ditt-hus-bast"
click at [673, 259] on button "Länk" at bounding box center [676, 257] width 22 height 19
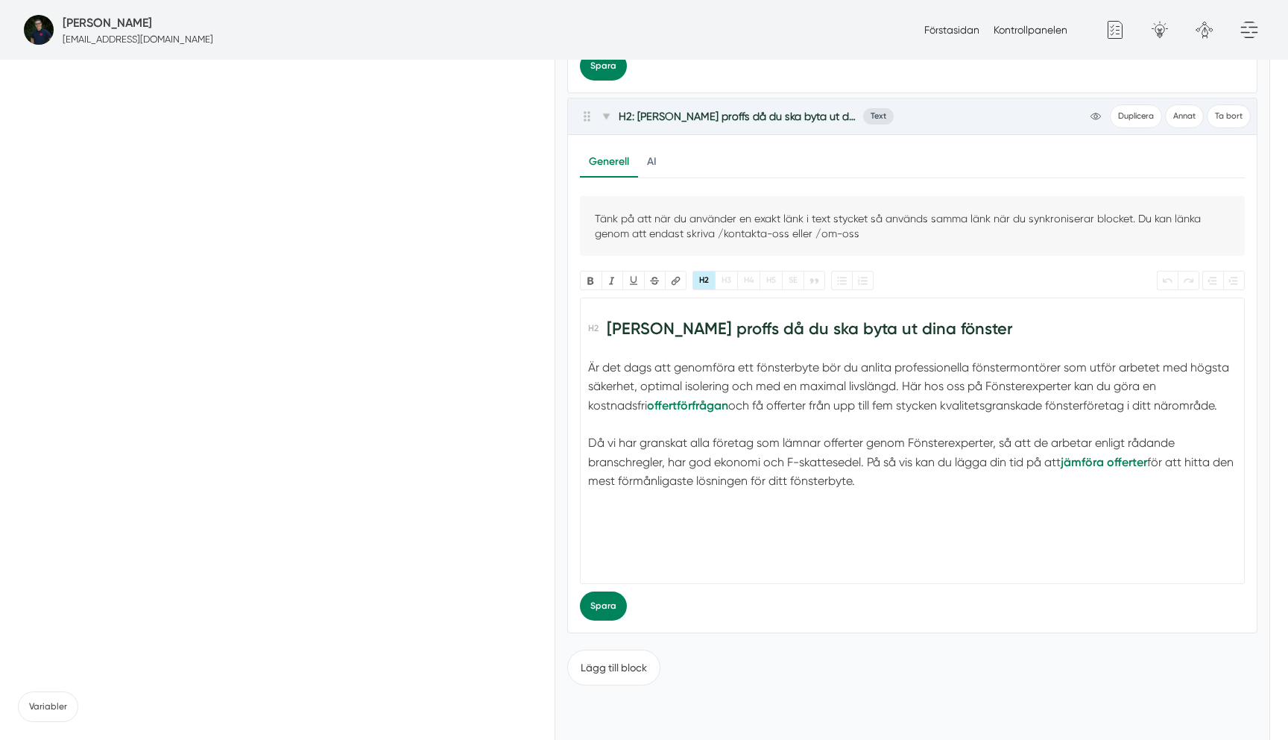
scroll to position [3009, 0]
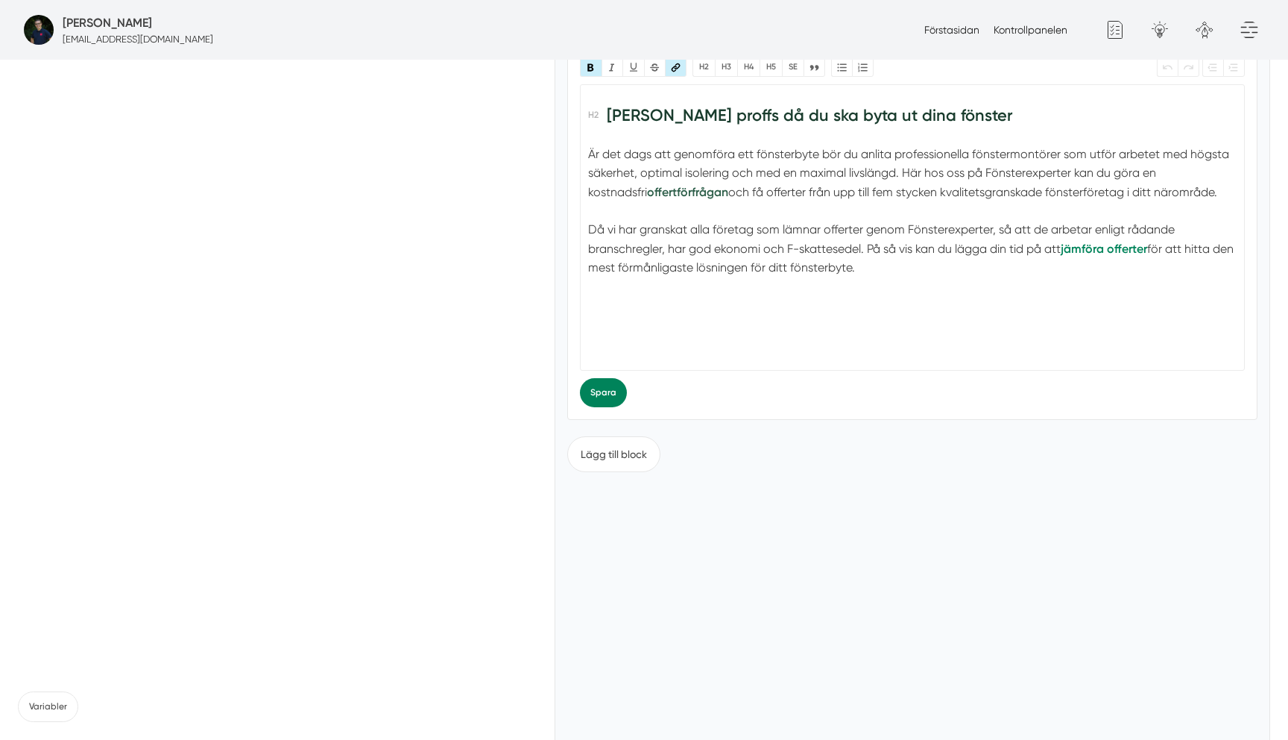
click at [647, 191] on strong "offertförfrågan" at bounding box center [687, 192] width 81 height 14
type input "https://www.fönsterexperter.se/offertf%C3%B6rfr%C3%A5gan"
click at [675, 65] on button "Länk" at bounding box center [676, 66] width 22 height 19
click at [977, 101] on input "Avlänka" at bounding box center [991, 105] width 55 height 23
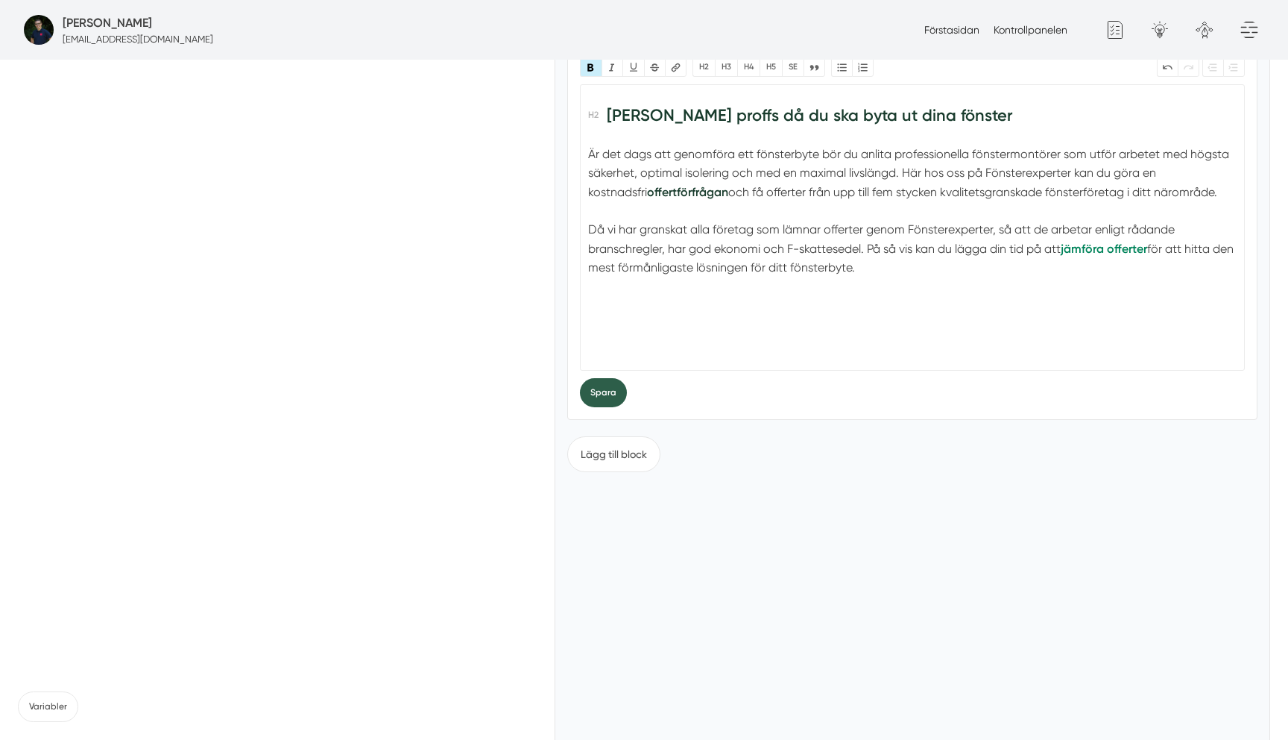
click at [608, 405] on button "Spara" at bounding box center [603, 392] width 47 height 29
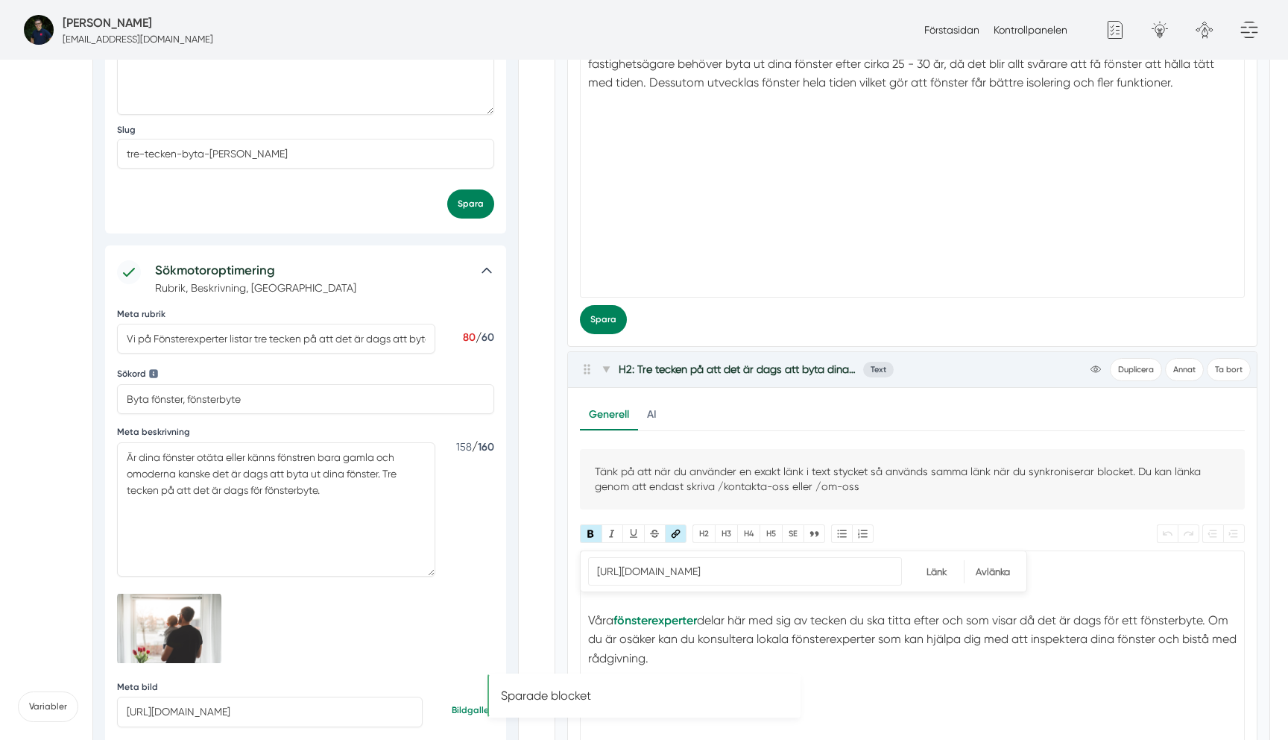
scroll to position [0, 0]
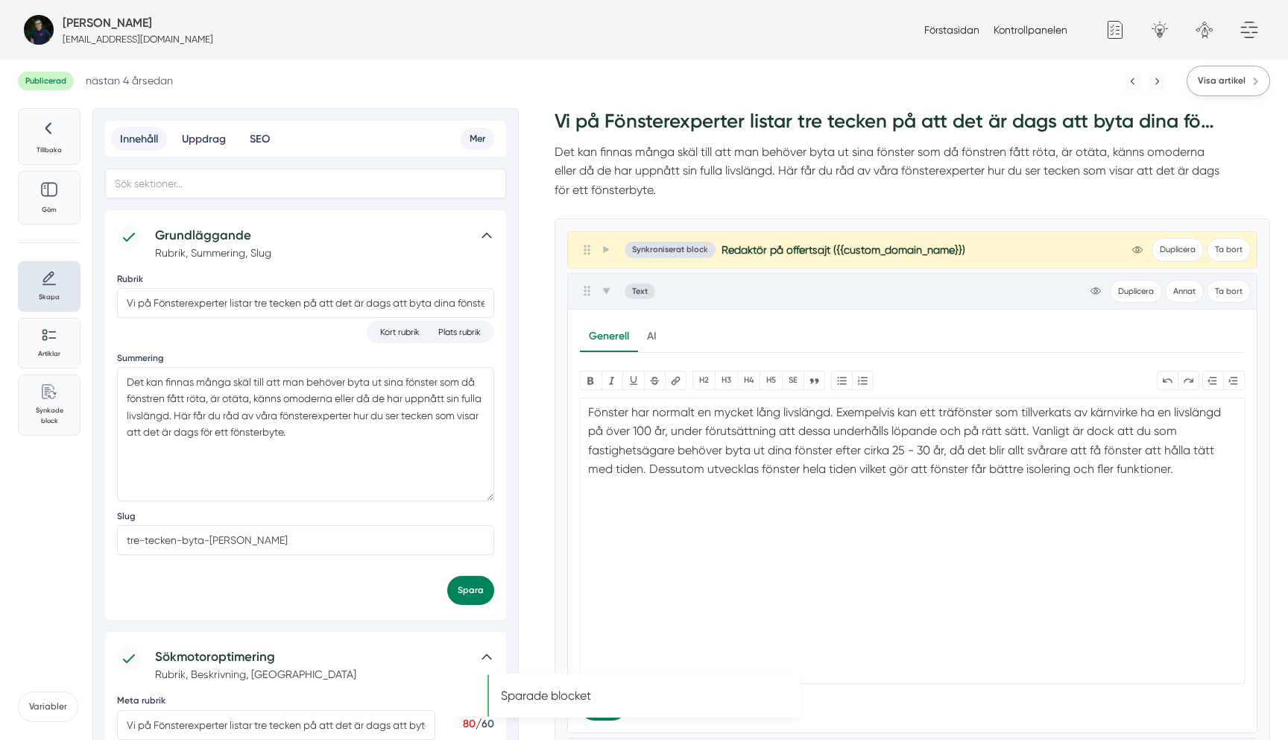
click at [1223, 85] on span "Visa artikel" at bounding box center [1222, 81] width 48 height 14
